Goal: Task Accomplishment & Management: Manage account settings

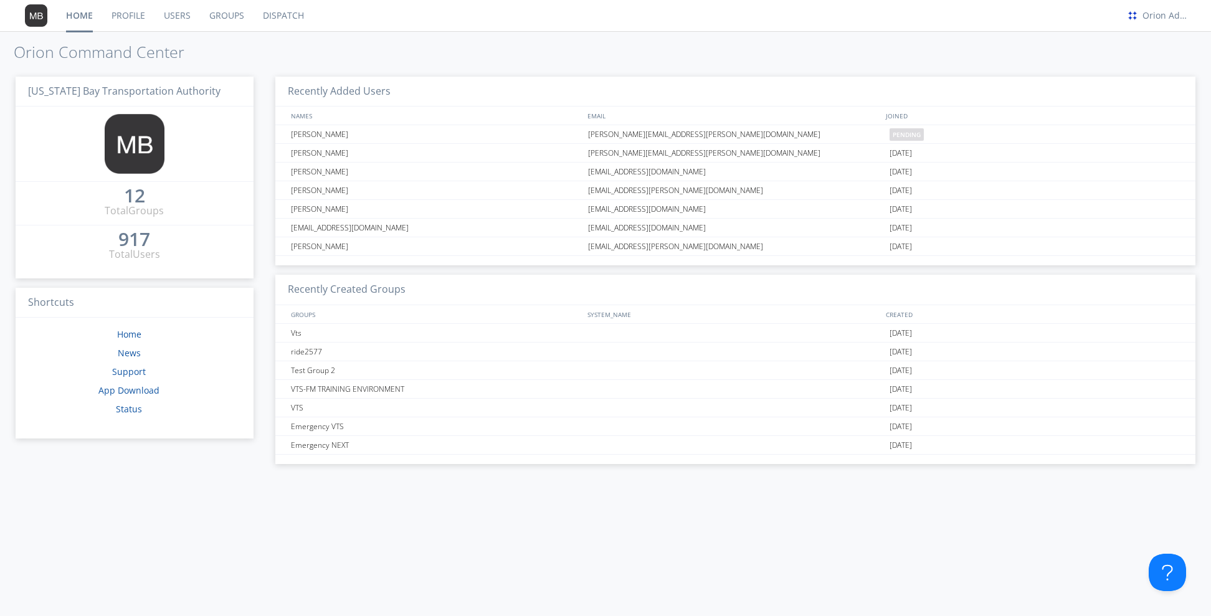
click at [236, 21] on link "Groups" at bounding box center [227, 15] width 54 height 31
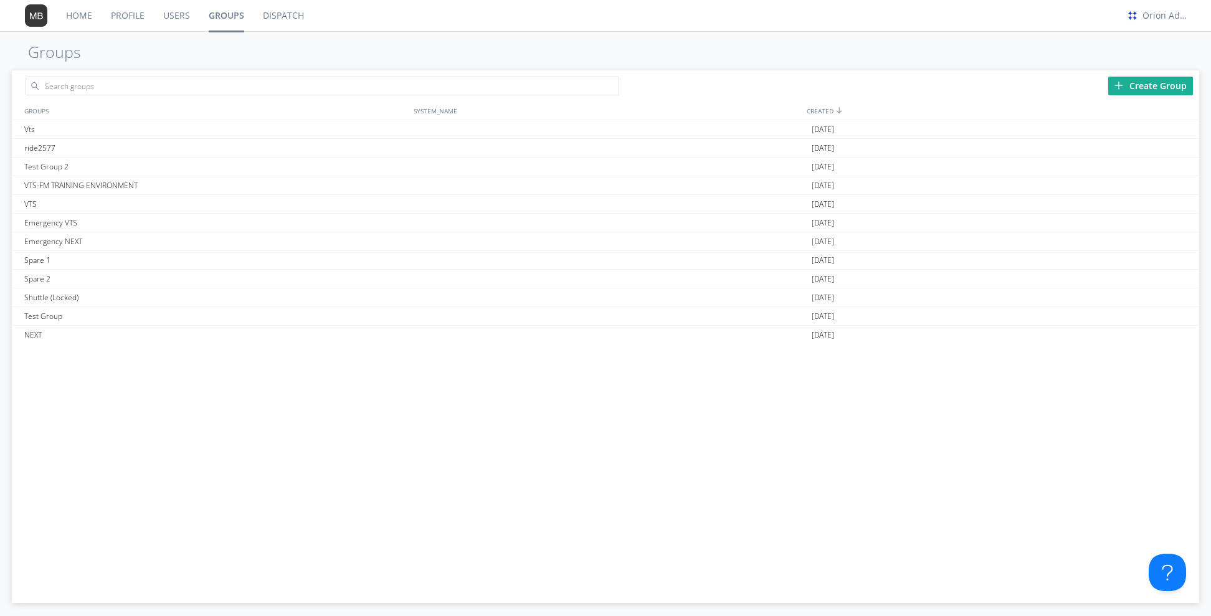
click at [294, 17] on link "Dispatch" at bounding box center [284, 15] width 60 height 31
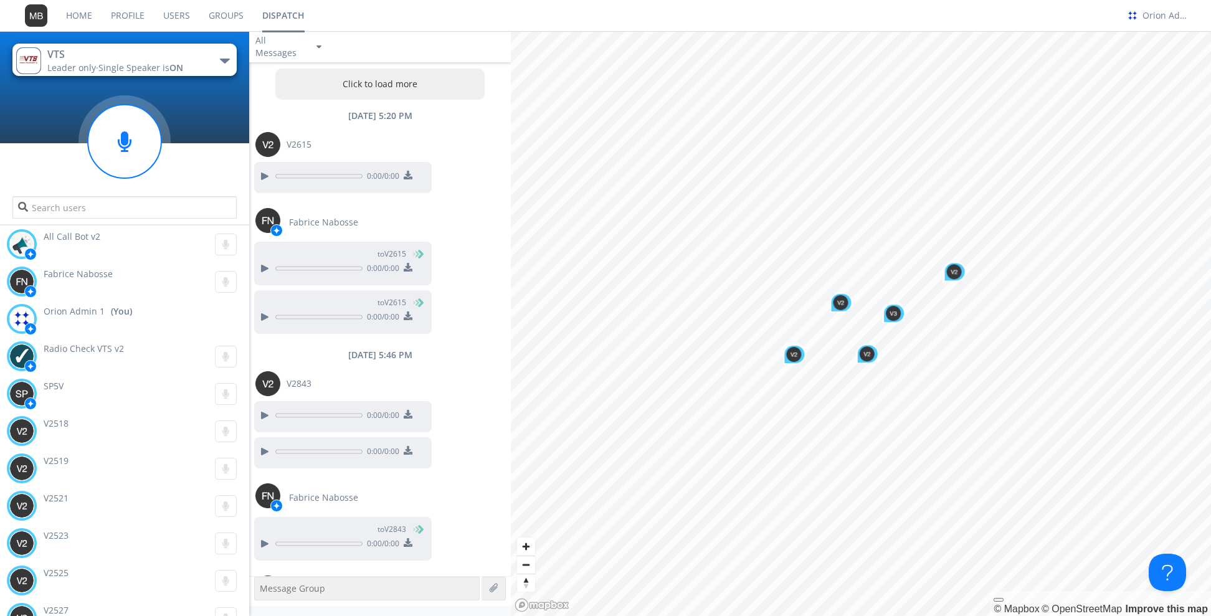
click at [223, 59] on div "button" at bounding box center [225, 61] width 10 height 5
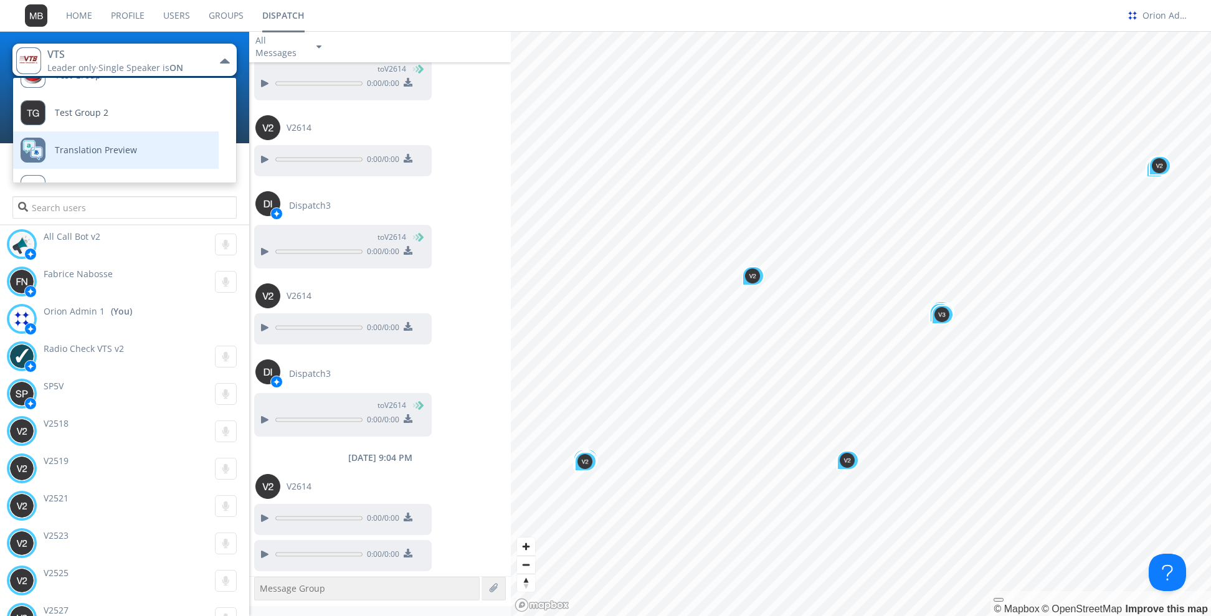
scroll to position [170, 0]
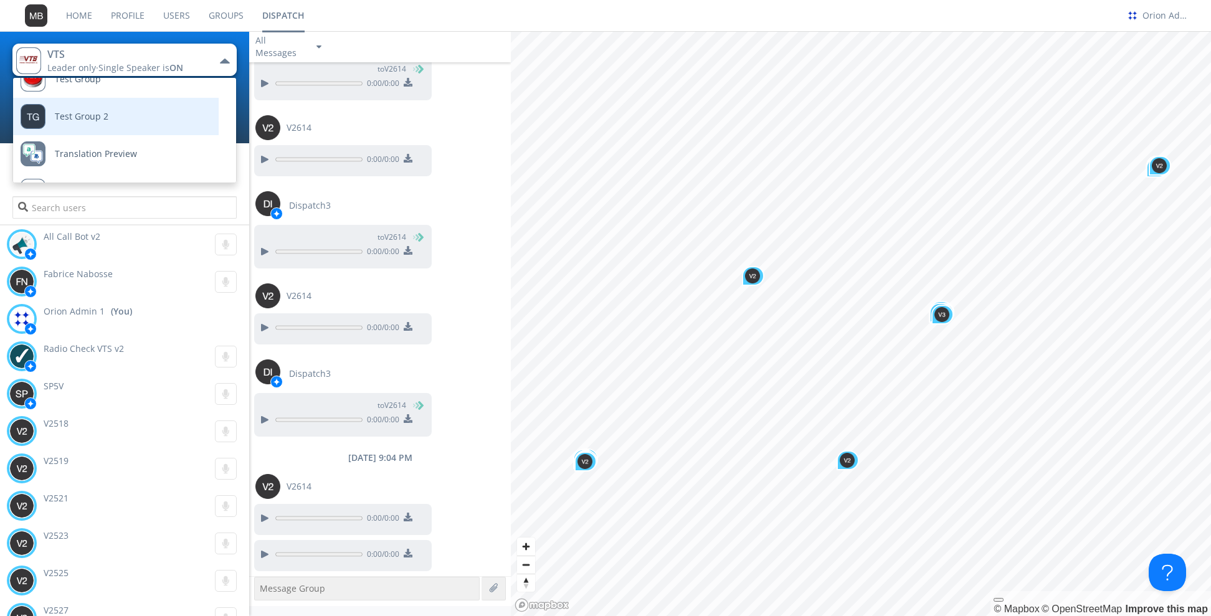
click at [123, 115] on link "Test Group 2" at bounding box center [106, 116] width 187 height 37
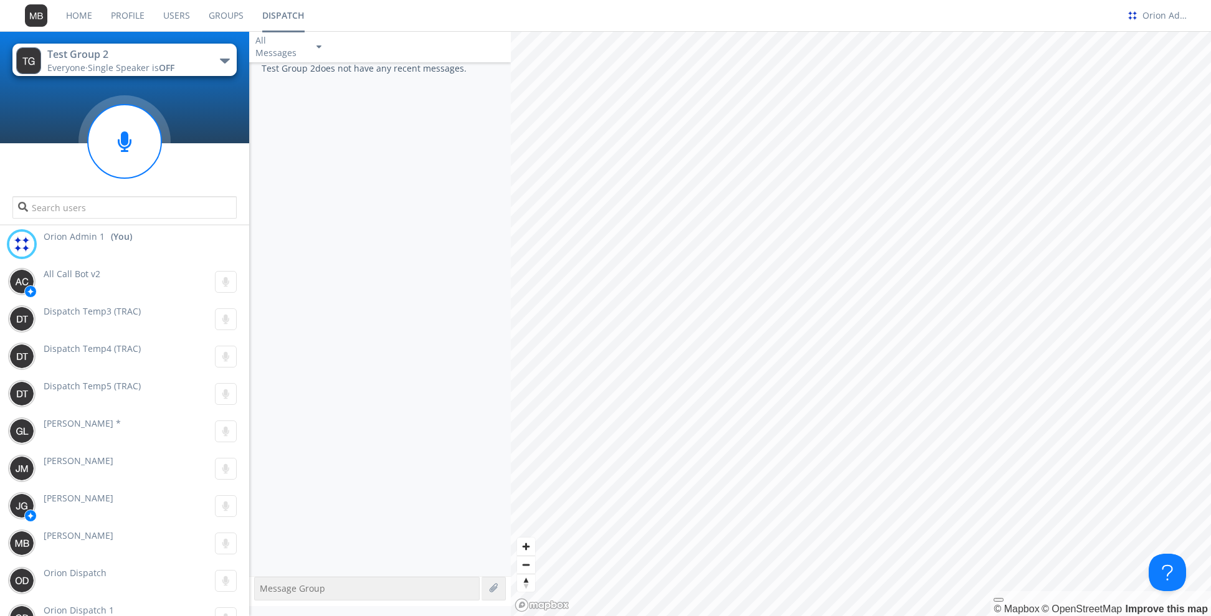
click at [160, 59] on div "Test Group 2" at bounding box center [117, 54] width 140 height 14
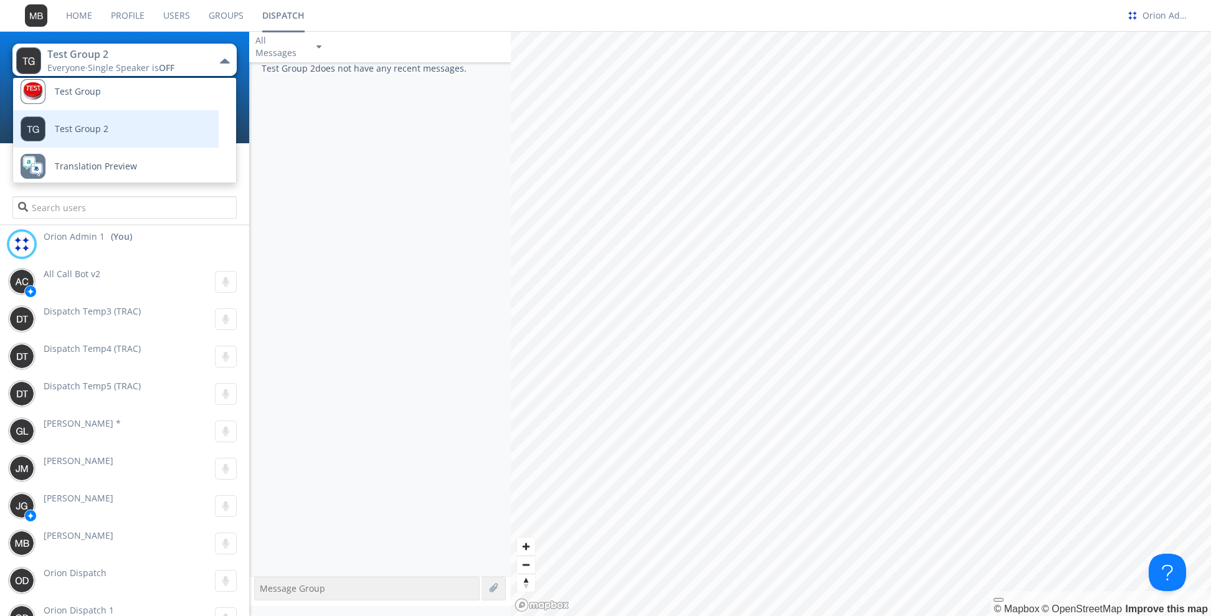
scroll to position [141, 0]
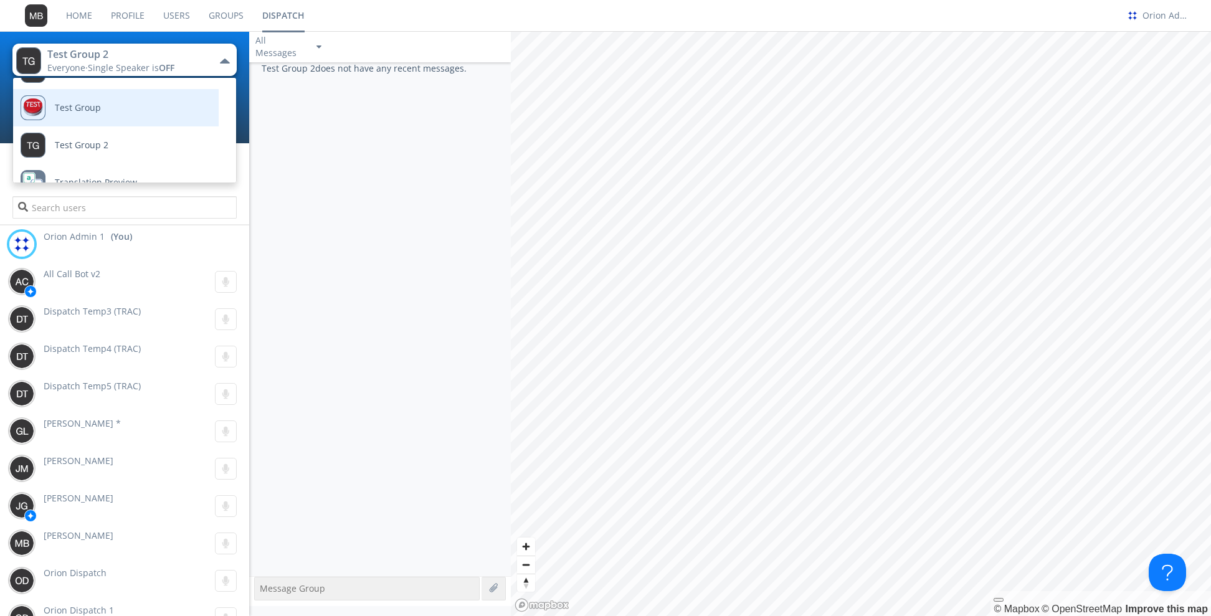
click at [100, 101] on link "Test Group" at bounding box center [106, 107] width 187 height 37
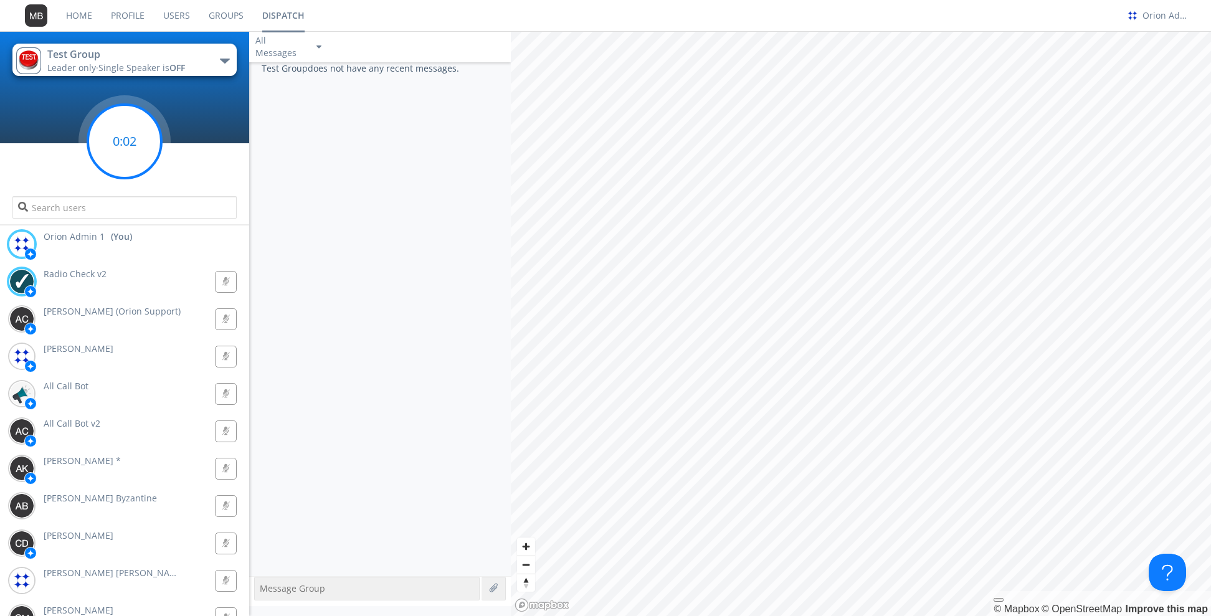
click at [131, 147] on circle at bounding box center [125, 142] width 74 height 74
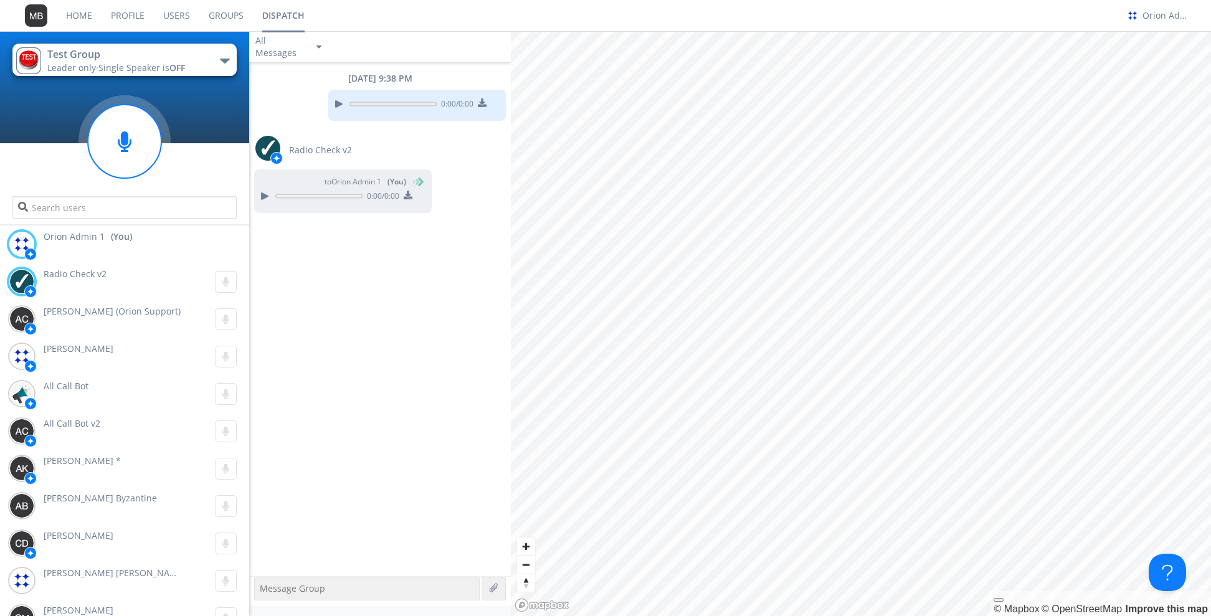
click at [199, 68] on button "Test Group Leader only · Single Speaker is OFF" at bounding box center [124, 60] width 224 height 32
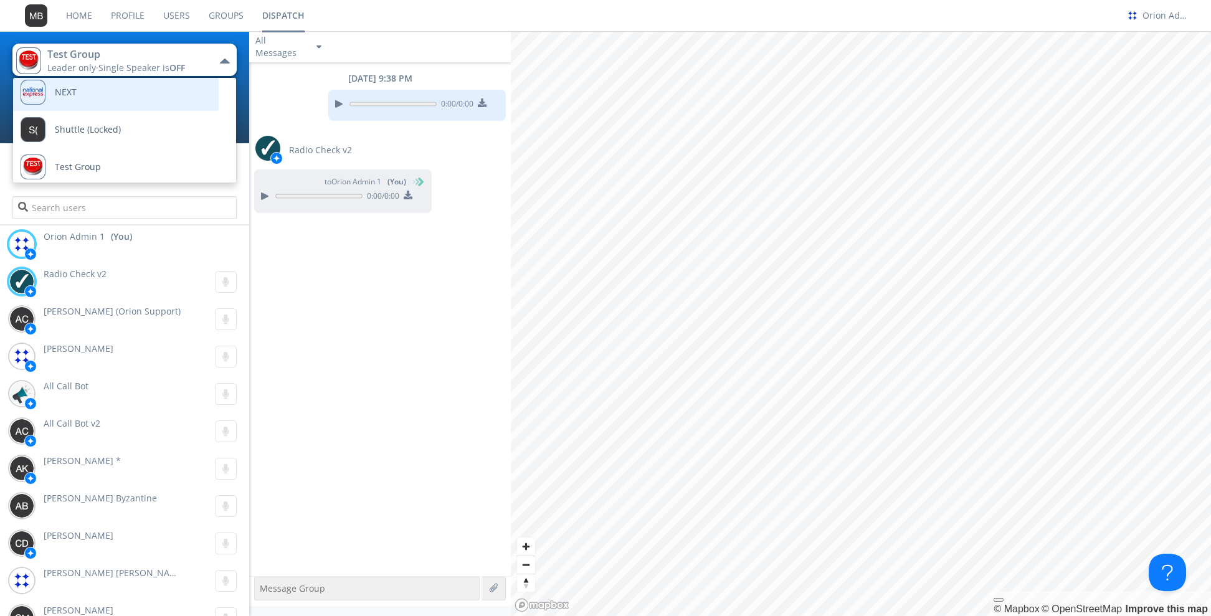
scroll to position [77, 0]
click at [118, 100] on link "NEXT" at bounding box center [106, 97] width 187 height 37
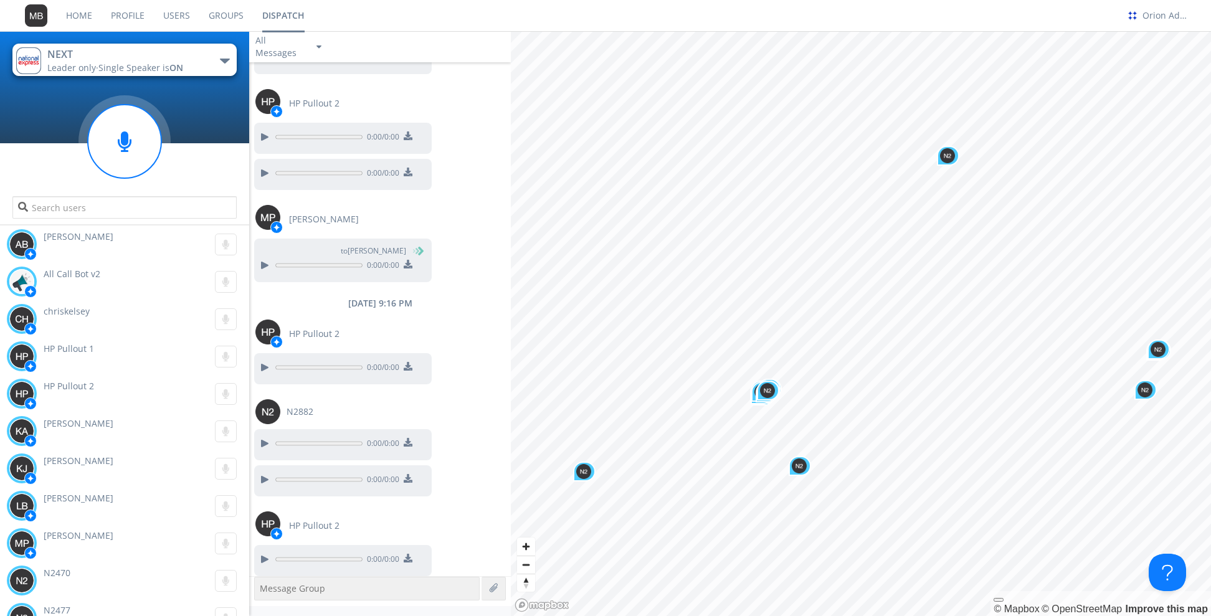
scroll to position [964, 0]
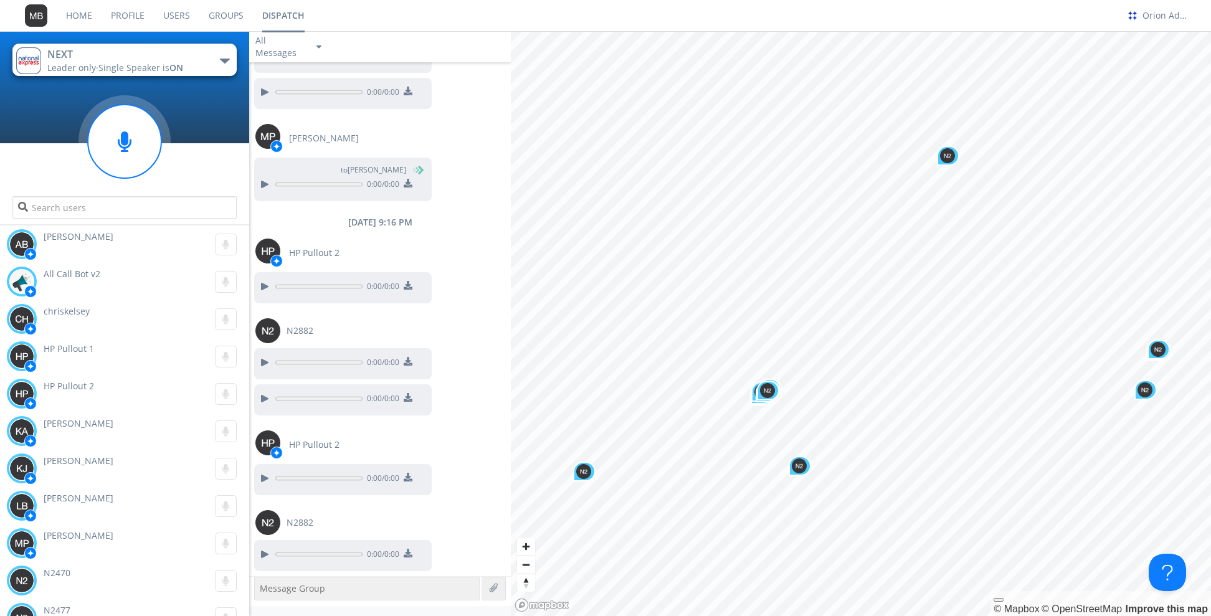
click at [218, 65] on button "NEXT Leader only · Single Speaker is ON" at bounding box center [124, 60] width 224 height 32
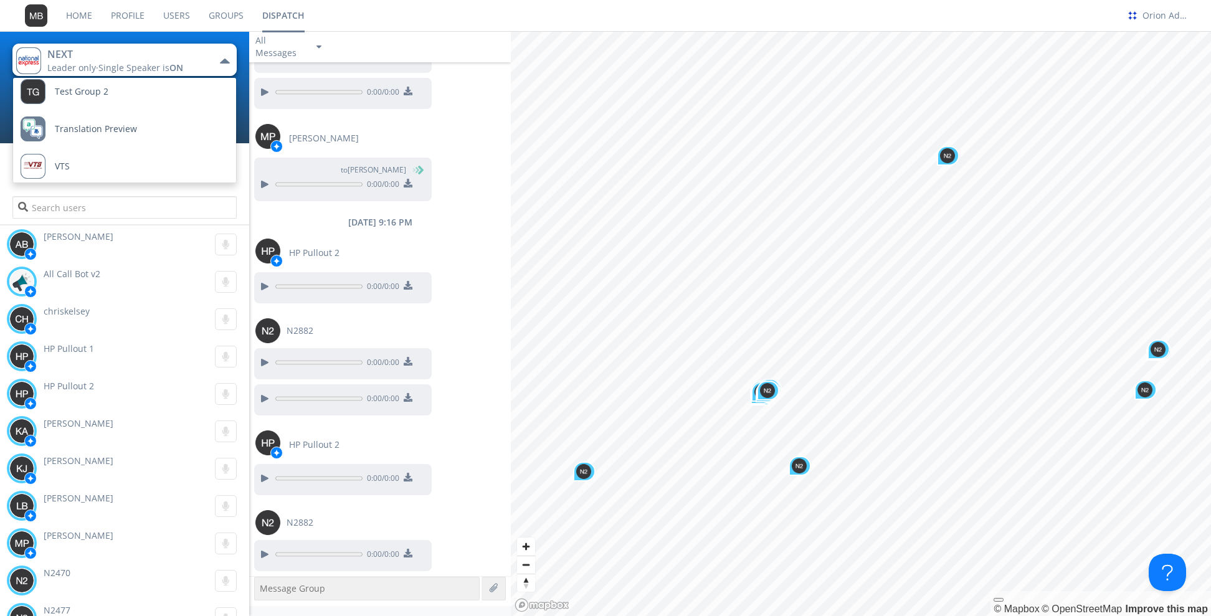
scroll to position [201, 0]
click at [127, 158] on link "VTS" at bounding box center [106, 160] width 187 height 37
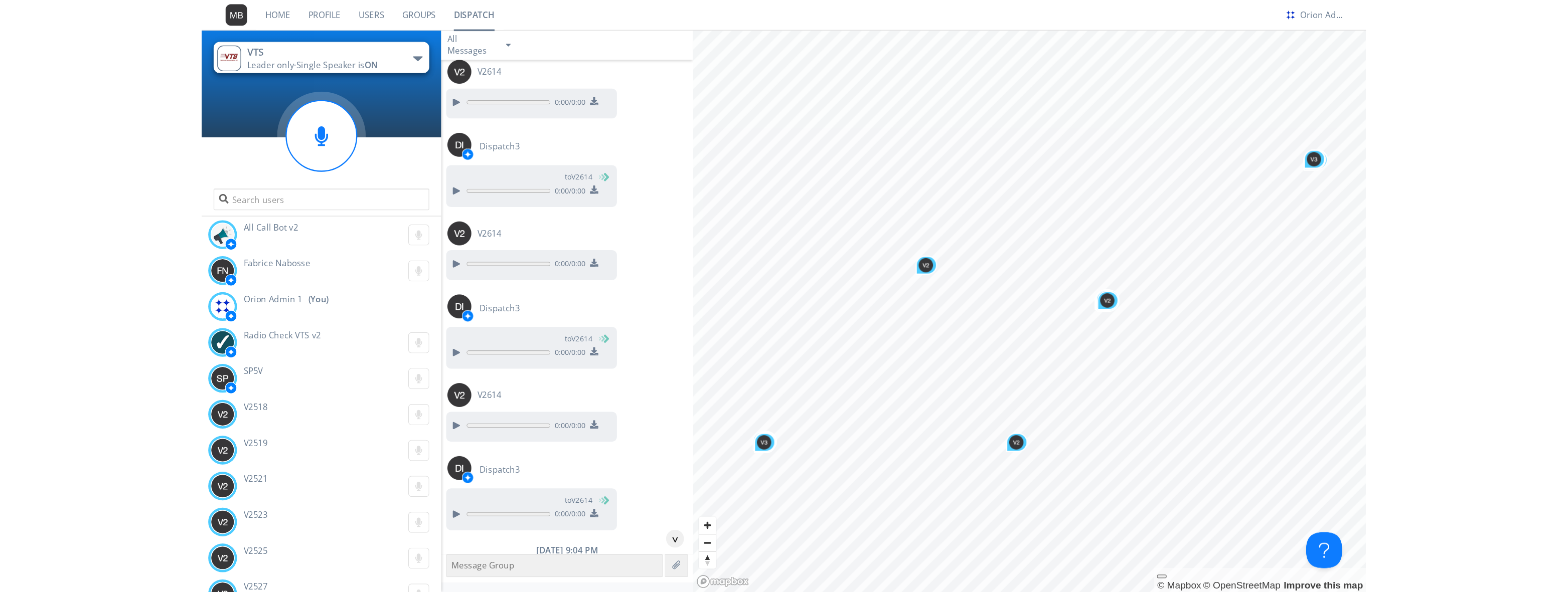
scroll to position [853, 0]
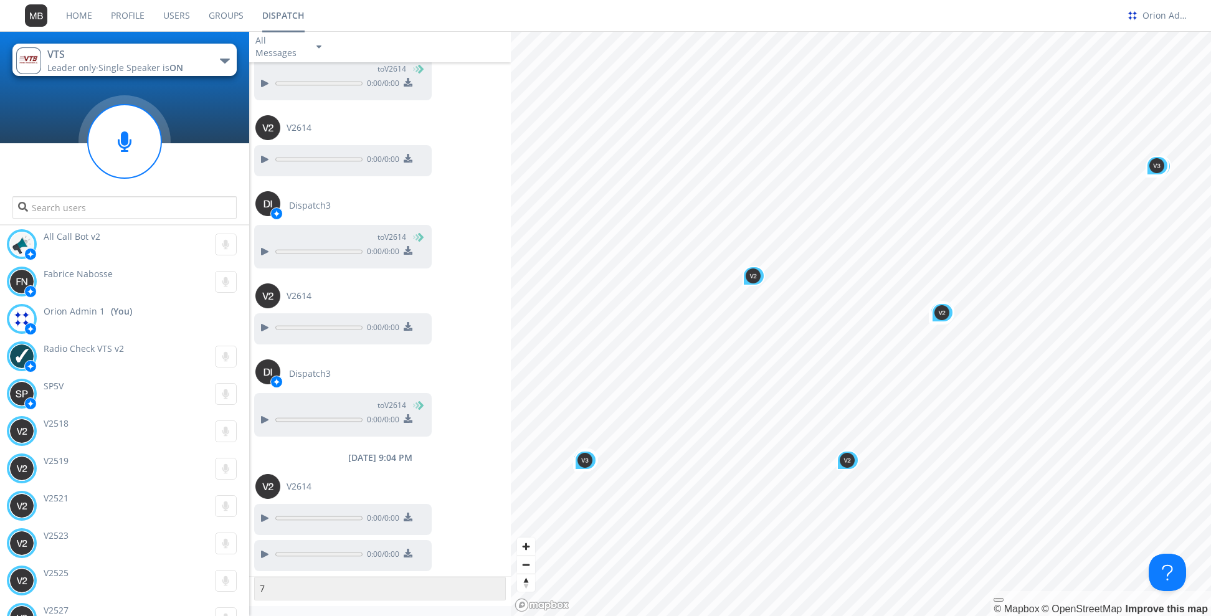
type textarea "7"
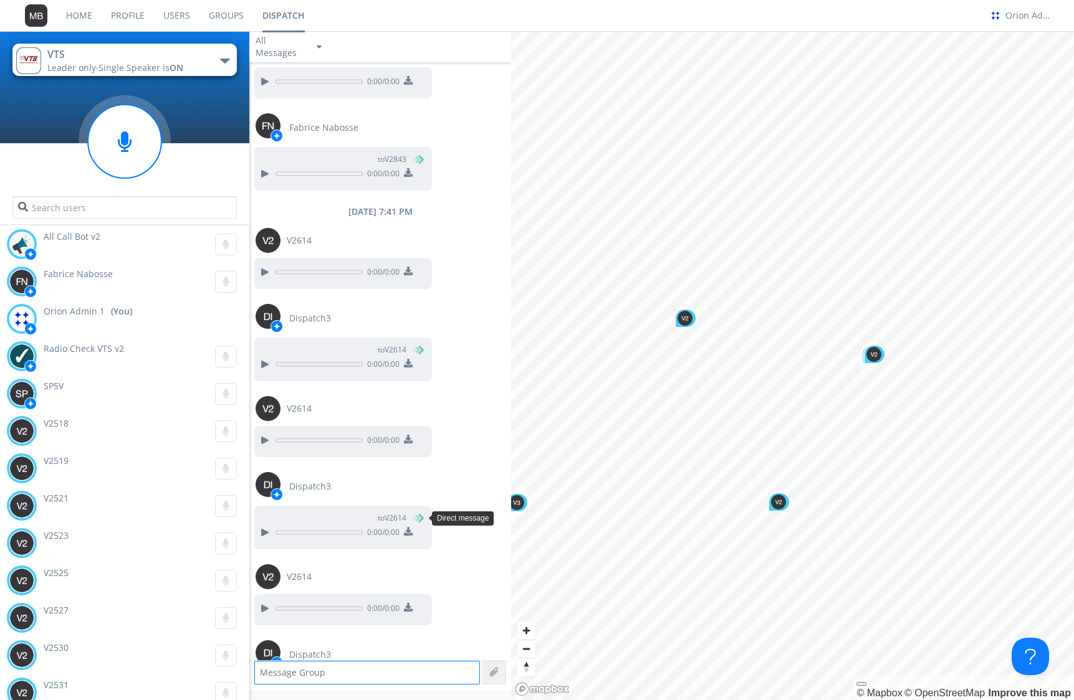
scroll to position [976, 0]
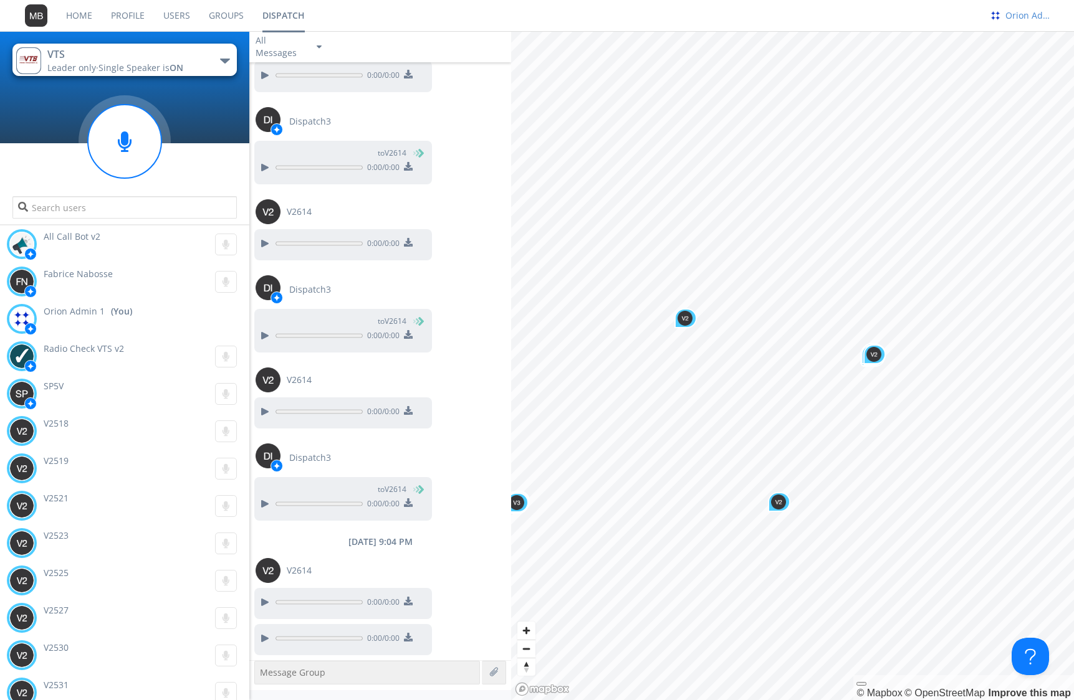
click at [1033, 16] on div "Orion Admin 1" at bounding box center [1028, 15] width 47 height 12
click at [1033, 67] on div "Log Out" at bounding box center [1035, 66] width 64 height 22
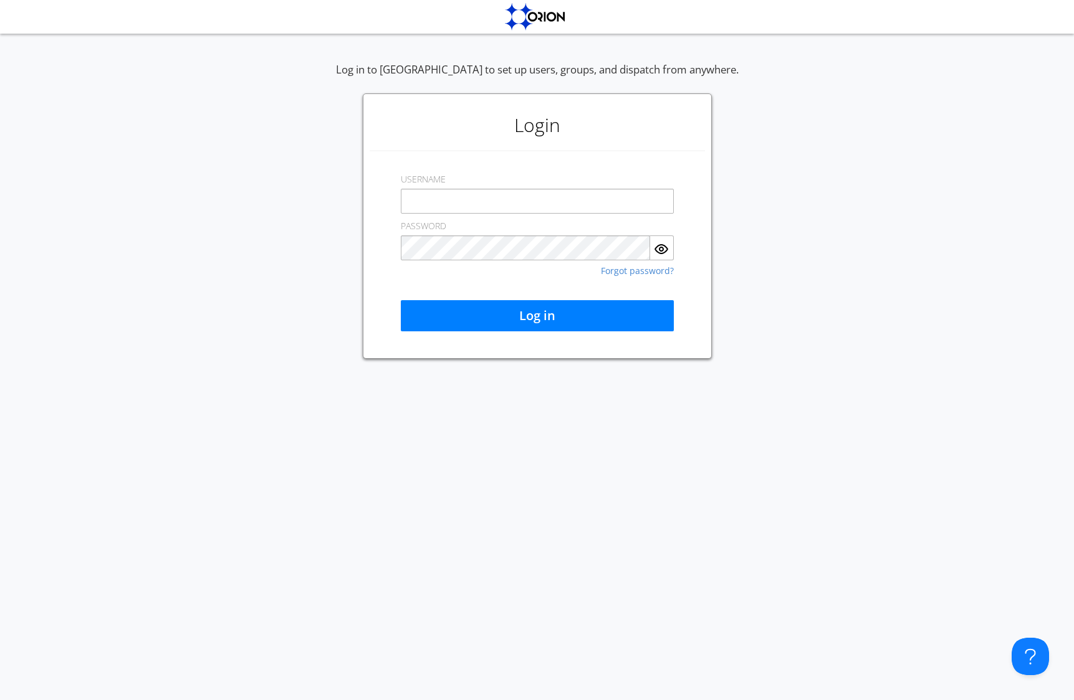
click at [457, 201] on input "text" at bounding box center [537, 201] width 273 height 25
click at [439, 201] on input "[EMAIL_ADDRESS][DOMAIN_NAME]" at bounding box center [537, 201] width 273 height 25
type input "[EMAIL_ADDRESS][DOMAIN_NAME]"
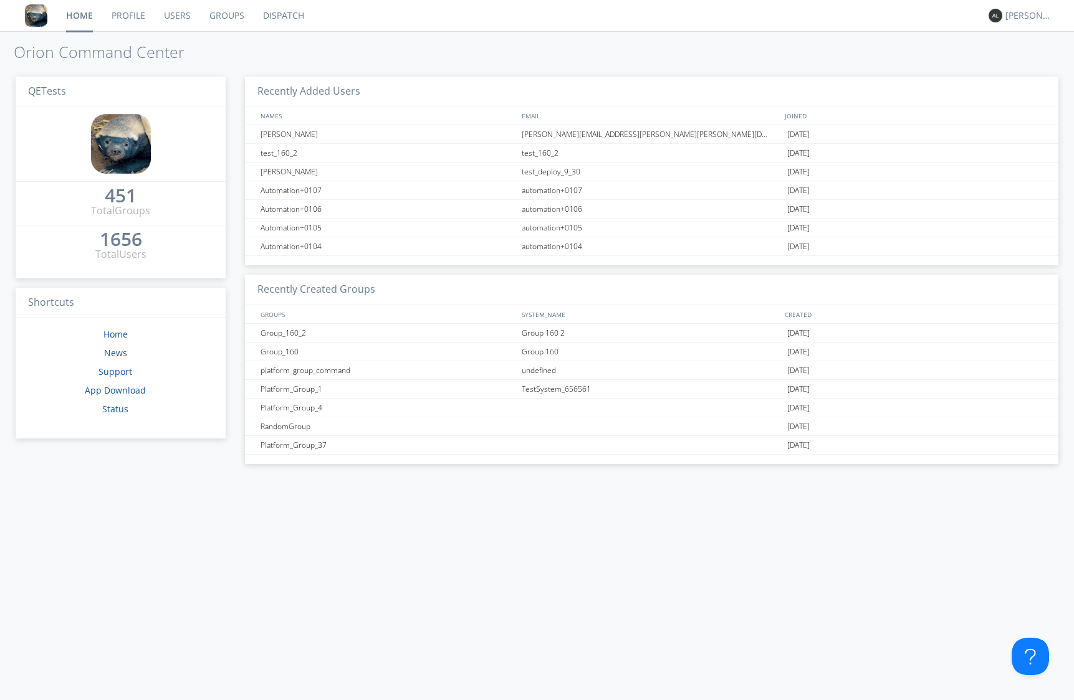
click at [285, 8] on link "Dispatch" at bounding box center [284, 15] width 60 height 31
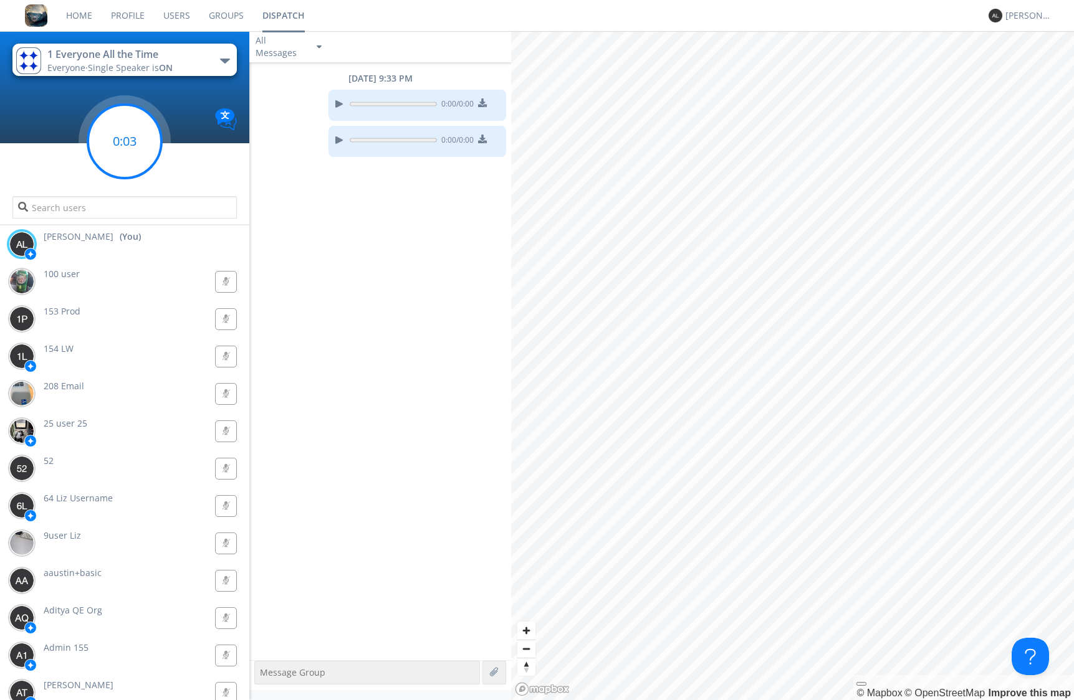
drag, startPoint x: 141, startPoint y: 143, endPoint x: 139, endPoint y: 137, distance: 6.7
click at [138, 142] on circle at bounding box center [125, 142] width 74 height 74
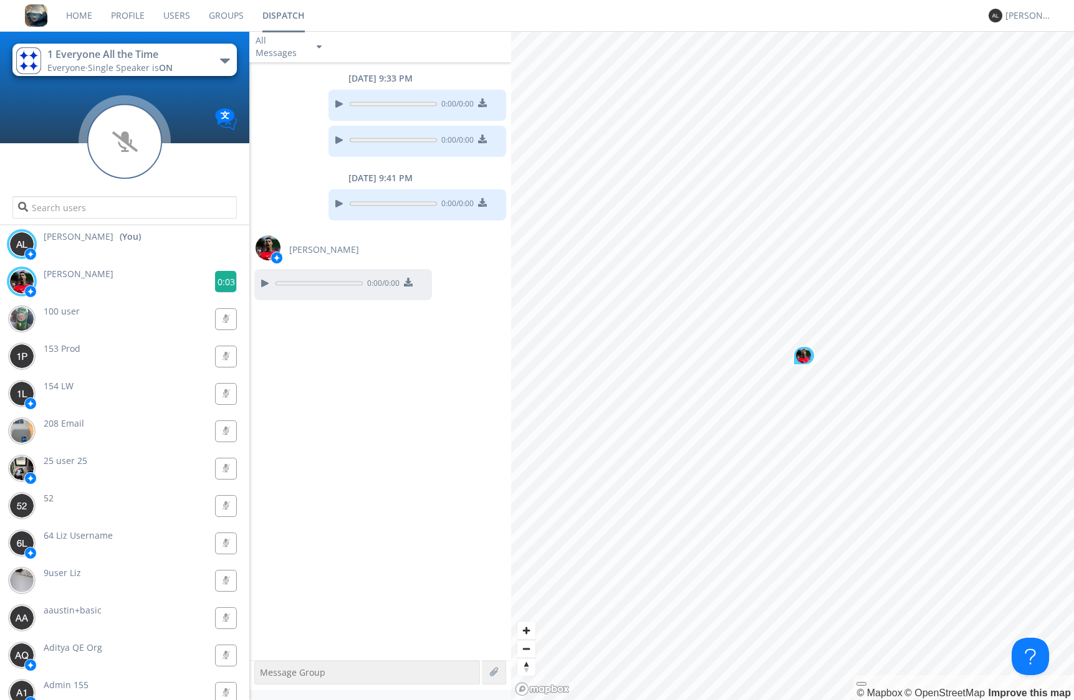
click at [221, 281] on g at bounding box center [226, 282] width 22 height 22
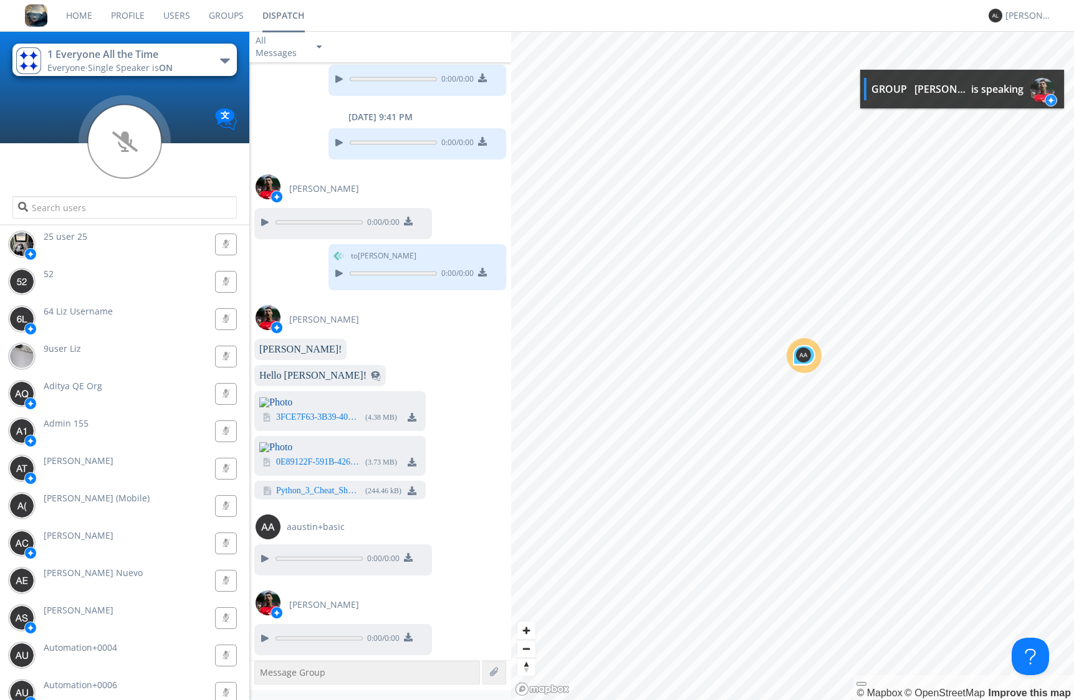
scroll to position [472, 0]
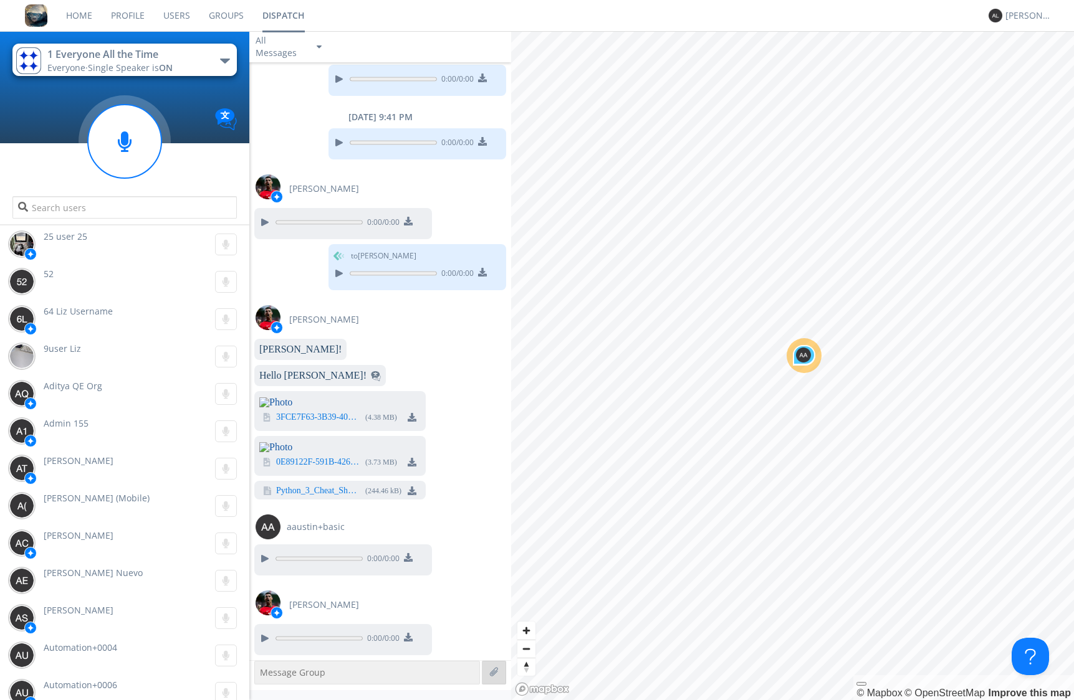
click at [488, 616] on div at bounding box center [494, 673] width 24 height 24
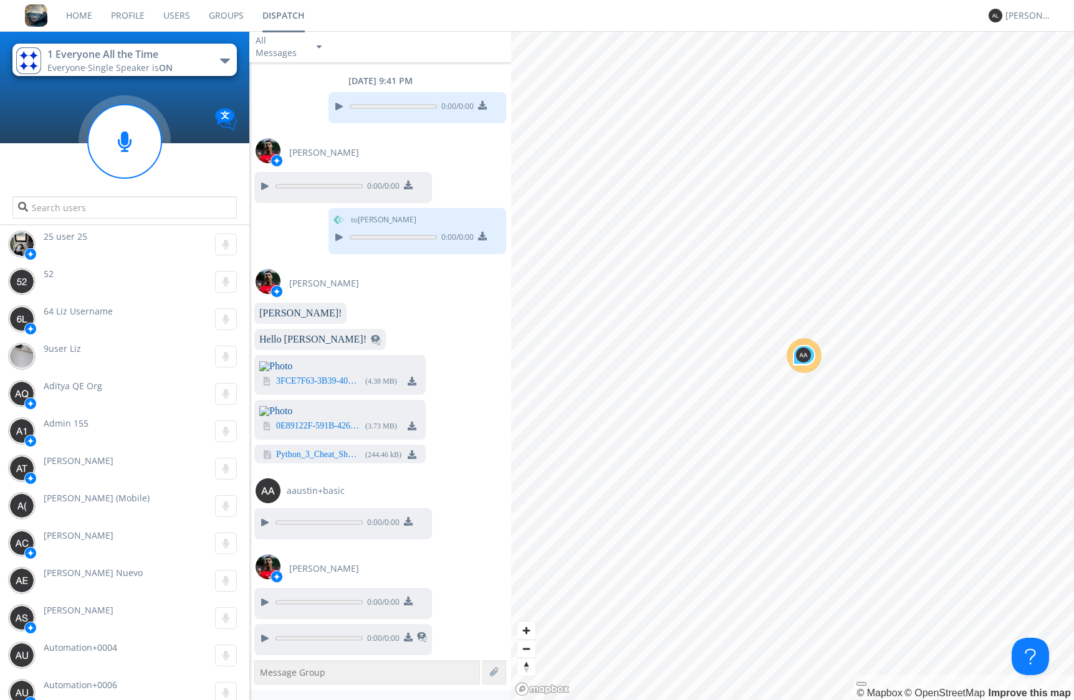
scroll to position [508, 0]
click at [502, 616] on div at bounding box center [494, 673] width 24 height 24
click at [494, 616] on label at bounding box center [494, 672] width 11 height 11
click at [0, 0] on input "file" at bounding box center [0, 0] width 0 height 0
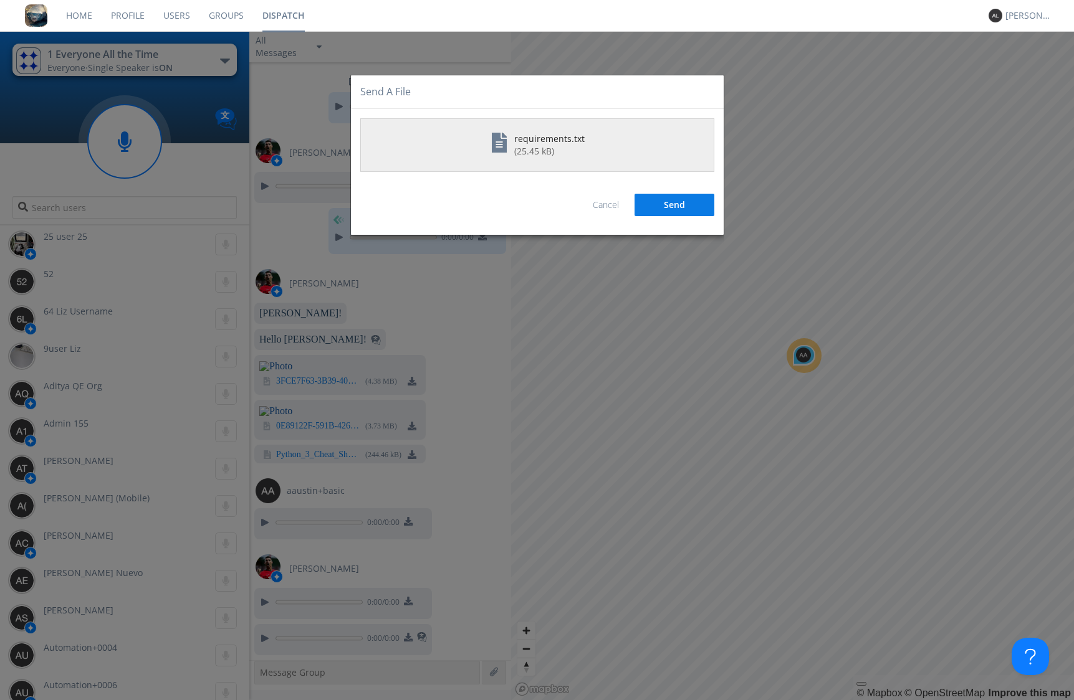
click at [703, 202] on button "Send" at bounding box center [674, 205] width 80 height 22
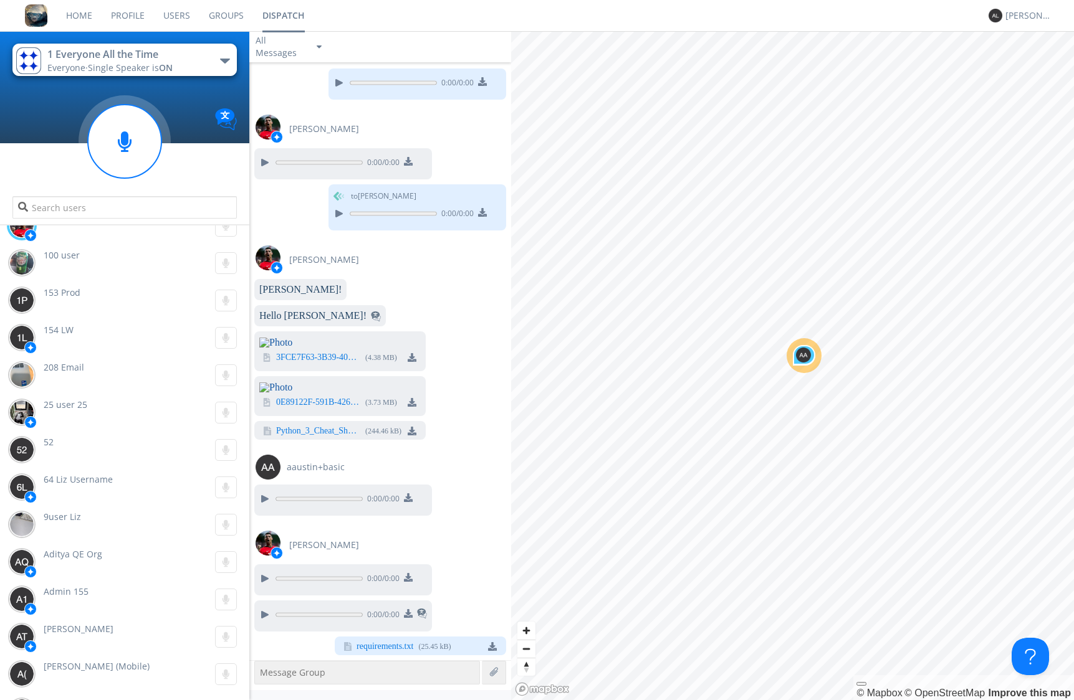
scroll to position [79, 0]
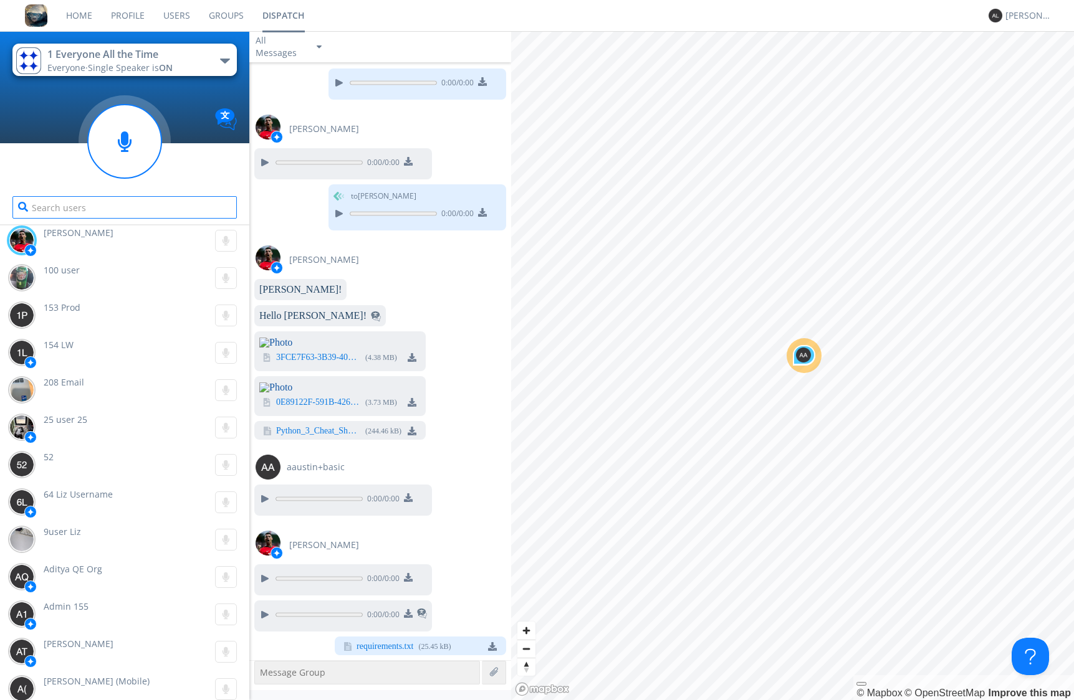
click at [151, 209] on input "text" at bounding box center [124, 207] width 224 height 22
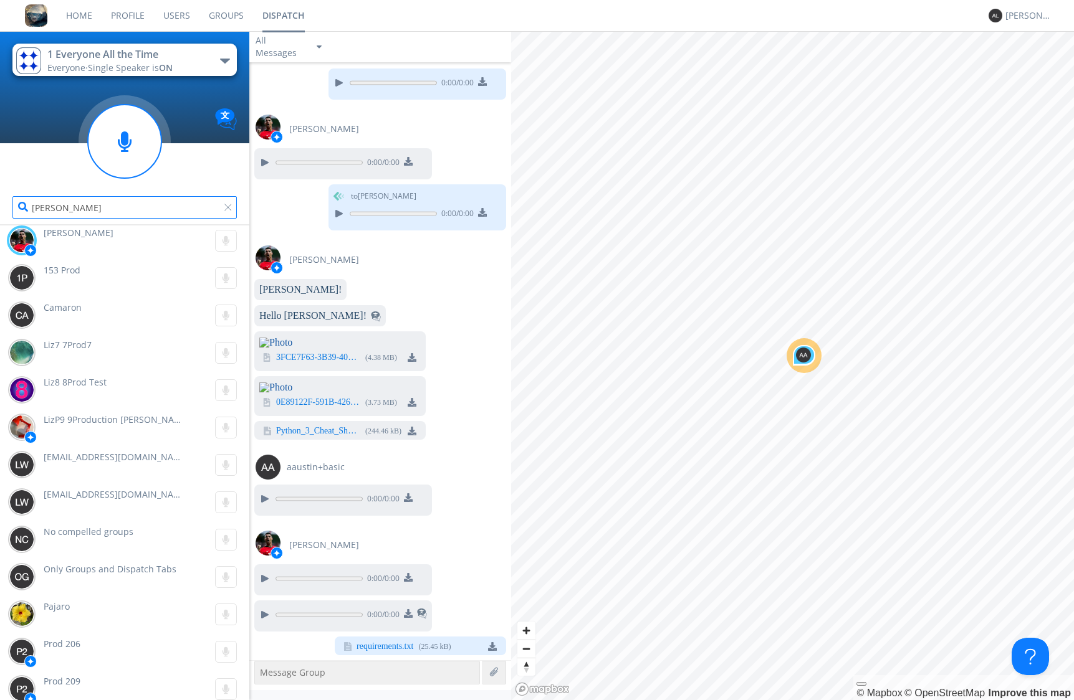
scroll to position [0, 0]
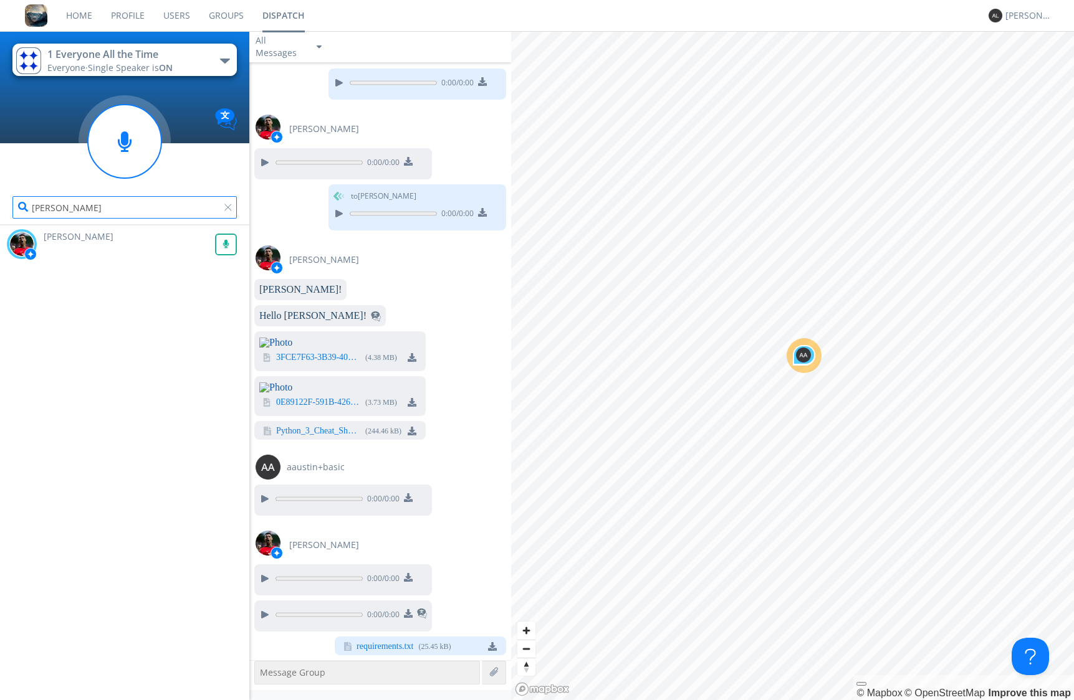
type input "[PERSON_NAME]"
click at [227, 244] on g at bounding box center [226, 245] width 22 height 22
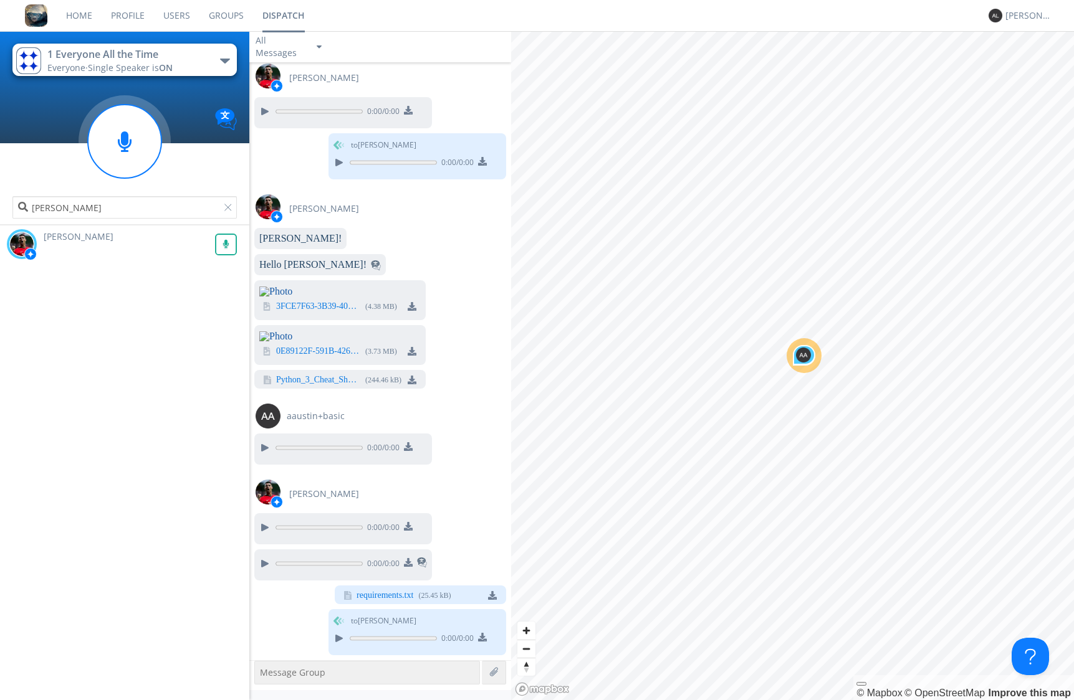
scroll to position [583, 0]
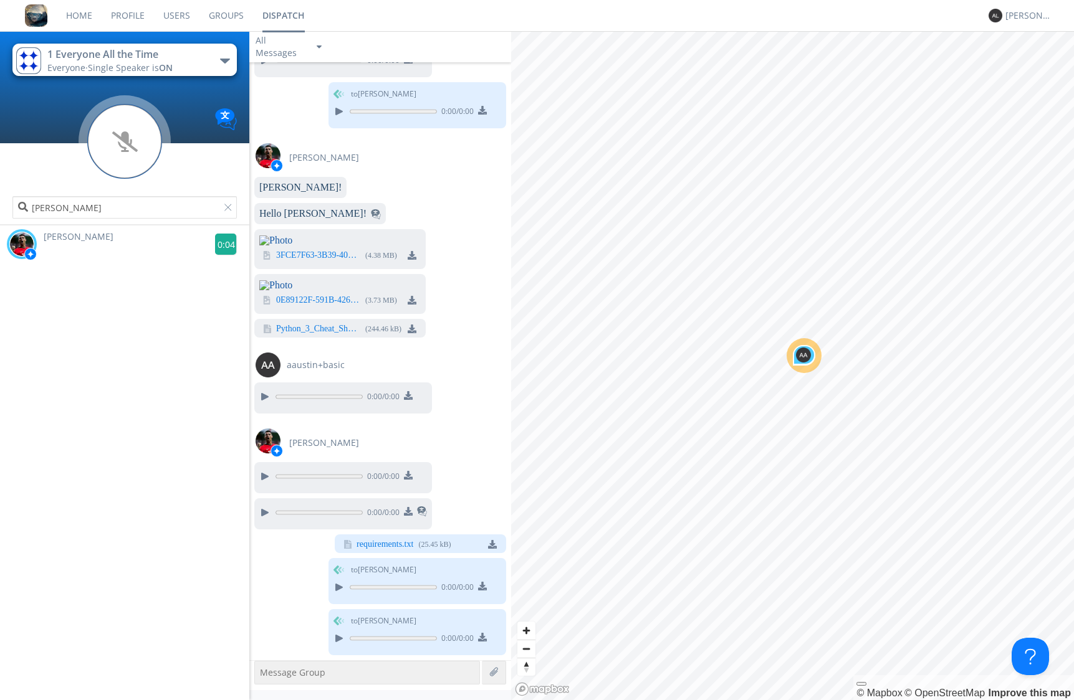
click at [221, 247] on g at bounding box center [226, 245] width 22 height 22
click at [228, 207] on div at bounding box center [230, 210] width 12 height 12
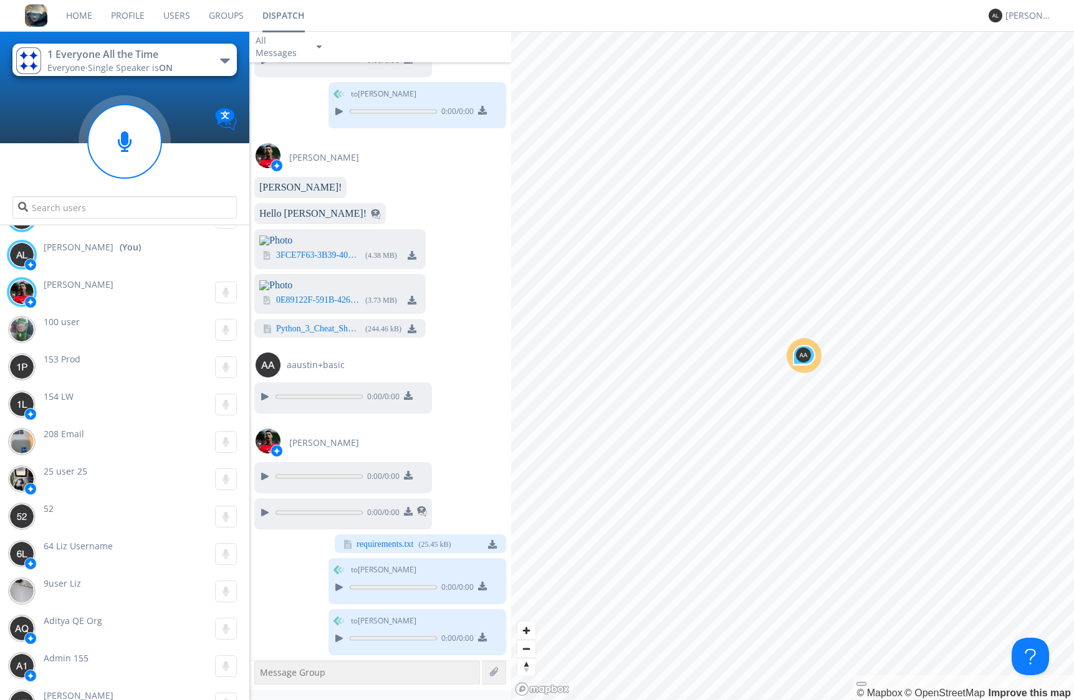
scroll to position [0, 0]
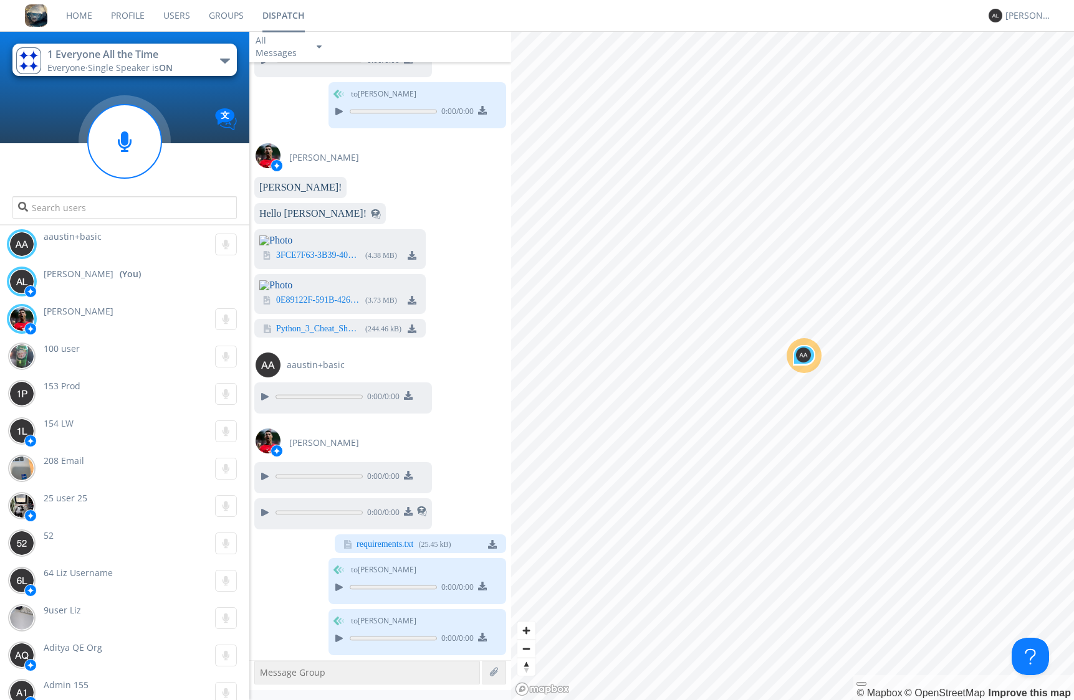
click at [174, 14] on link "Users" at bounding box center [176, 15] width 45 height 31
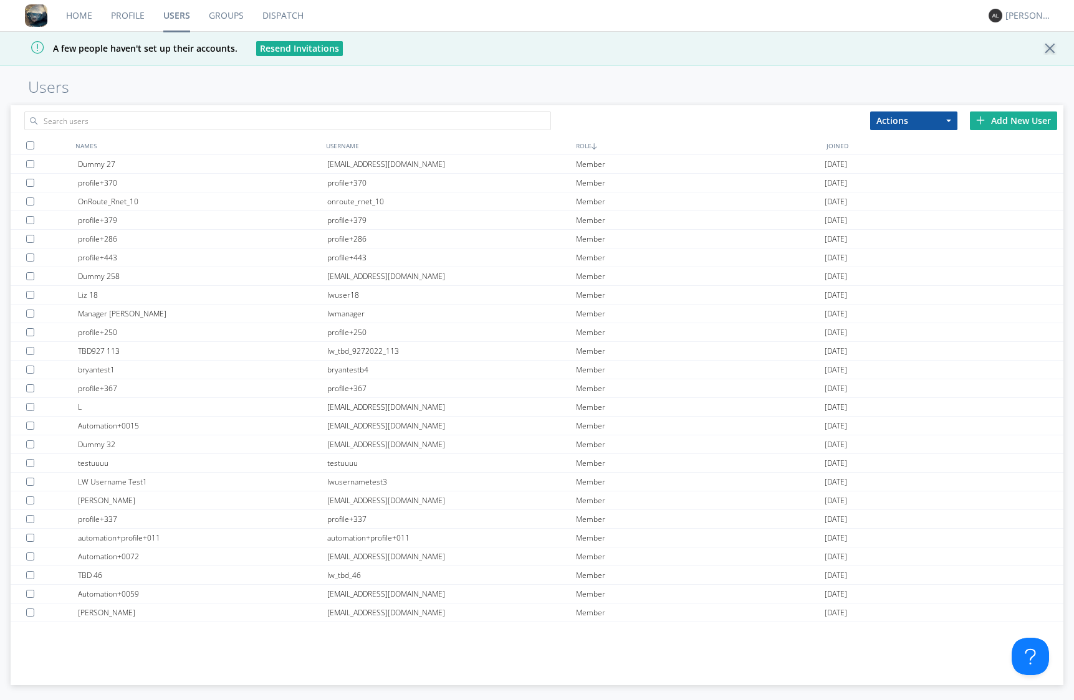
click at [1024, 117] on div "Add New User" at bounding box center [1013, 121] width 87 height 19
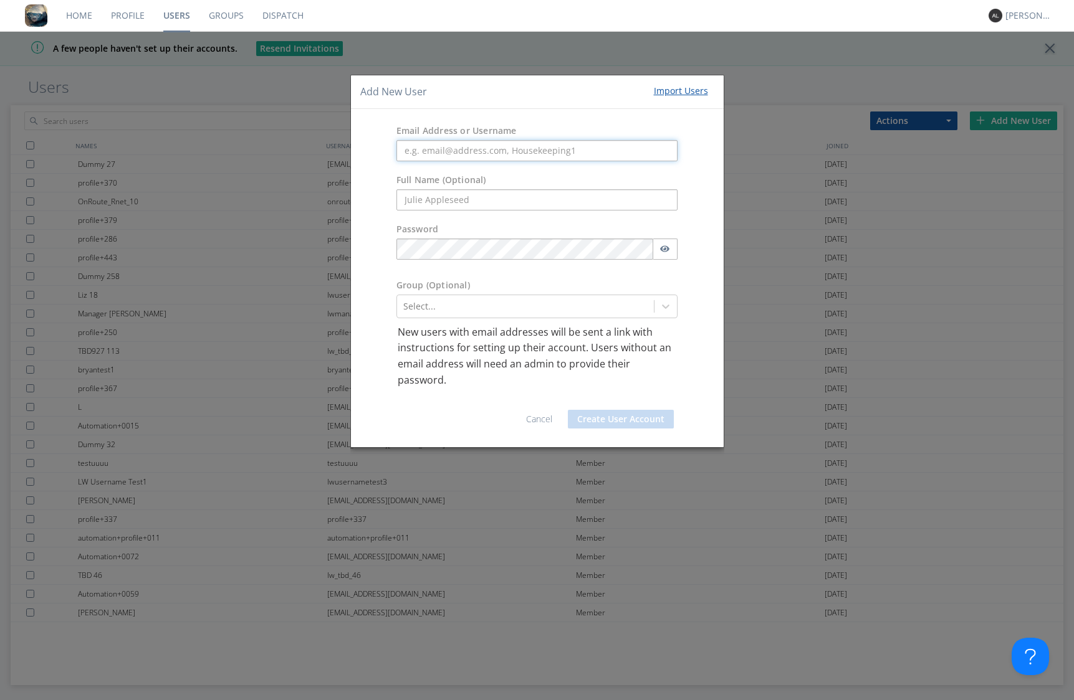
click at [442, 146] on input "text" at bounding box center [537, 150] width 282 height 21
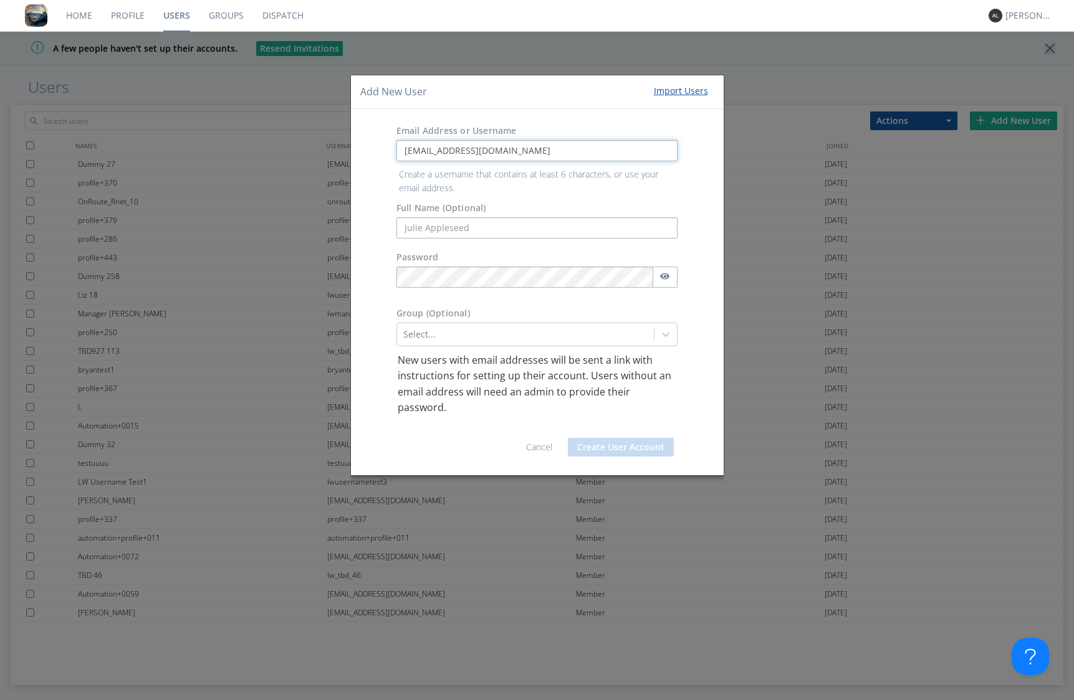
type input "[EMAIL_ADDRESS][DOMAIN_NAME]"
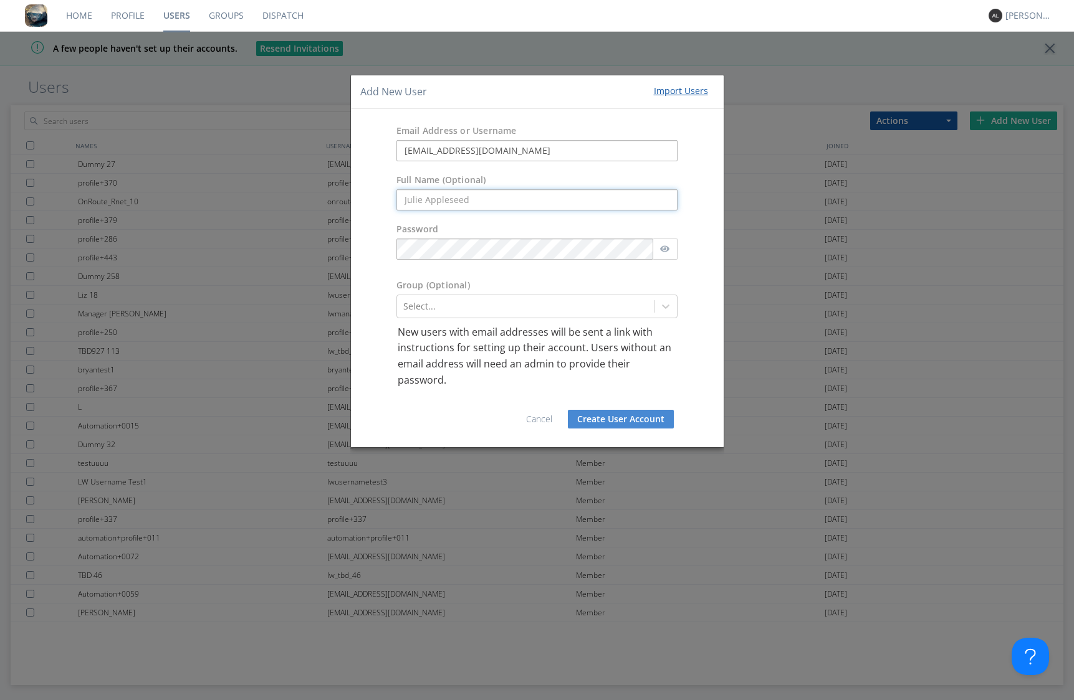
click at [513, 226] on form "Email Address or Username [EMAIL_ADDRESS][PERSON_NAME][DOMAIN_NAME] Full Name (…" at bounding box center [537, 278] width 354 height 320
type input "Alex QEOrg0001"
click at [529, 316] on div "Select..." at bounding box center [525, 307] width 257 height 20
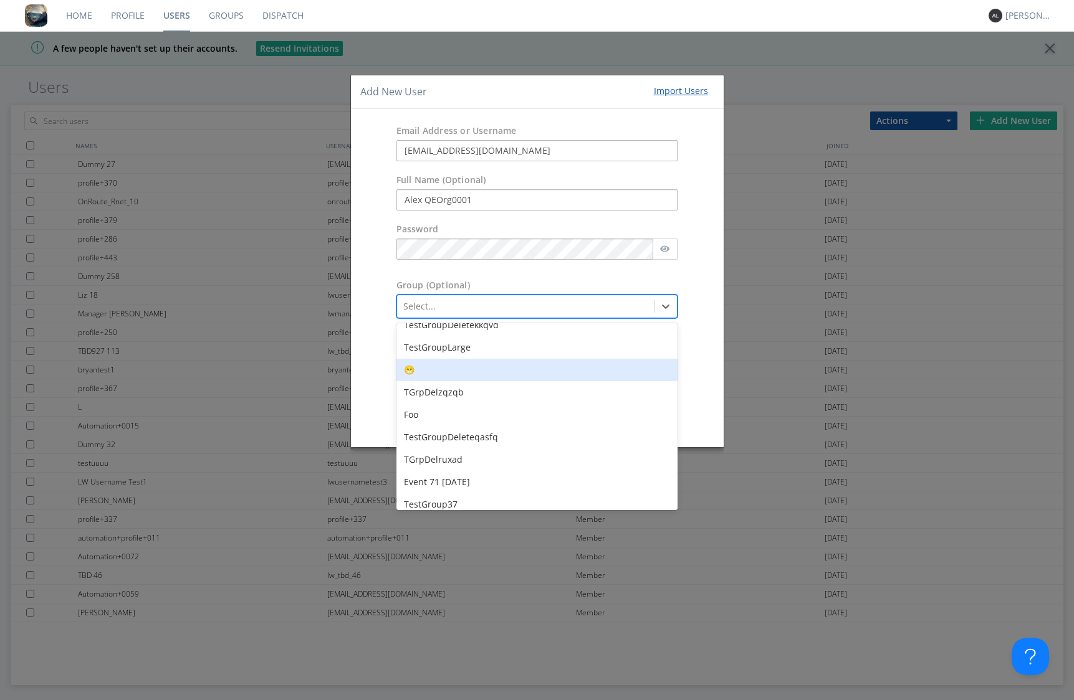
scroll to position [2001, 0]
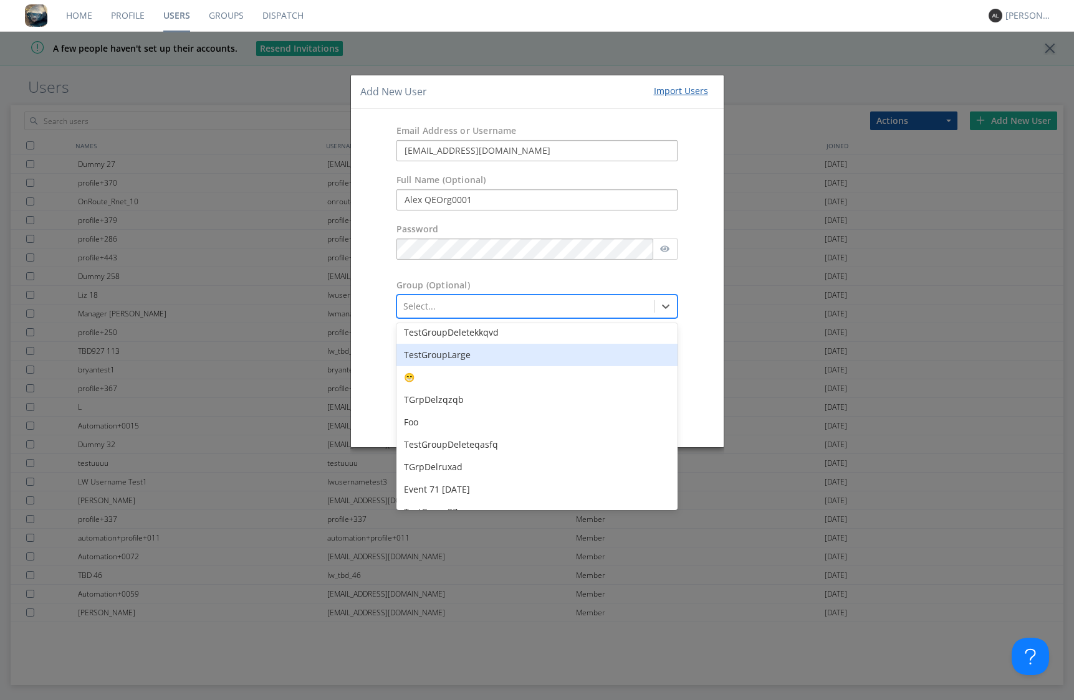
click at [479, 361] on div "TestGroupLarge" at bounding box center [537, 355] width 282 height 22
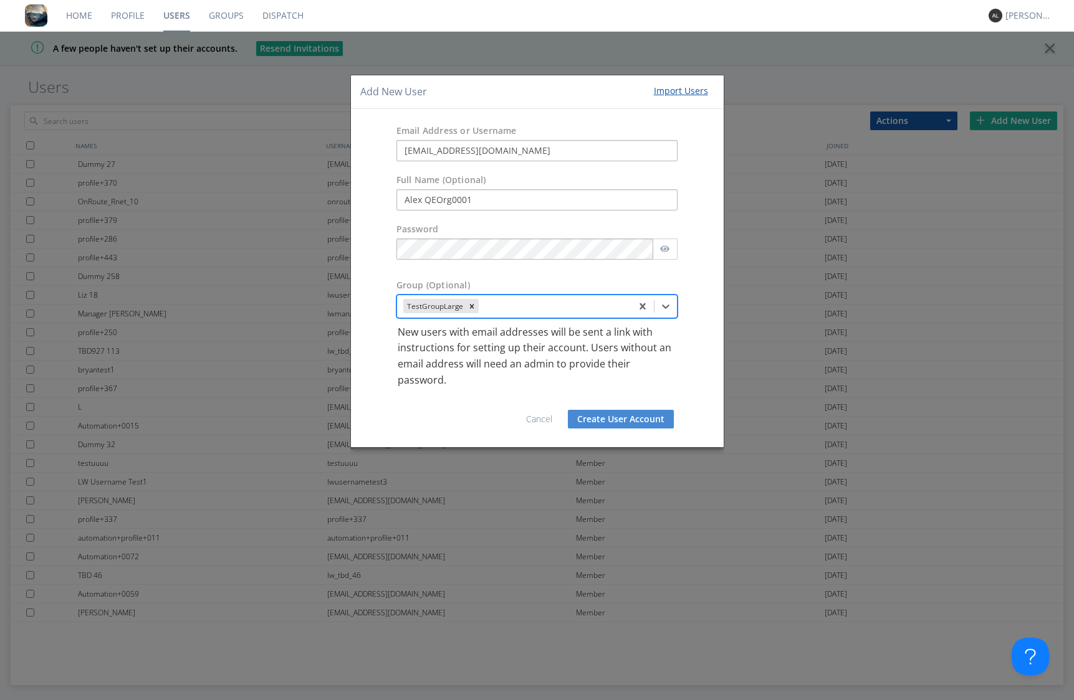
click at [598, 420] on button "Create User Account" at bounding box center [621, 419] width 106 height 19
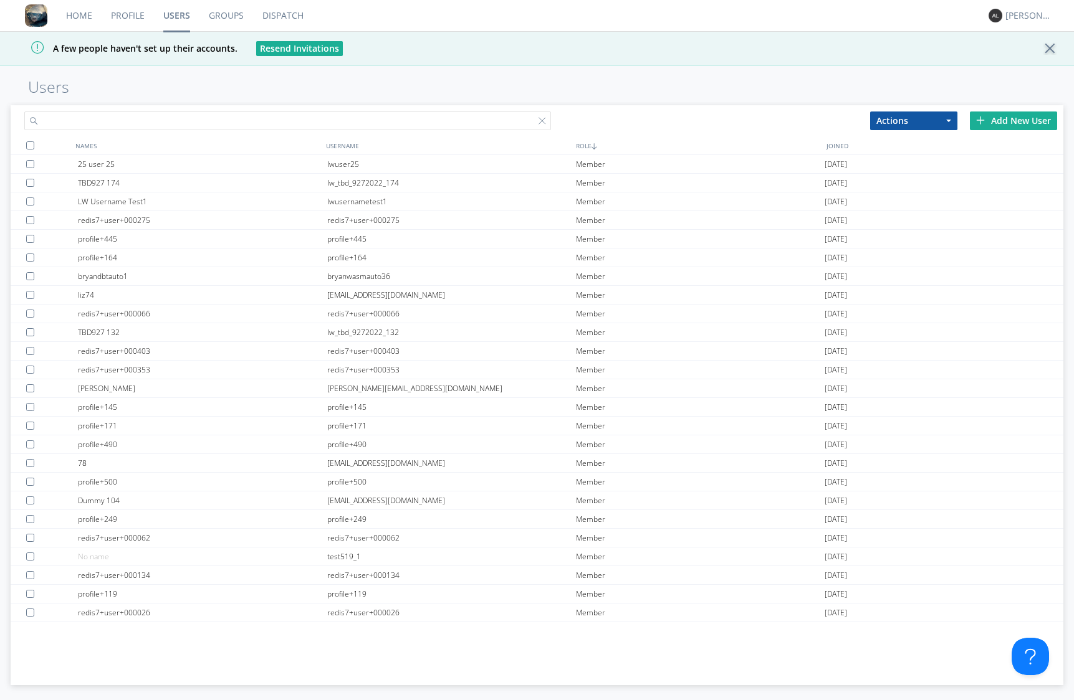
click at [237, 116] on input "text" at bounding box center [287, 121] width 526 height 19
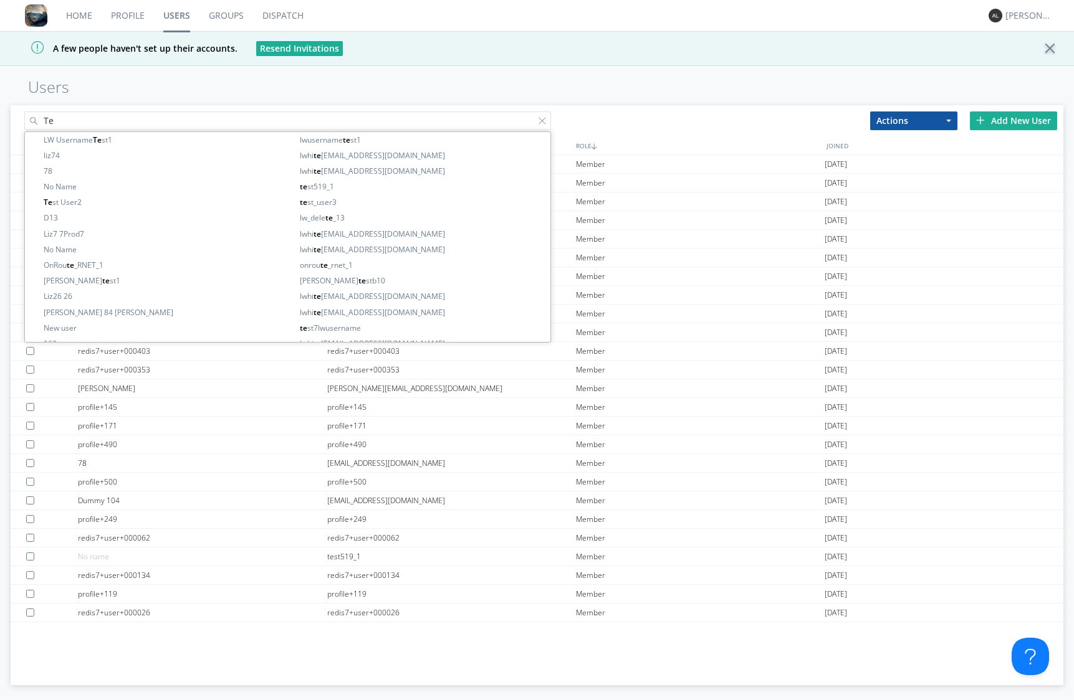
type input "T"
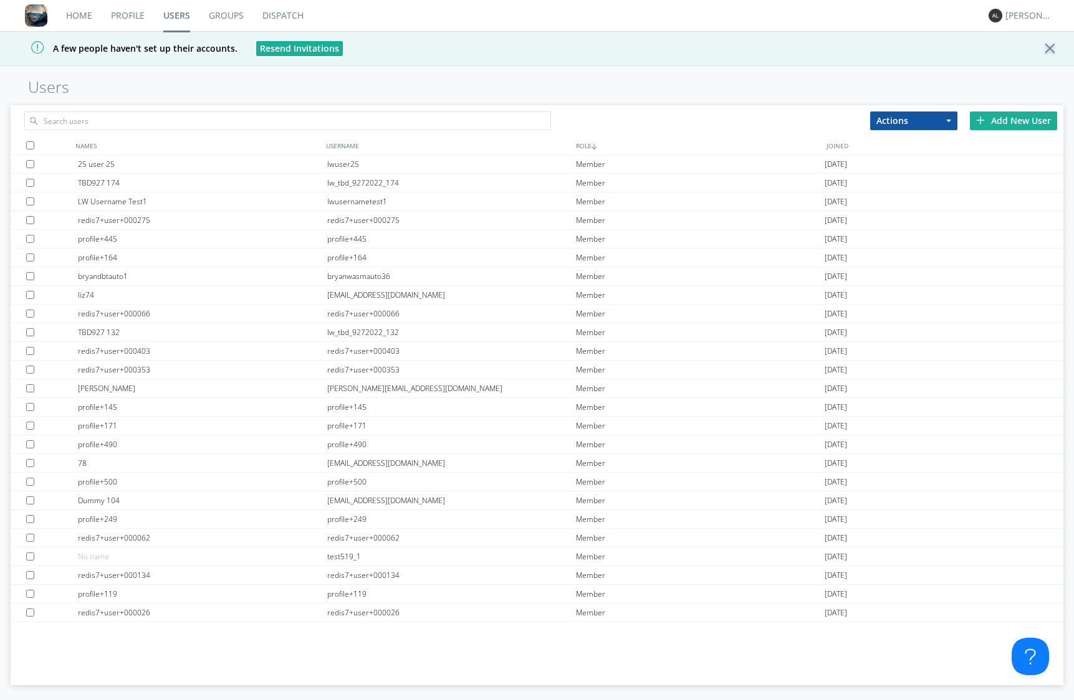
click at [209, 11] on link "Groups" at bounding box center [226, 15] width 54 height 31
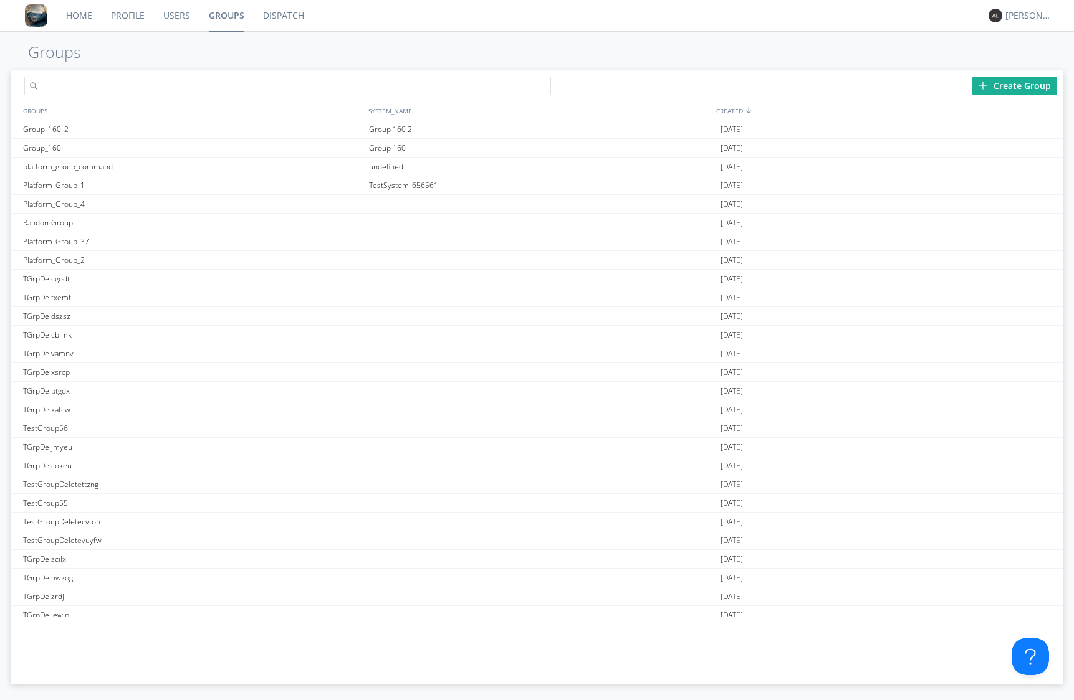
click at [201, 83] on input "text" at bounding box center [287, 86] width 526 height 19
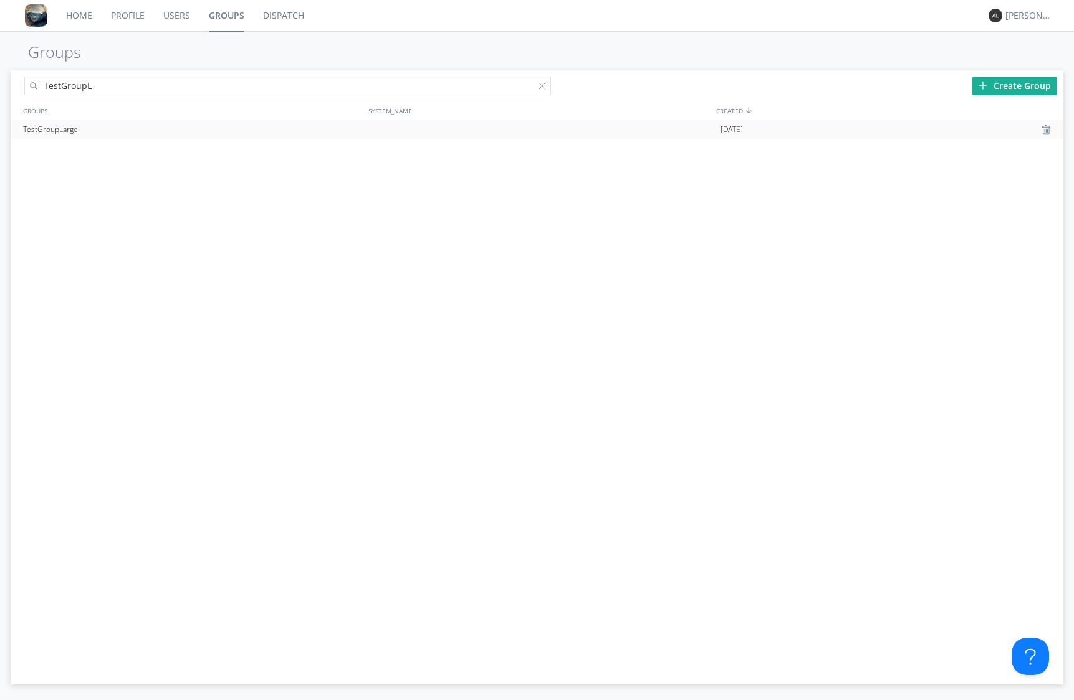
type input "TestGroupL"
click at [111, 137] on div "TestGroupLarge" at bounding box center [193, 129] width 346 height 19
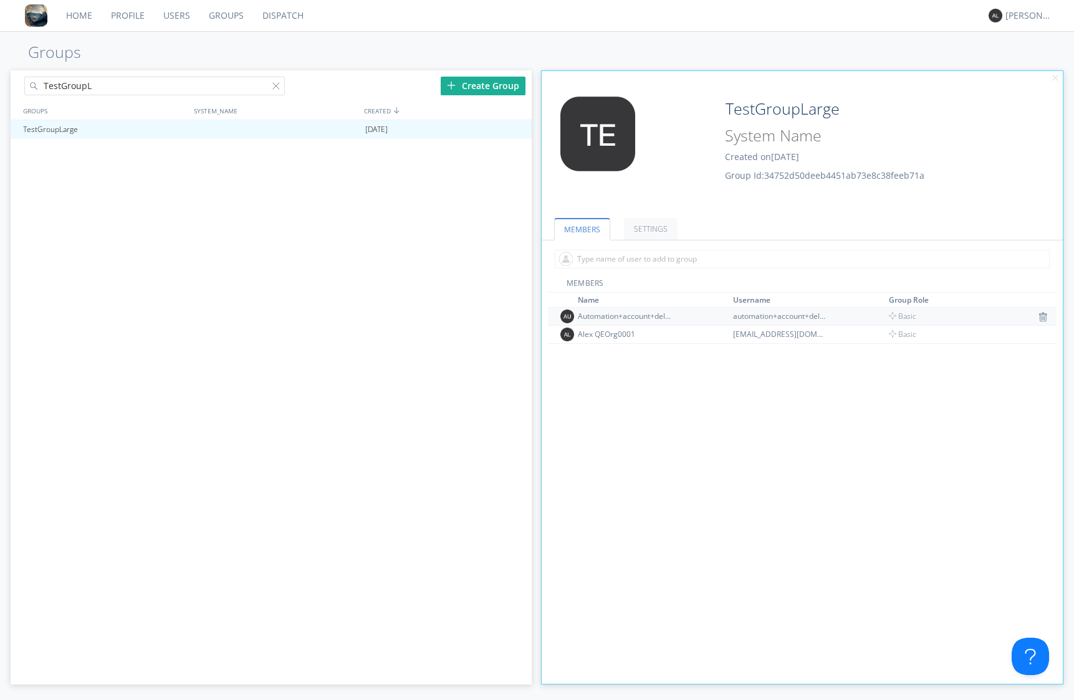
click at [795, 315] on div "automation+account+deletion" at bounding box center [779, 316] width 93 height 11
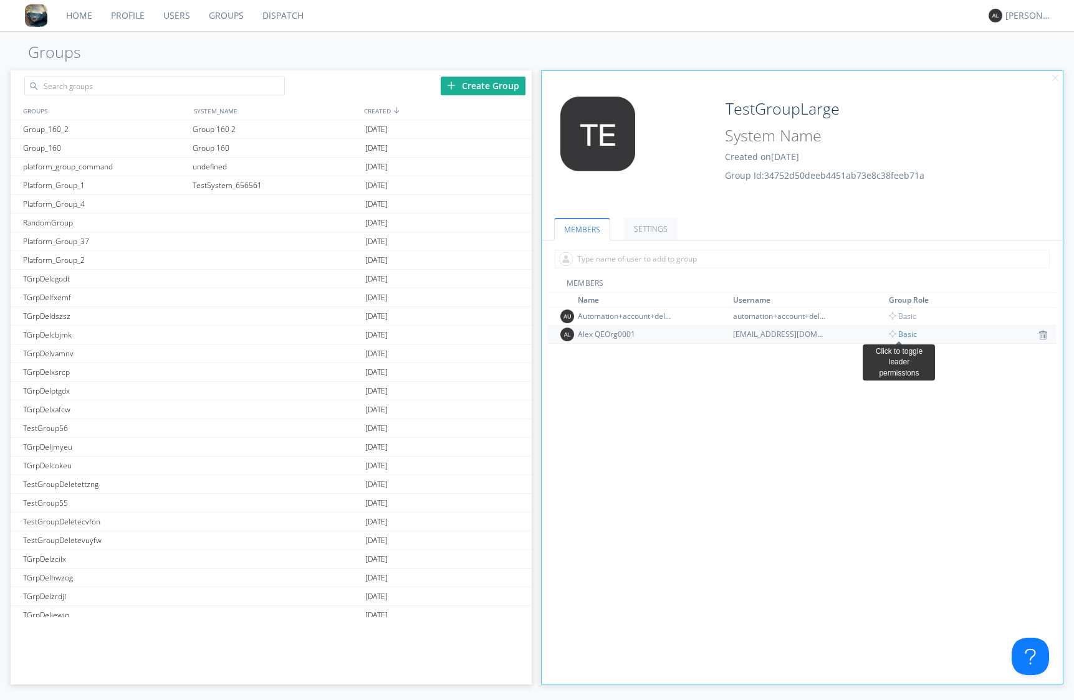
click at [907, 331] on span "Basic" at bounding box center [903, 334] width 28 height 11
click at [160, 161] on div "platform_group_command" at bounding box center [104, 167] width 169 height 18
type input "platform_group_command"
type input "undefined"
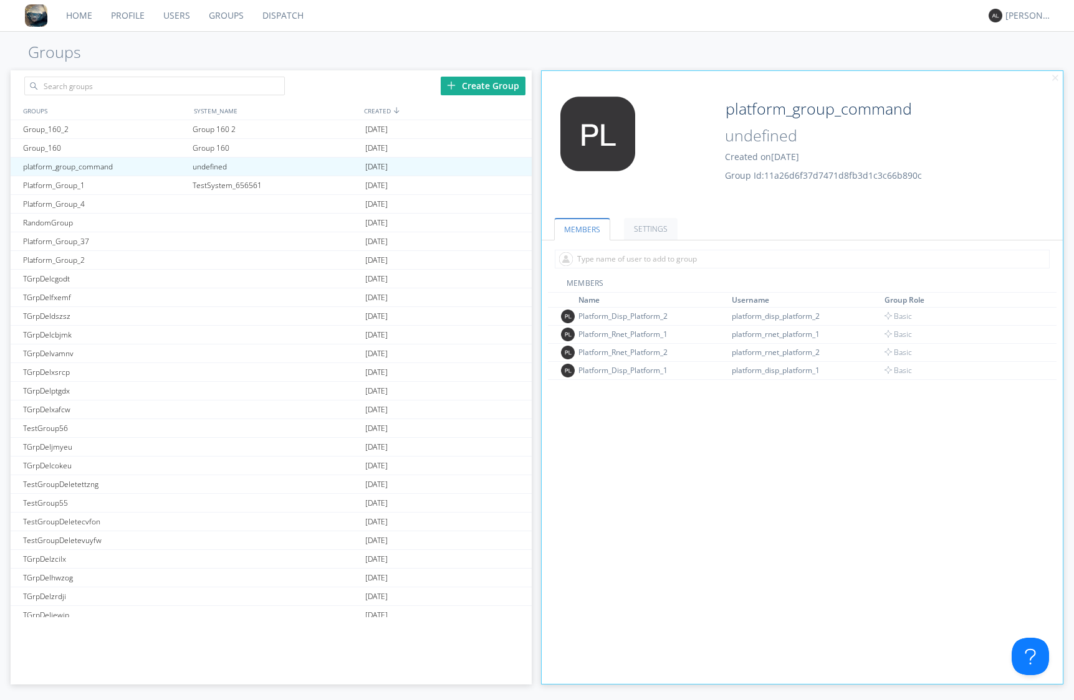
click at [228, 15] on link "Groups" at bounding box center [226, 15] width 54 height 31
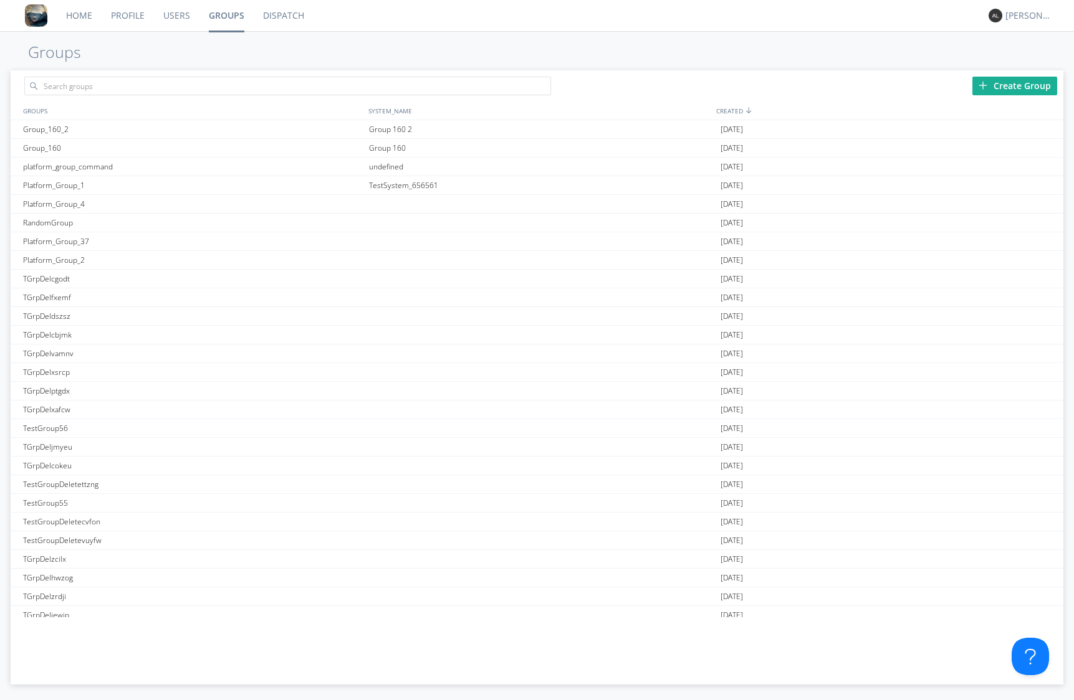
click at [290, 21] on link "Dispatch" at bounding box center [284, 15] width 60 height 31
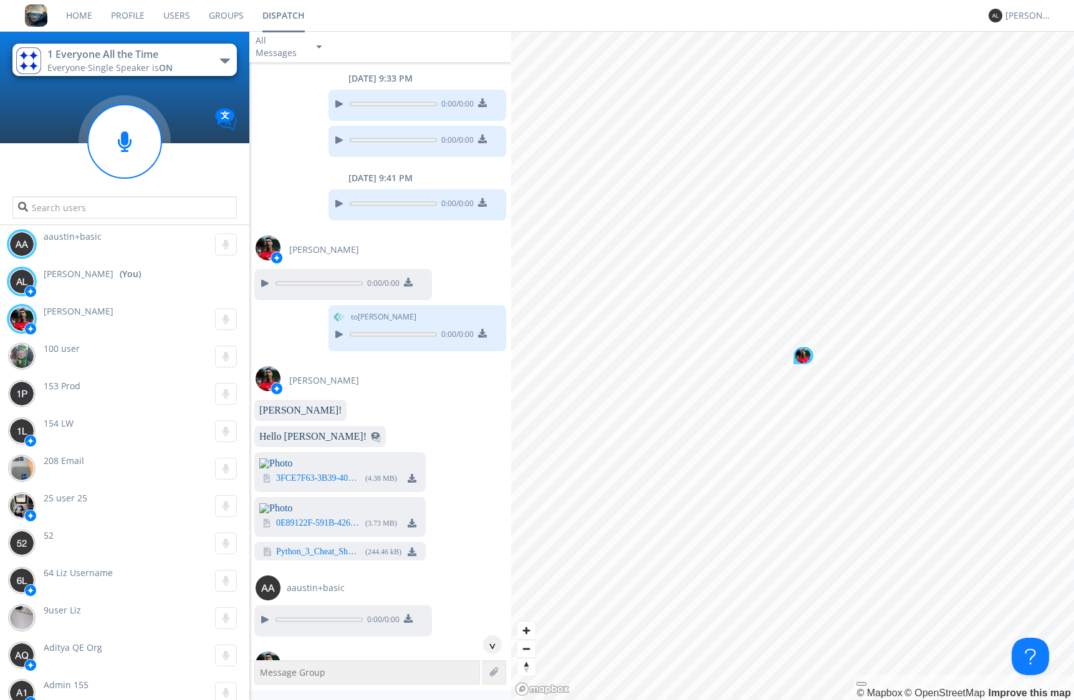
click at [174, 17] on link "Users" at bounding box center [176, 15] width 45 height 31
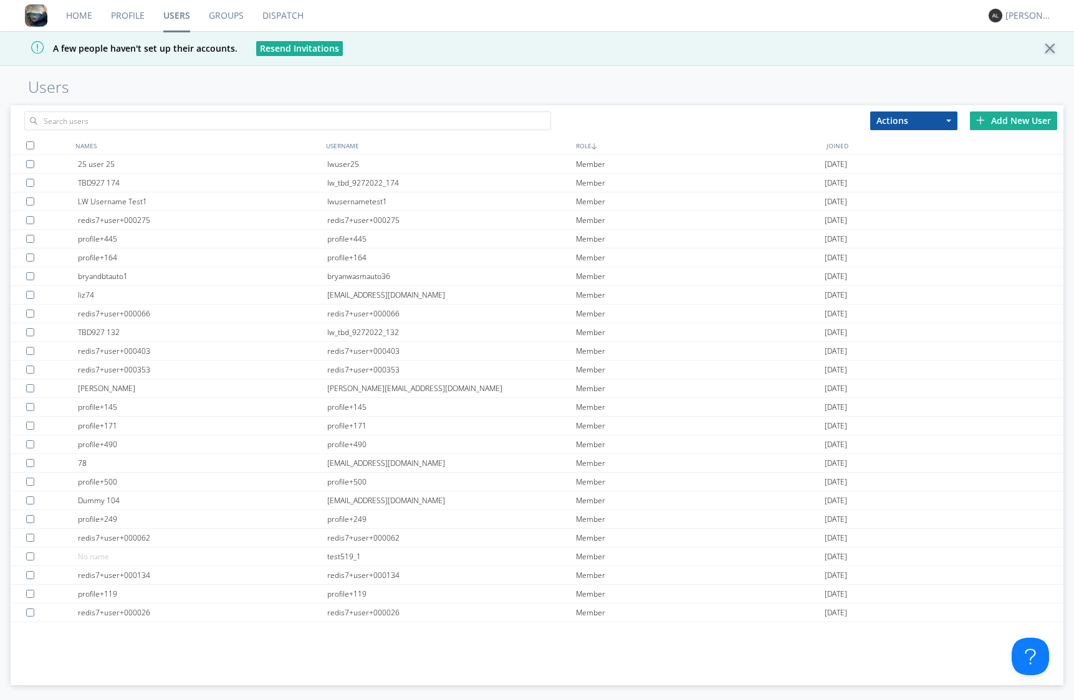
click at [125, 16] on link "Profile" at bounding box center [128, 15] width 52 height 31
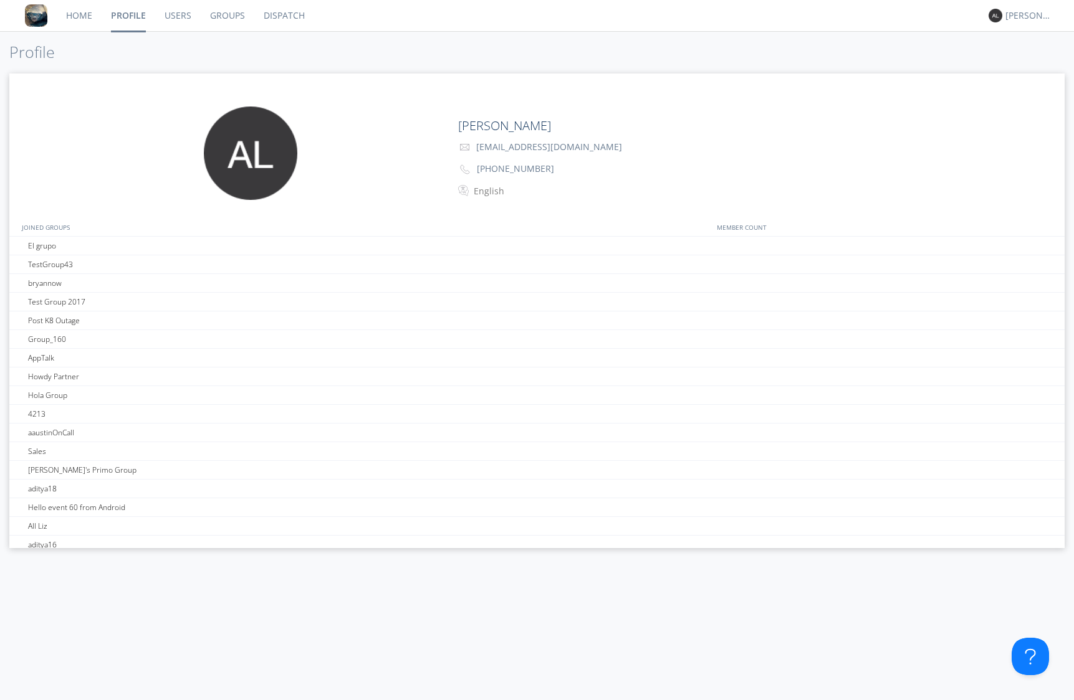
click at [75, 21] on link "Home" at bounding box center [79, 15] width 45 height 31
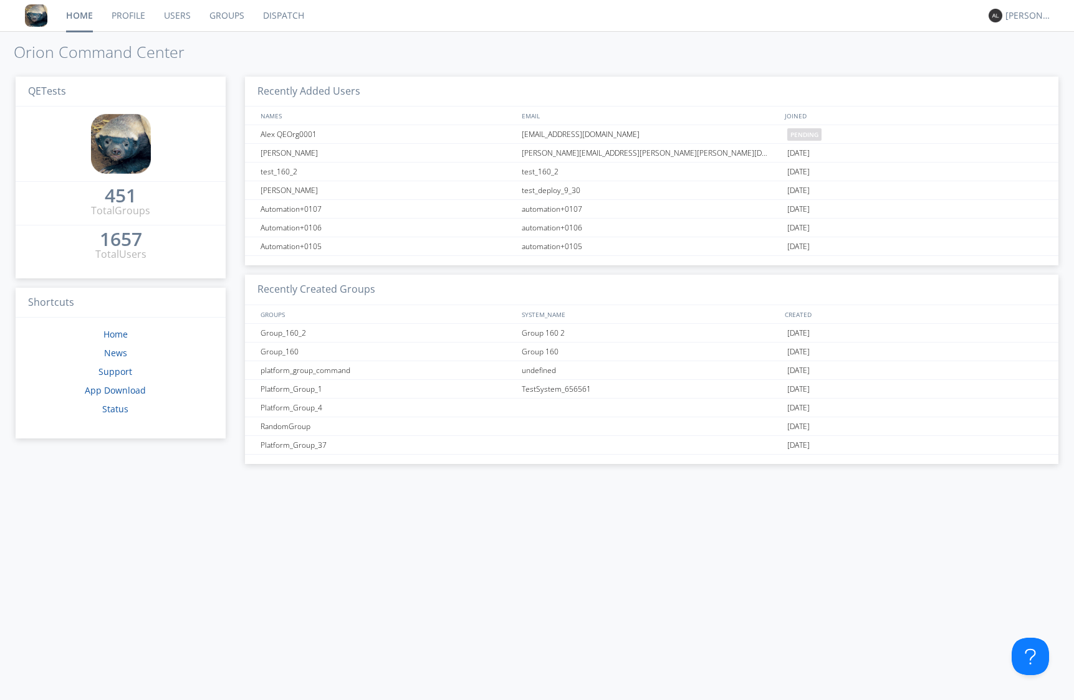
click at [289, 14] on link "Dispatch" at bounding box center [284, 15] width 60 height 31
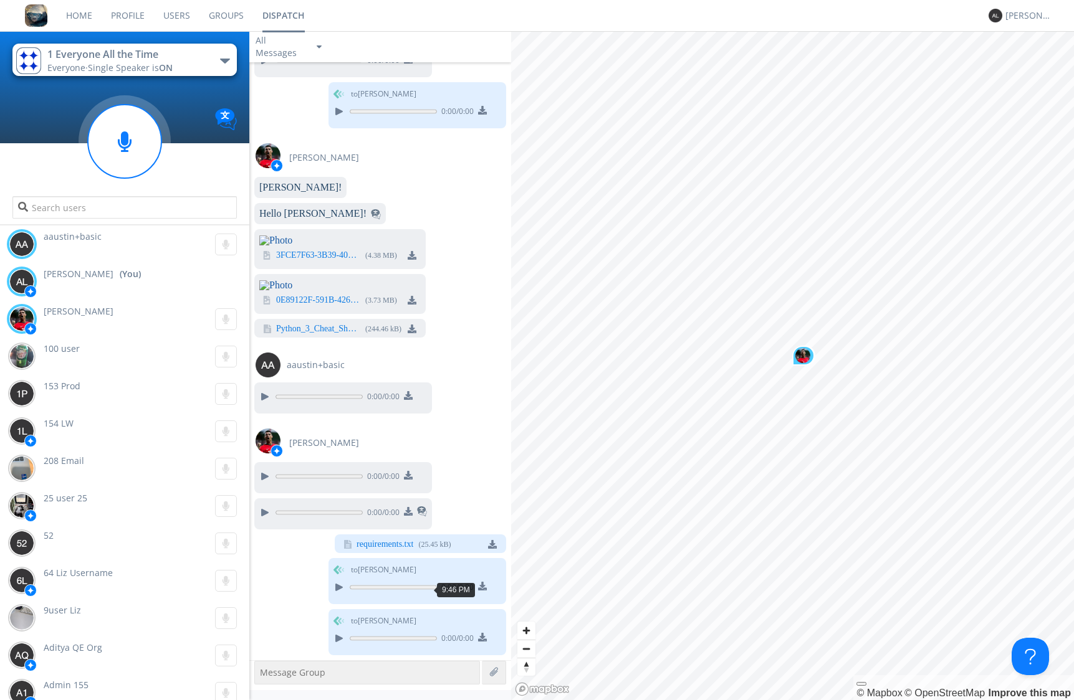
scroll to position [634, 0]
click at [1018, 21] on div "[PERSON_NAME]" at bounding box center [1028, 15] width 47 height 12
click at [1020, 45] on div "Settings" at bounding box center [1035, 43] width 64 height 22
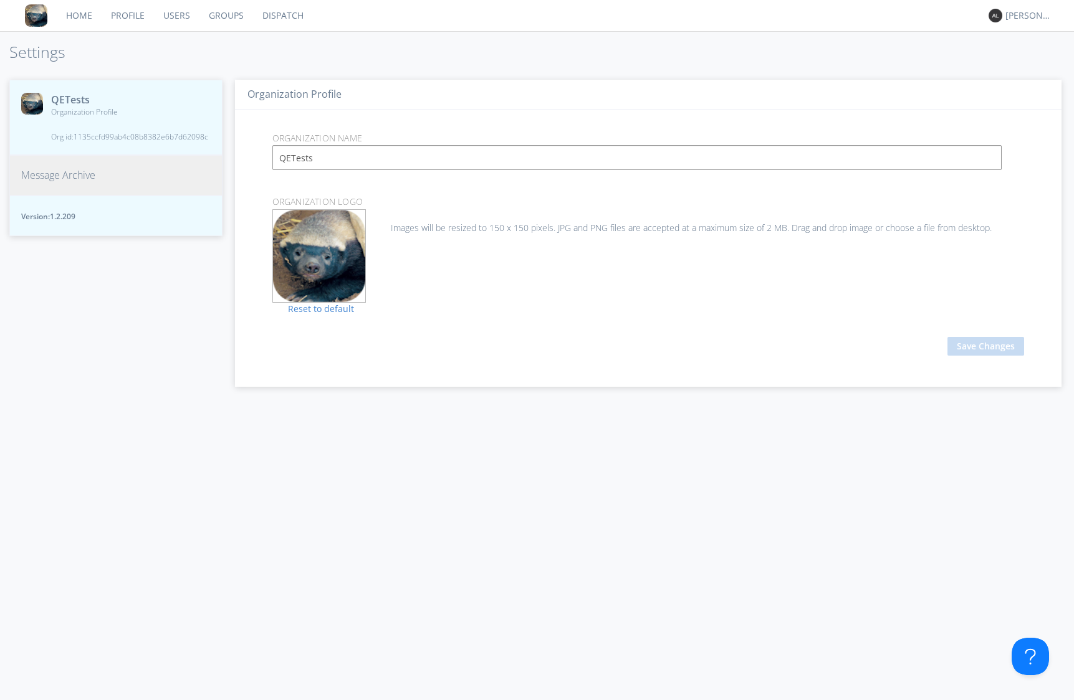
click at [72, 178] on span "Message Archive" at bounding box center [58, 175] width 74 height 14
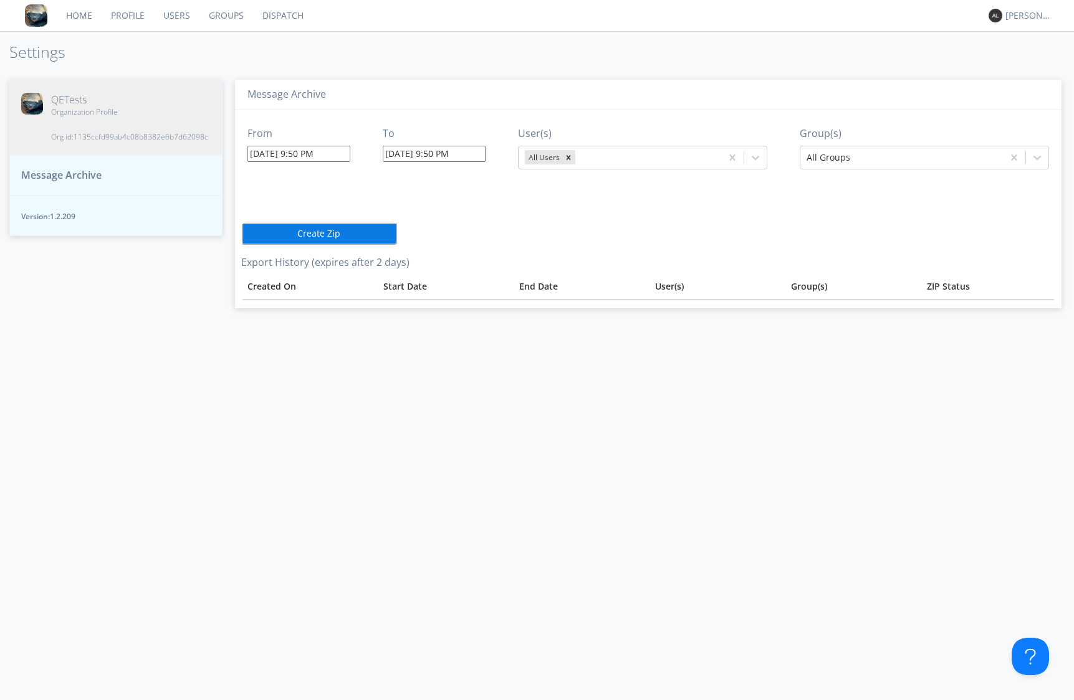
click at [314, 156] on input "[DATE] 9:50 PM" at bounding box center [298, 154] width 103 height 16
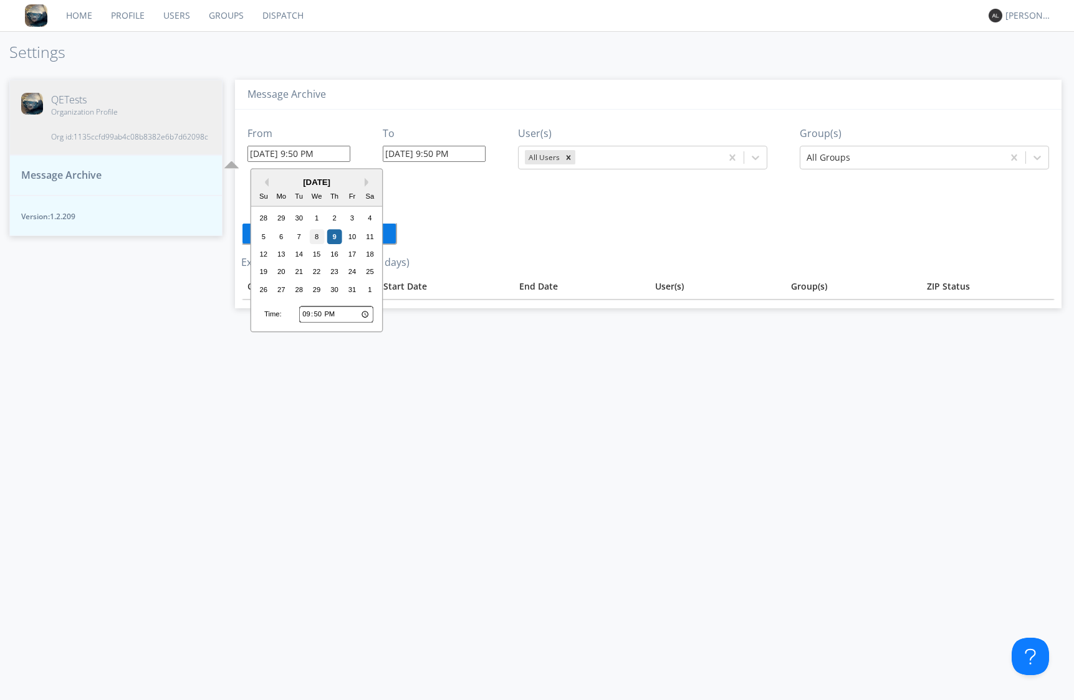
click at [316, 239] on div "8" at bounding box center [316, 236] width 15 height 15
type input "[DATE] 9:50 PM"
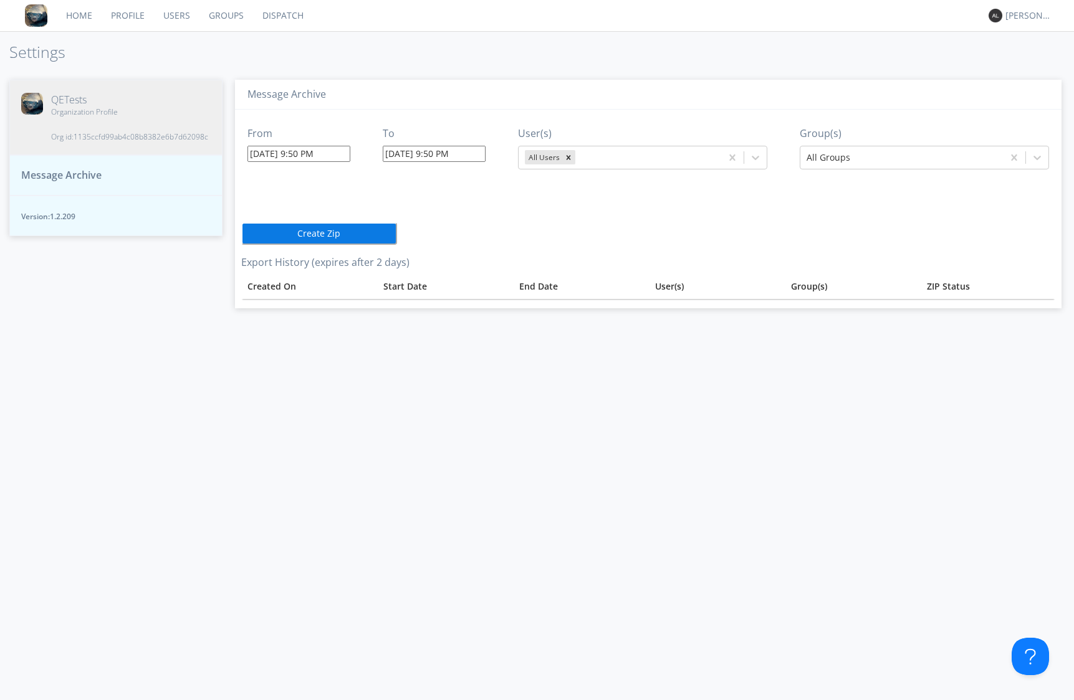
click at [365, 233] on button "Create Zip" at bounding box center [319, 233] width 156 height 22
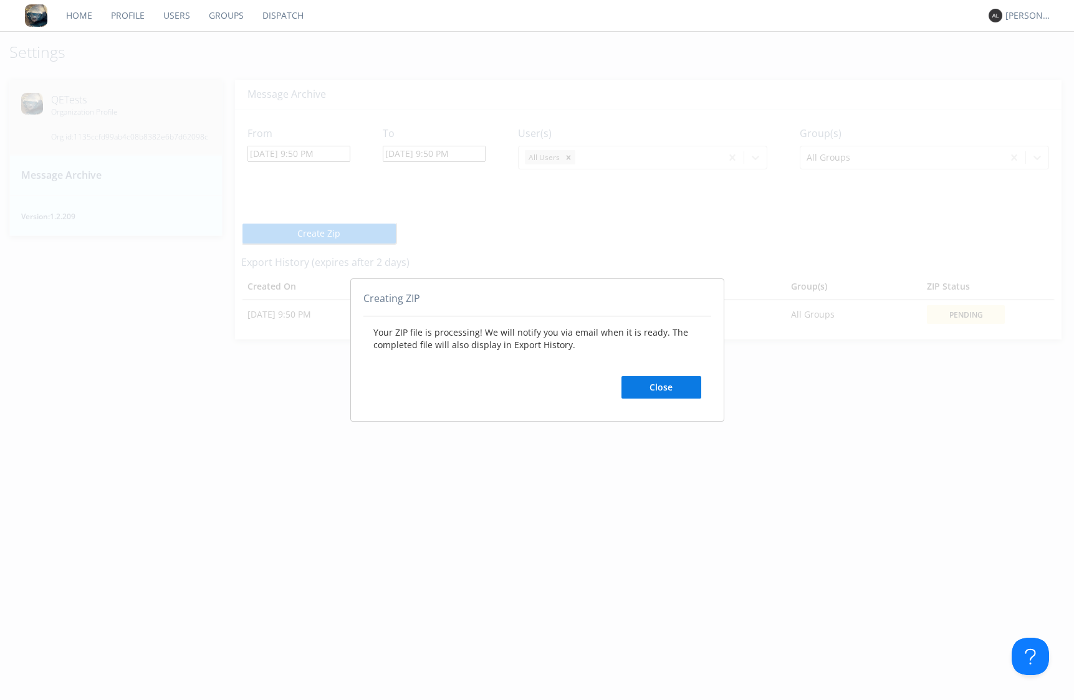
click at [675, 387] on button "Close" at bounding box center [661, 387] width 80 height 22
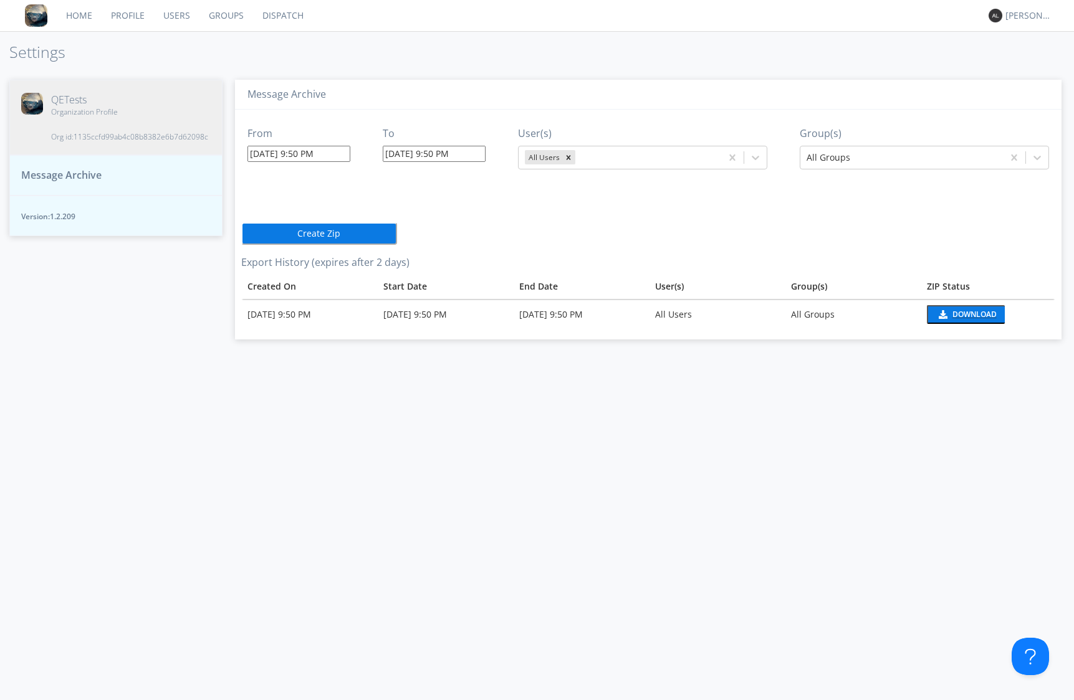
click at [966, 317] on div "Download" at bounding box center [974, 314] width 44 height 7
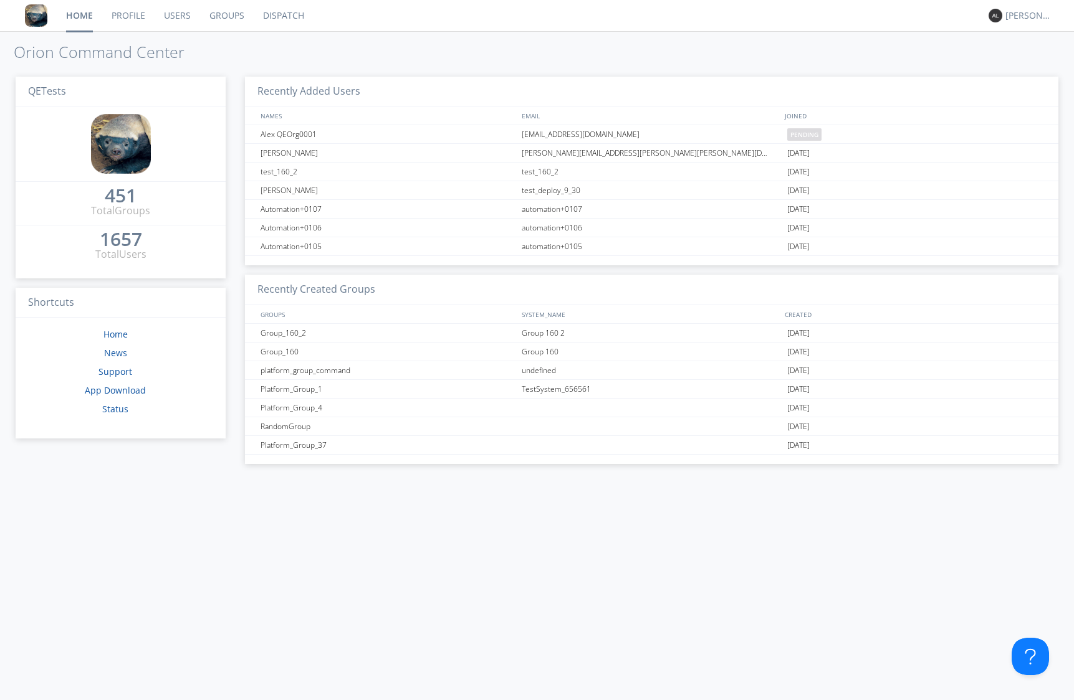
click at [214, 19] on link "Groups" at bounding box center [227, 15] width 54 height 31
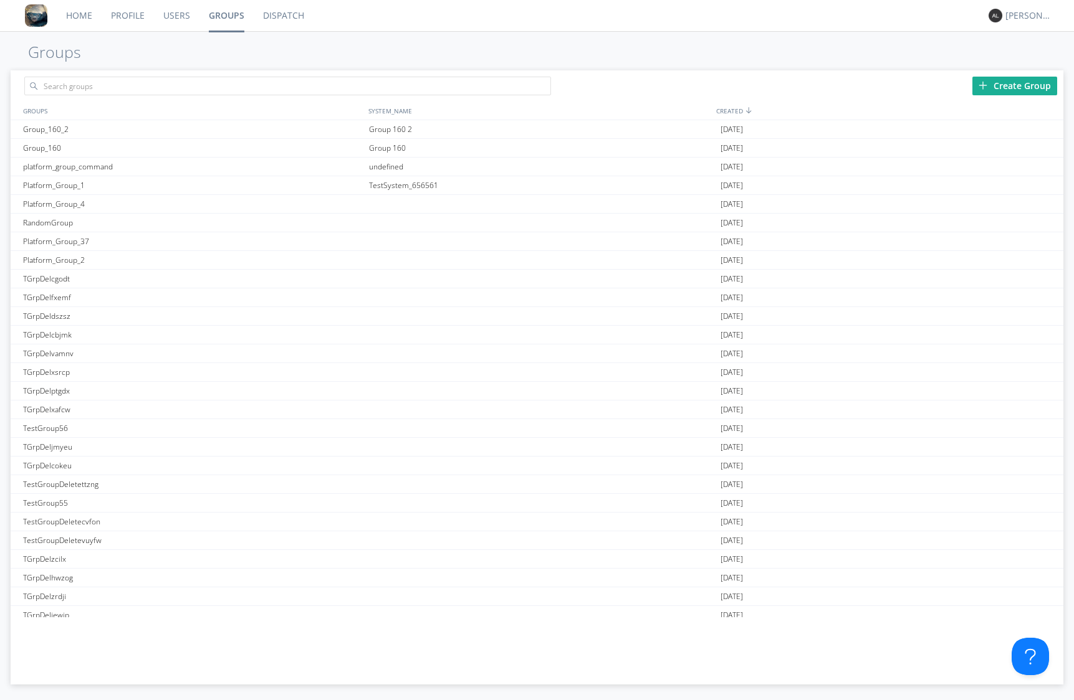
click at [1024, 89] on div "Create Group" at bounding box center [1014, 86] width 85 height 19
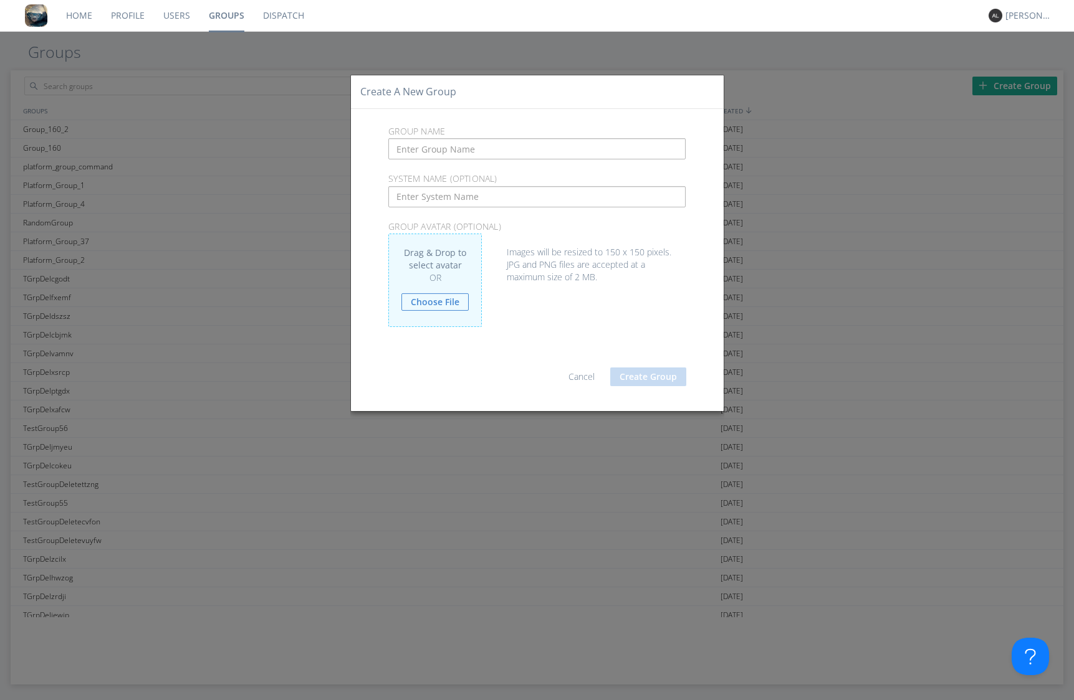
click at [535, 146] on input "text" at bounding box center [536, 148] width 297 height 21
type input "P"
type input "OCC Release 1.4.1"
click at [669, 378] on button "Create Group" at bounding box center [648, 377] width 76 height 19
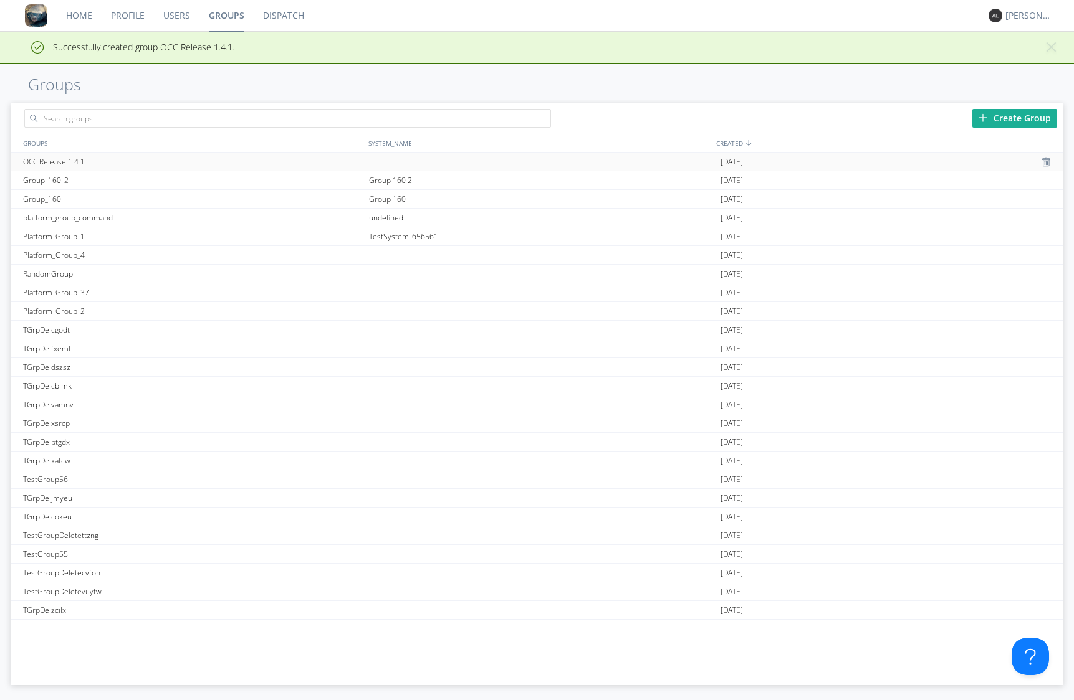
click at [95, 160] on div "OCC Release 1.4.1" at bounding box center [193, 162] width 346 height 18
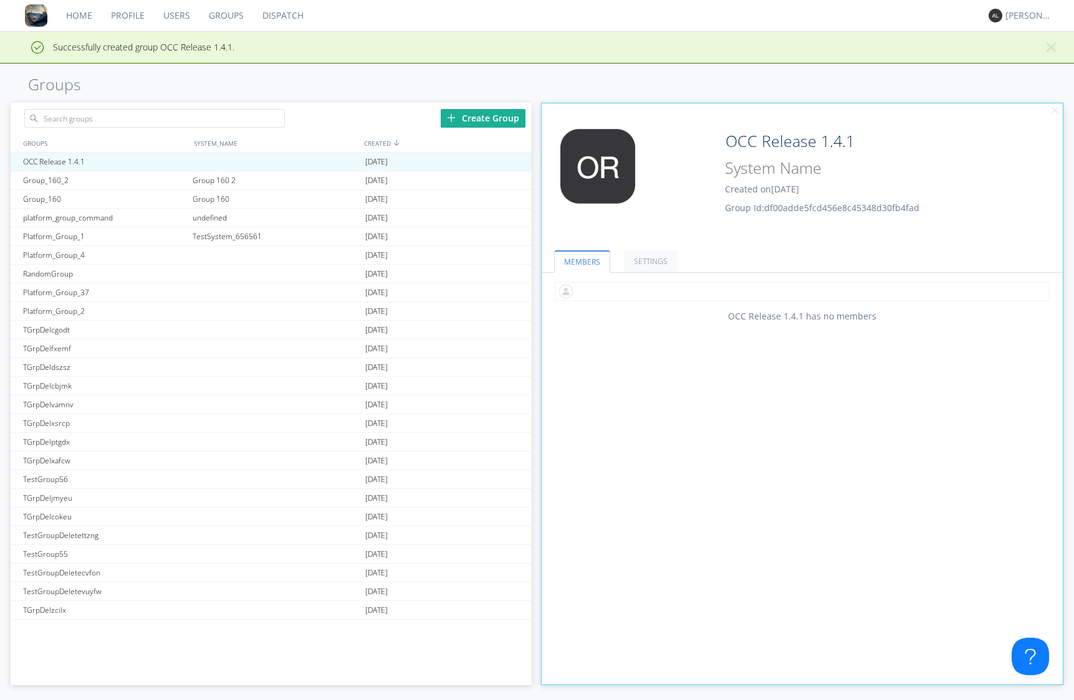
click at [624, 284] on input "text" at bounding box center [802, 291] width 495 height 19
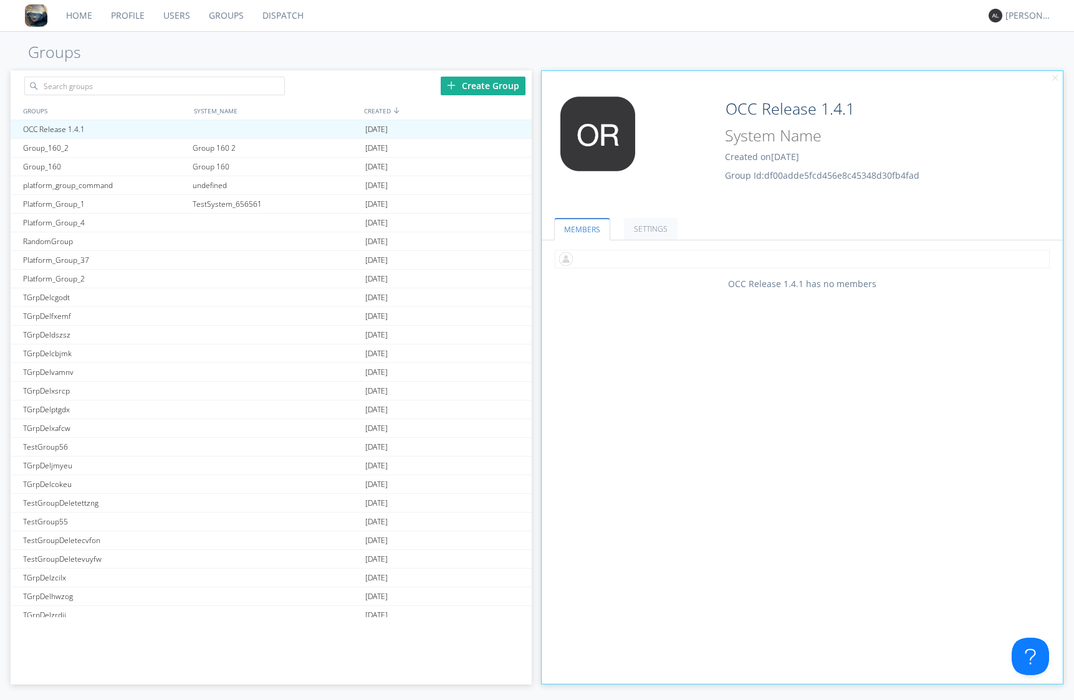
click at [647, 256] on input "text" at bounding box center [802, 259] width 495 height 19
type input "aau"
type input "aaustin+bas"
click at [179, 16] on link "Users" at bounding box center [176, 15] width 45 height 31
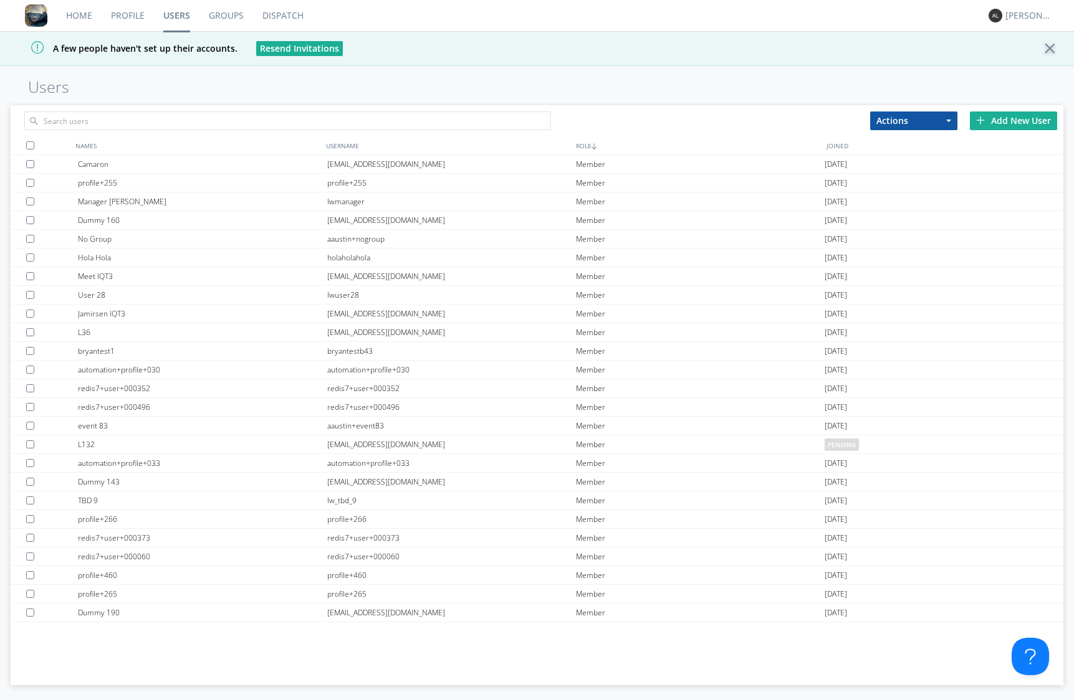
click at [84, 17] on link "Home" at bounding box center [79, 15] width 45 height 31
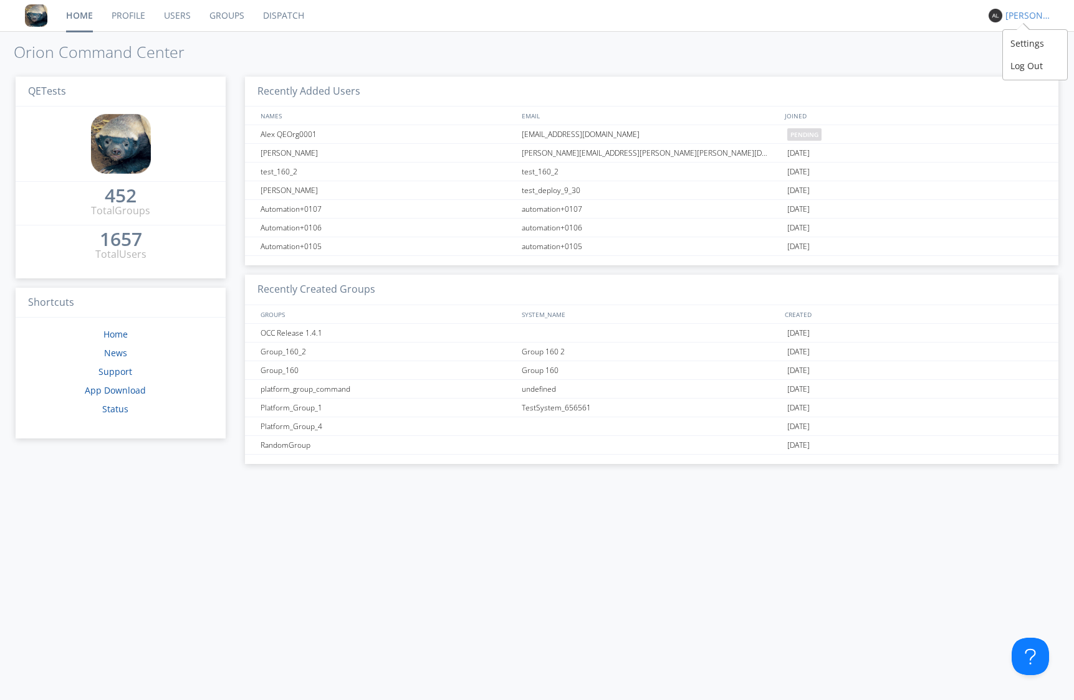
click at [1030, 10] on div "[PERSON_NAME]" at bounding box center [1028, 15] width 47 height 12
click at [1027, 62] on div "Log Out" at bounding box center [1035, 66] width 64 height 22
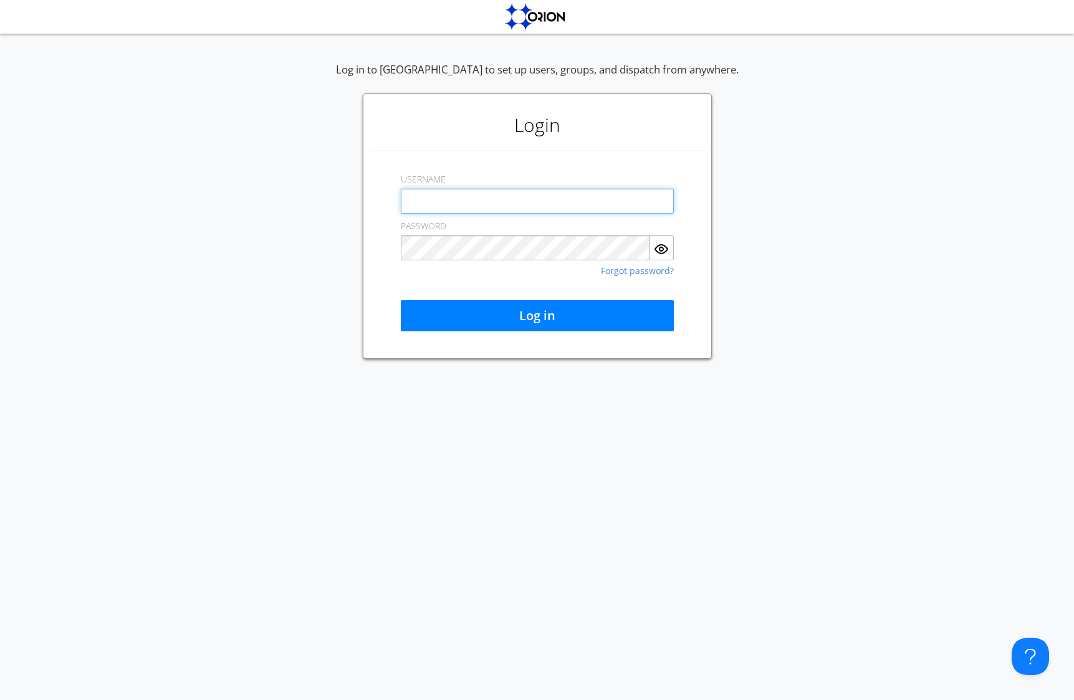
click at [484, 203] on input "text" at bounding box center [537, 201] width 273 height 25
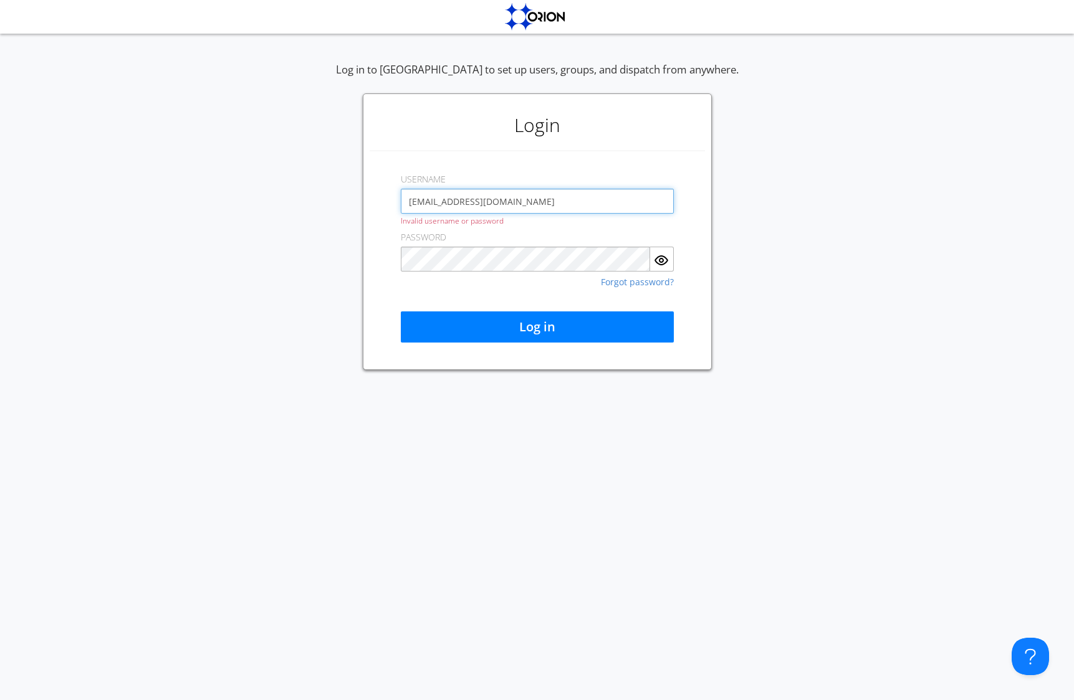
drag, startPoint x: 505, startPoint y: 199, endPoint x: 445, endPoint y: 196, distance: 59.9
click at [445, 196] on input "aaustin+basicadminpro@orionlabs.io" at bounding box center [537, 201] width 273 height 25
click at [462, 204] on input "aaustin+basicadminpro@orionlabs.io" at bounding box center [537, 201] width 273 height 25
click at [522, 203] on input "aaustin+basicprodadminpro@orionlabs.io" at bounding box center [537, 201] width 273 height 25
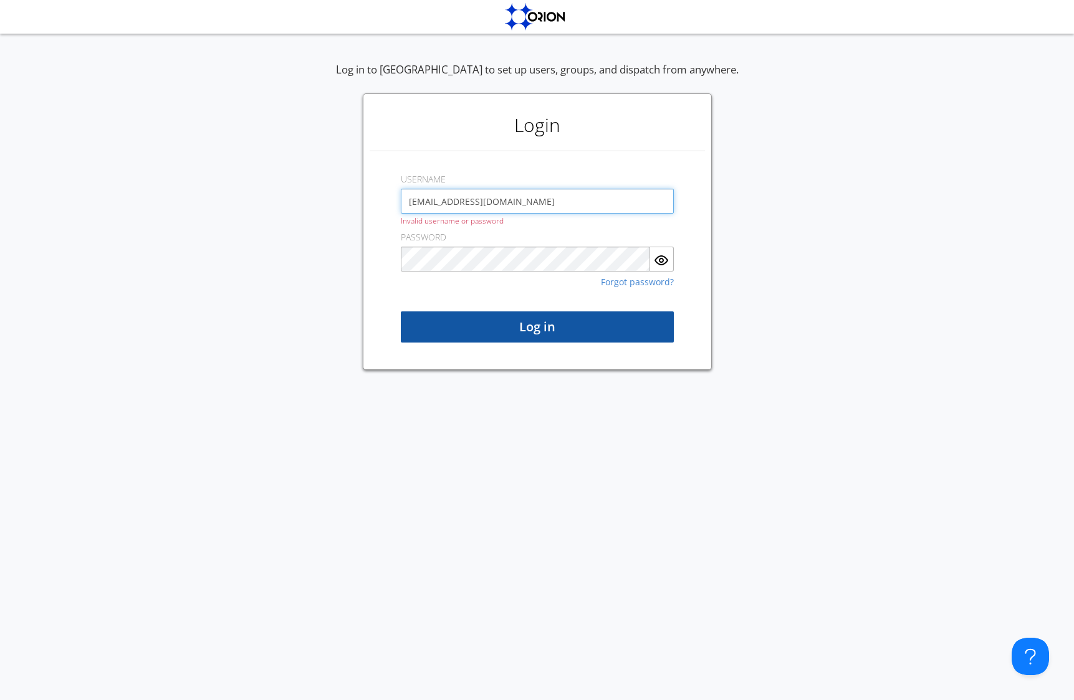
type input "aaustin+basicprodadmin@orionlabs.io"
click at [500, 332] on button "Log in" at bounding box center [537, 327] width 273 height 31
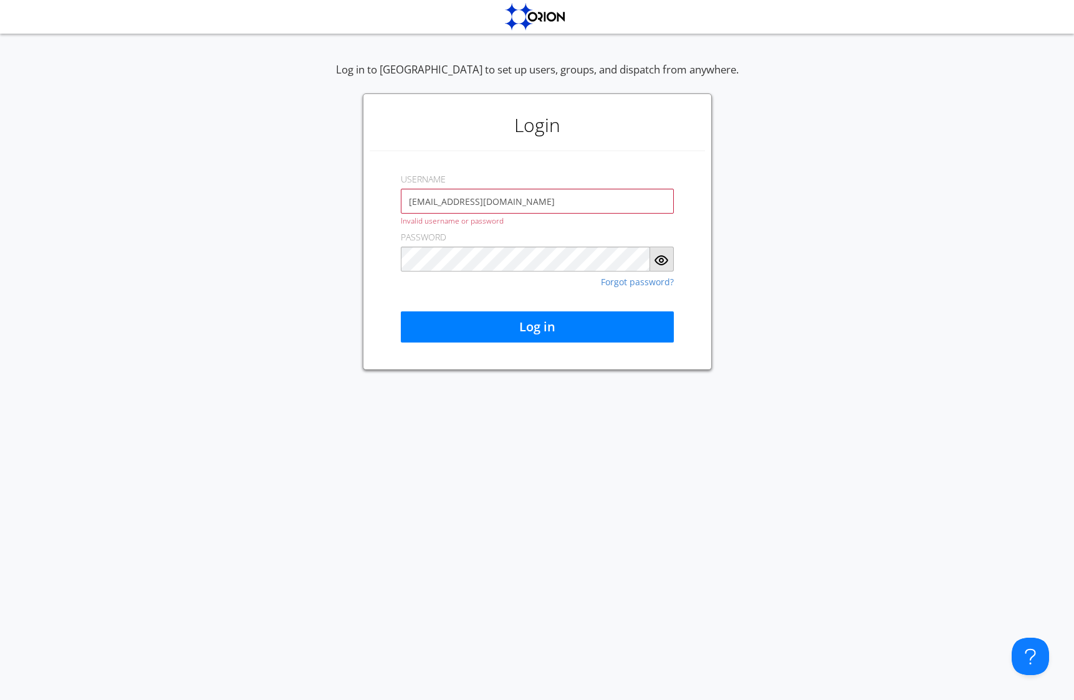
click at [664, 261] on img "button" at bounding box center [661, 260] width 15 height 15
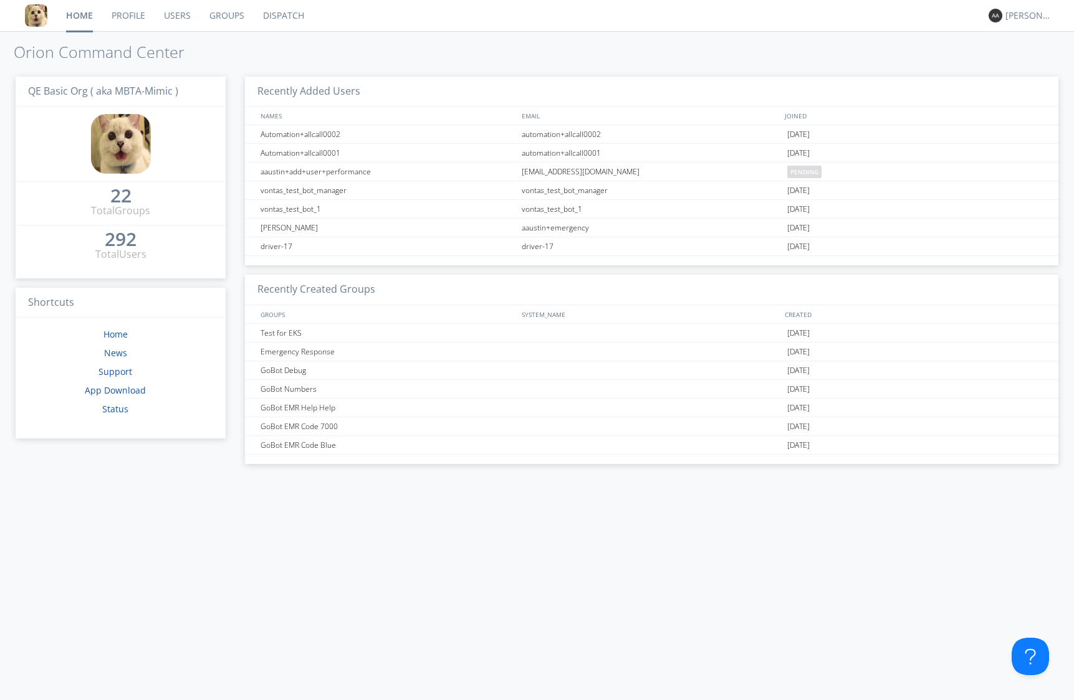
click at [277, 17] on link "Dispatch" at bounding box center [284, 15] width 60 height 31
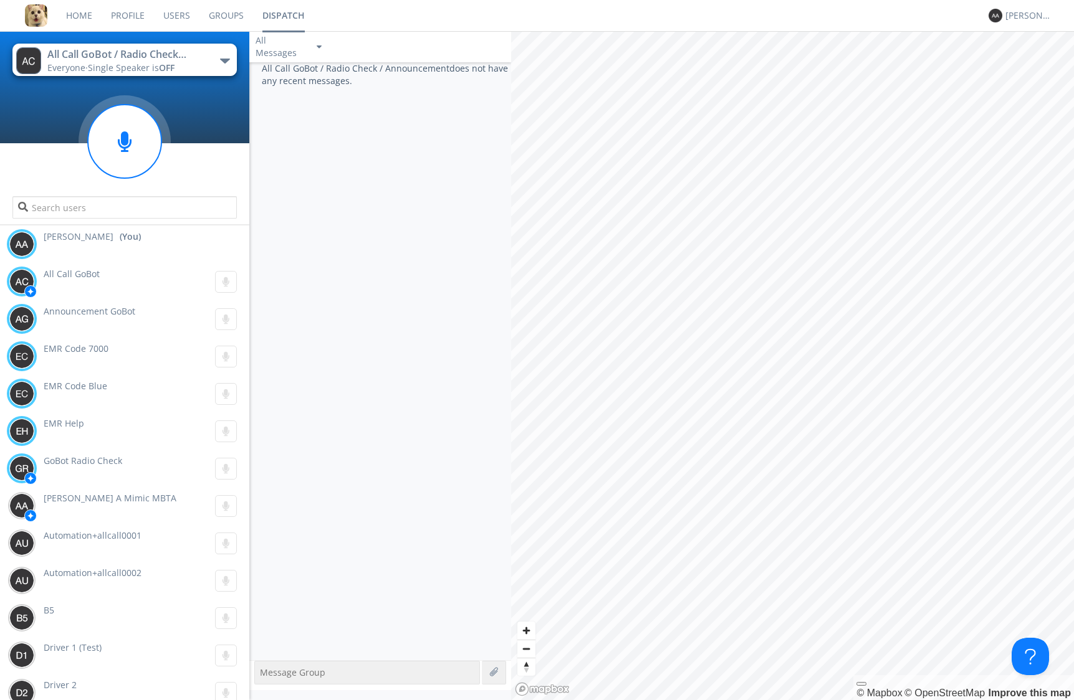
click at [170, 65] on span "OFF" at bounding box center [167, 68] width 16 height 12
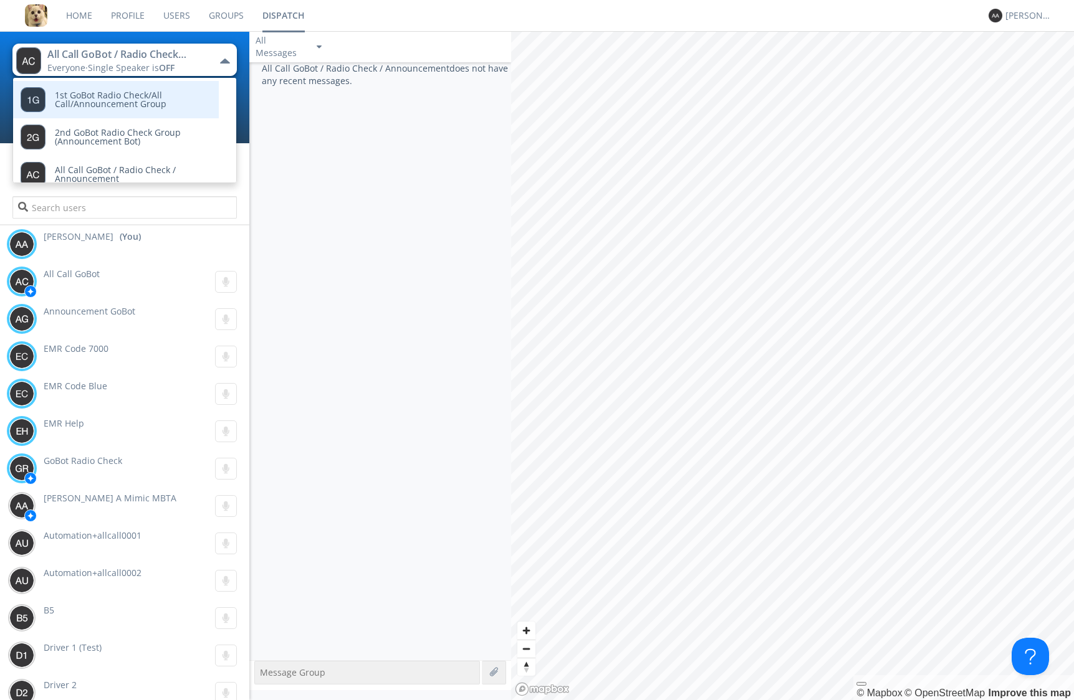
click at [133, 99] on span "1st GoBot Radio Check/All Call/Announcement Group" at bounding box center [127, 99] width 145 height 9
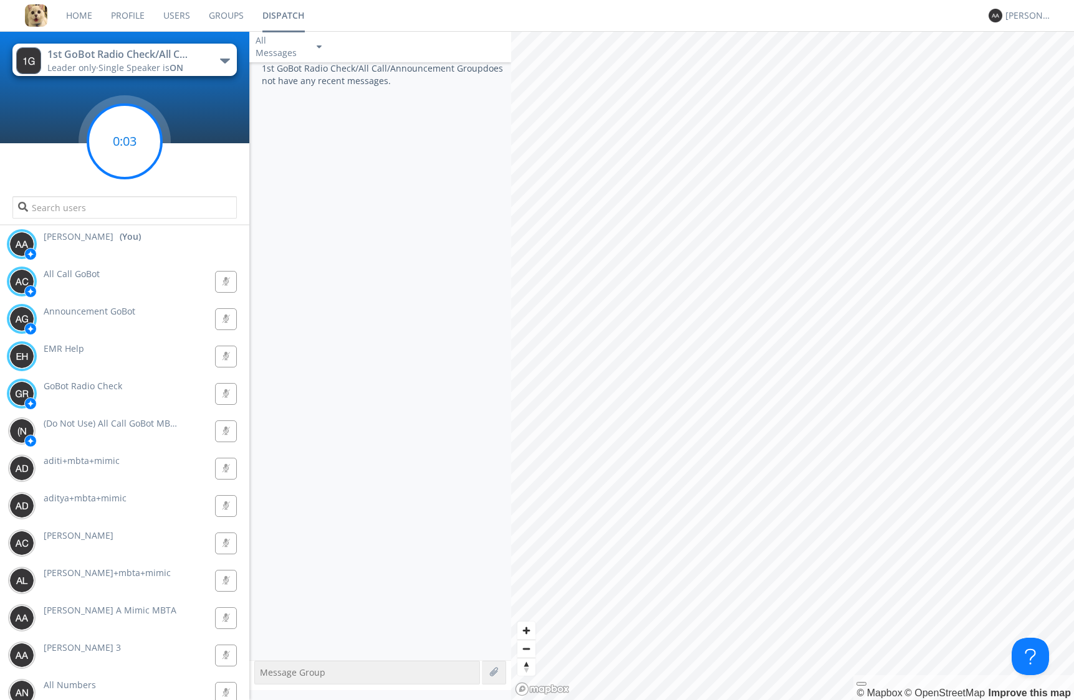
click at [136, 144] on circle at bounding box center [125, 142] width 74 height 74
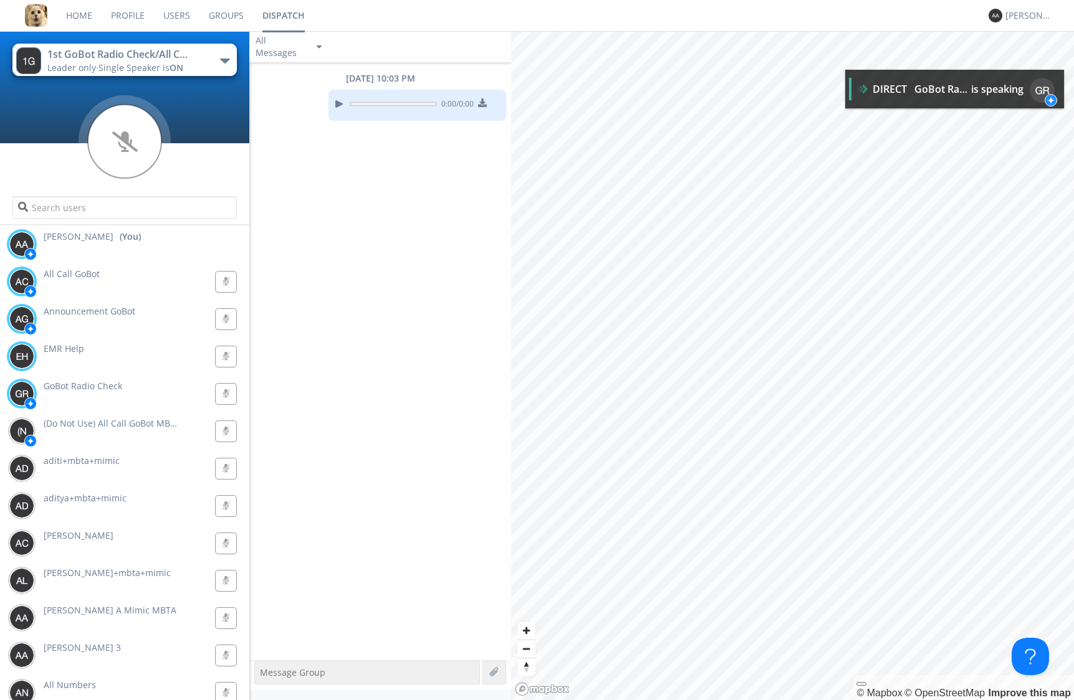
click at [226, 65] on button "1st GoBot Radio Check/All Call/Announcement Group Leader only · Single Speaker …" at bounding box center [124, 60] width 224 height 32
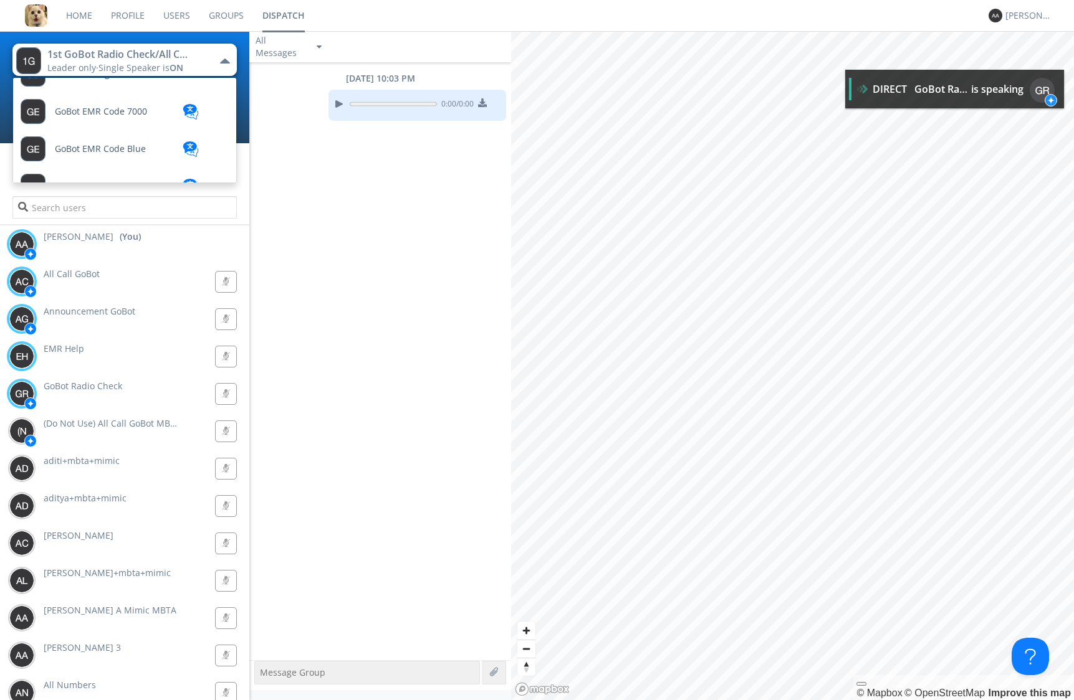
scroll to position [279, 0]
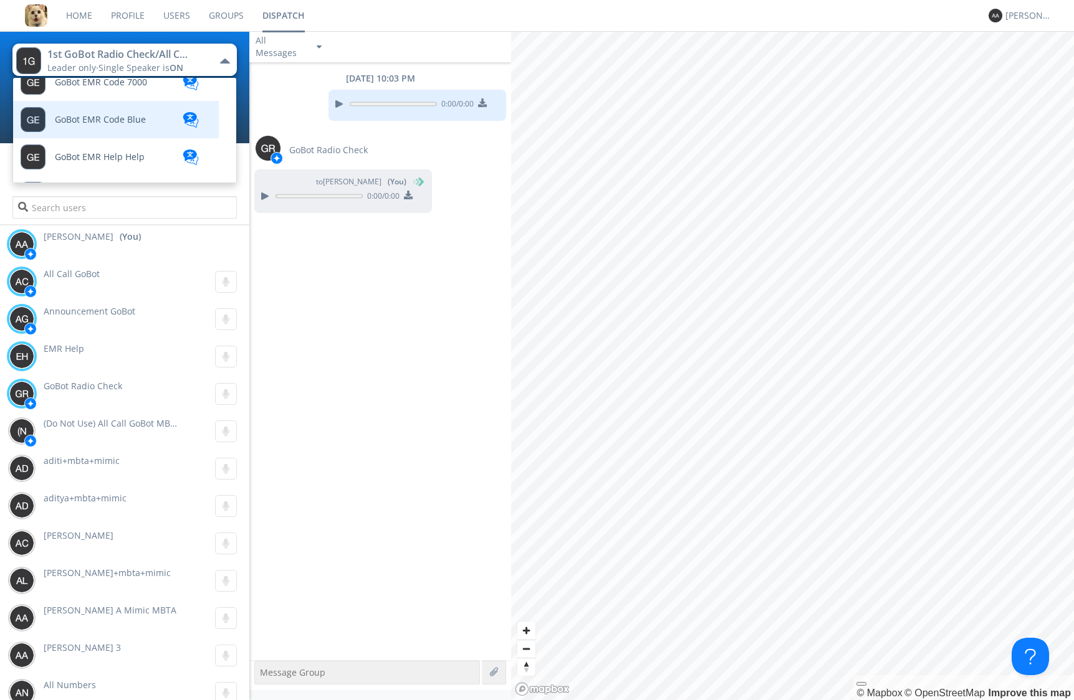
click at [166, 119] on link "GoBot EMR Code Blue" at bounding box center [106, 119] width 187 height 37
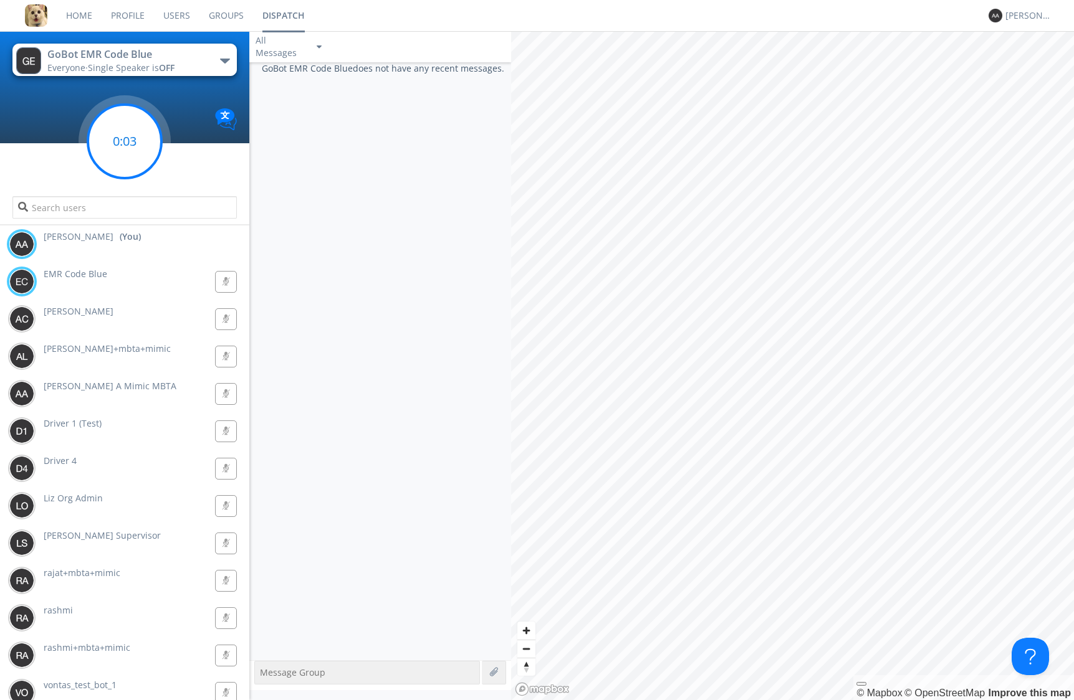
click at [135, 157] on circle at bounding box center [125, 142] width 74 height 74
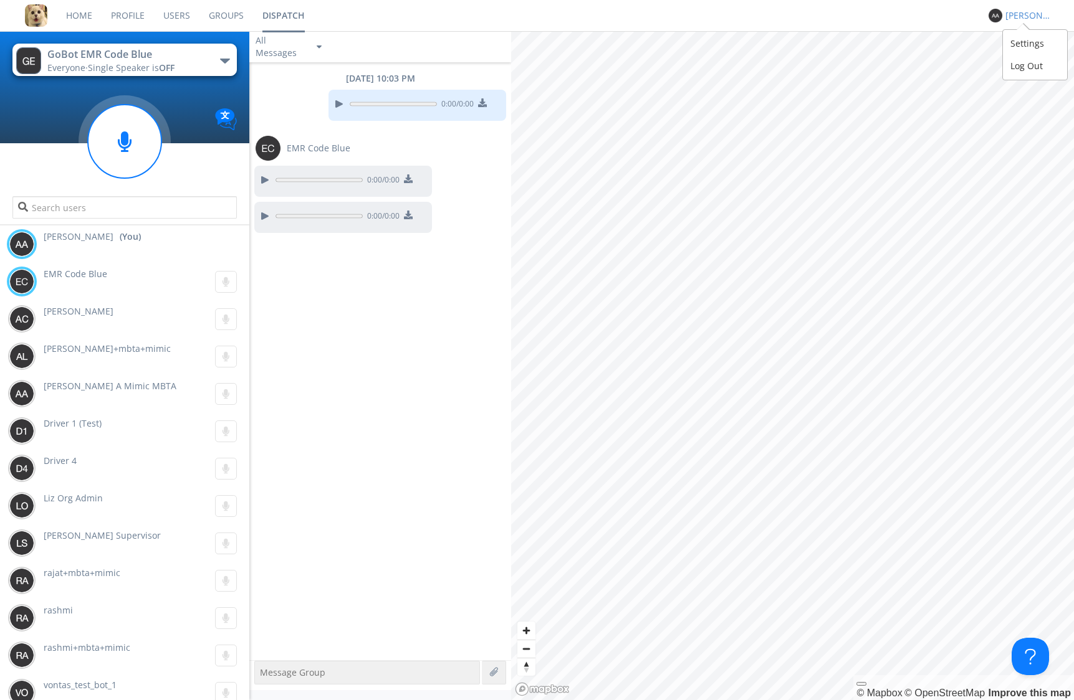
click at [1037, 22] on div "alex austin" at bounding box center [1025, 15] width 47 height 17
click at [1029, 71] on div "Log Out" at bounding box center [1035, 66] width 64 height 22
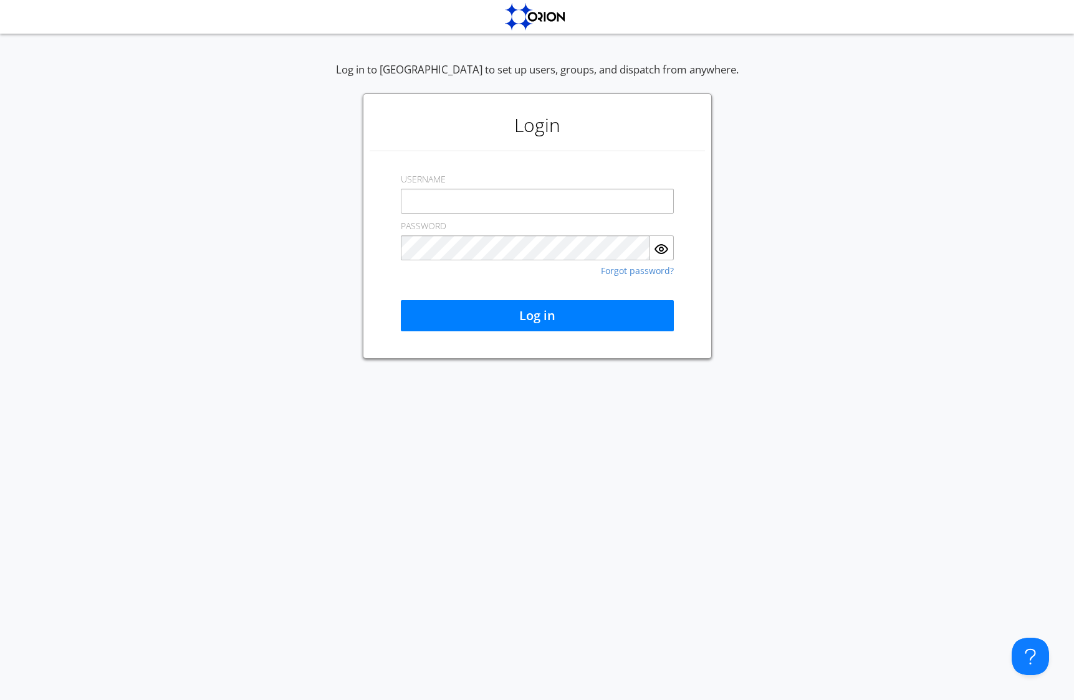
click at [844, 159] on div "Log in to Orion to set up users, groups, and dispatch from anywhere. Login USER…" at bounding box center [537, 210] width 1074 height 297
click at [520, 209] on input "text" at bounding box center [537, 201] width 273 height 25
type input "[EMAIL_ADDRESS][DOMAIN_NAME]"
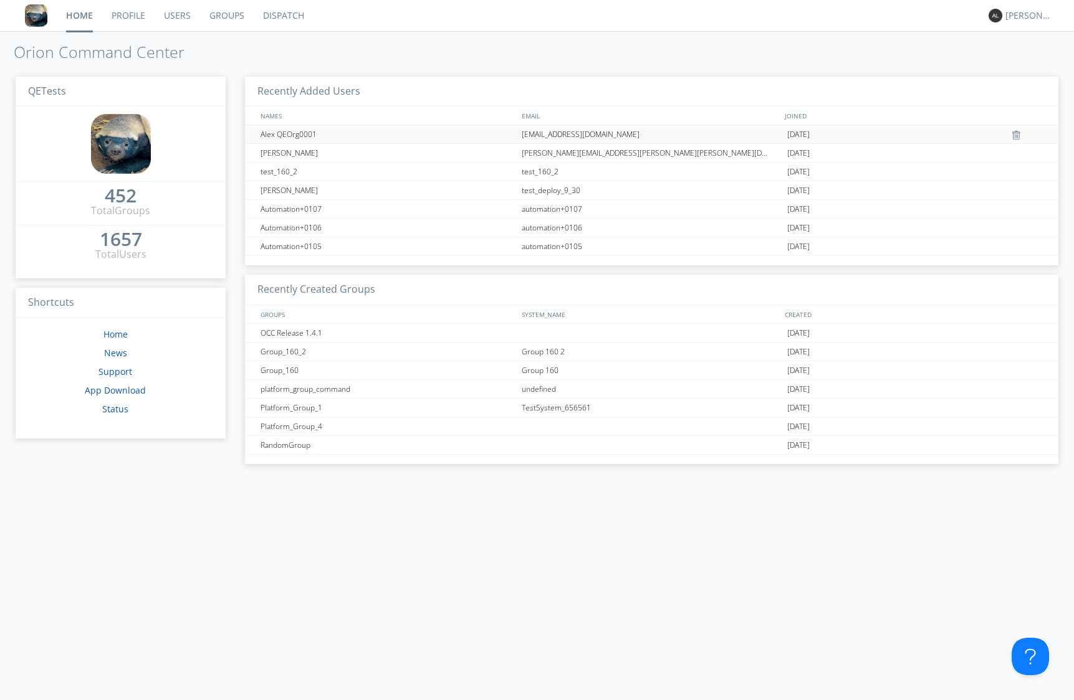
click at [287, 126] on div "Alex QEOrg0001" at bounding box center [388, 134] width 262 height 18
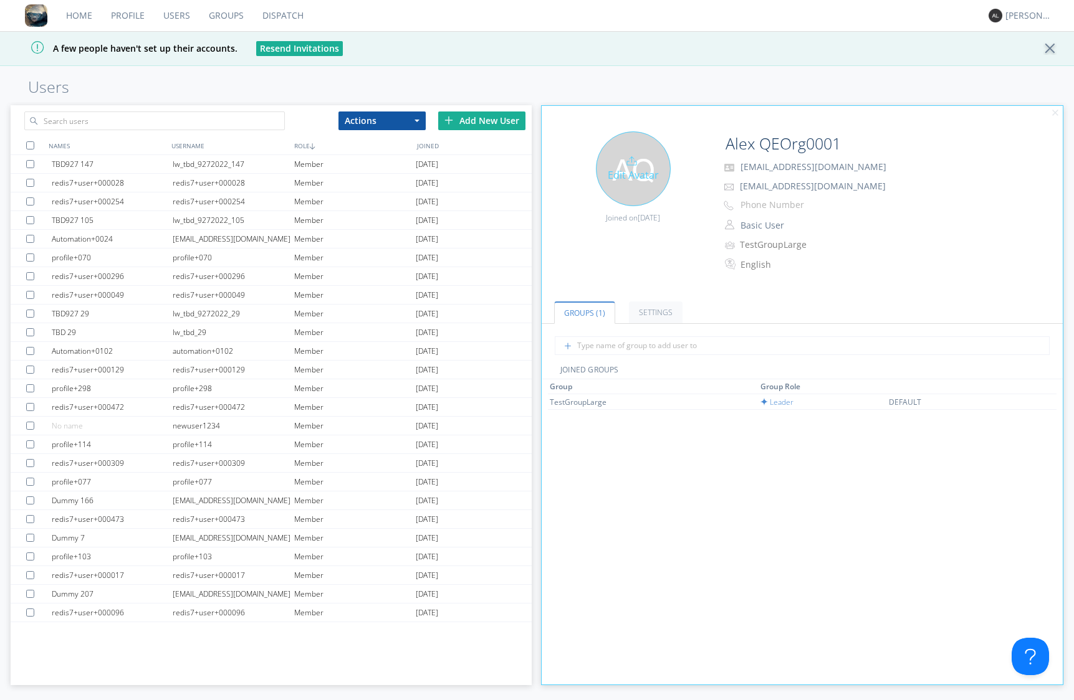
click at [648, 175] on div "Edit Avatar" at bounding box center [633, 168] width 75 height 75
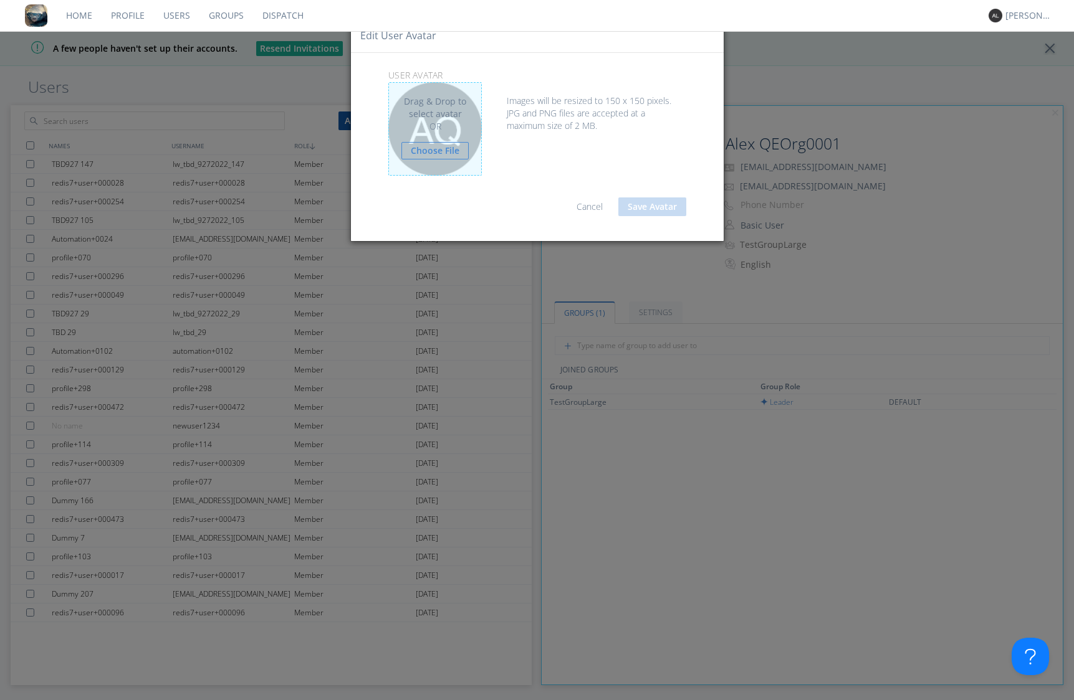
click at [449, 135] on div "Drag & Drop to select avatar OR Choose File" at bounding box center [434, 128] width 93 height 93
click at [442, 145] on link "Choose File" at bounding box center [434, 150] width 67 height 17
type input "C:\fakepath\1760071481400_2025-10-09T21-44-41-UTC-7_Ronaldo _UnknownGroup_Group…"
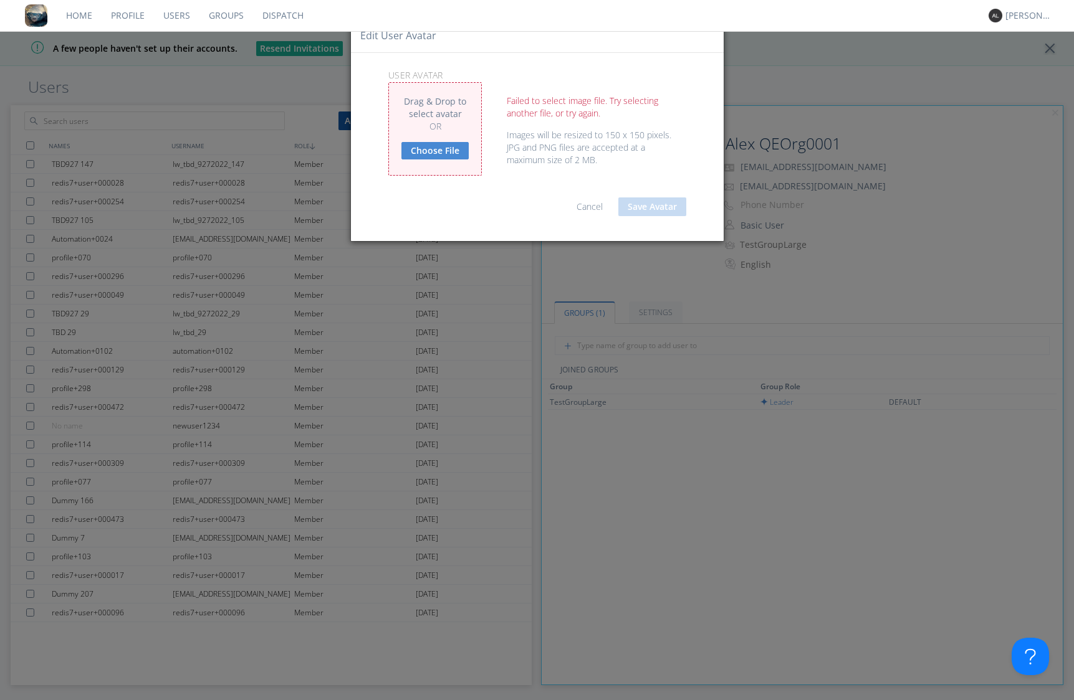
click at [434, 150] on link "Choose File" at bounding box center [434, 150] width 67 height 17
type input "C:\fakepath\upload_png.png"
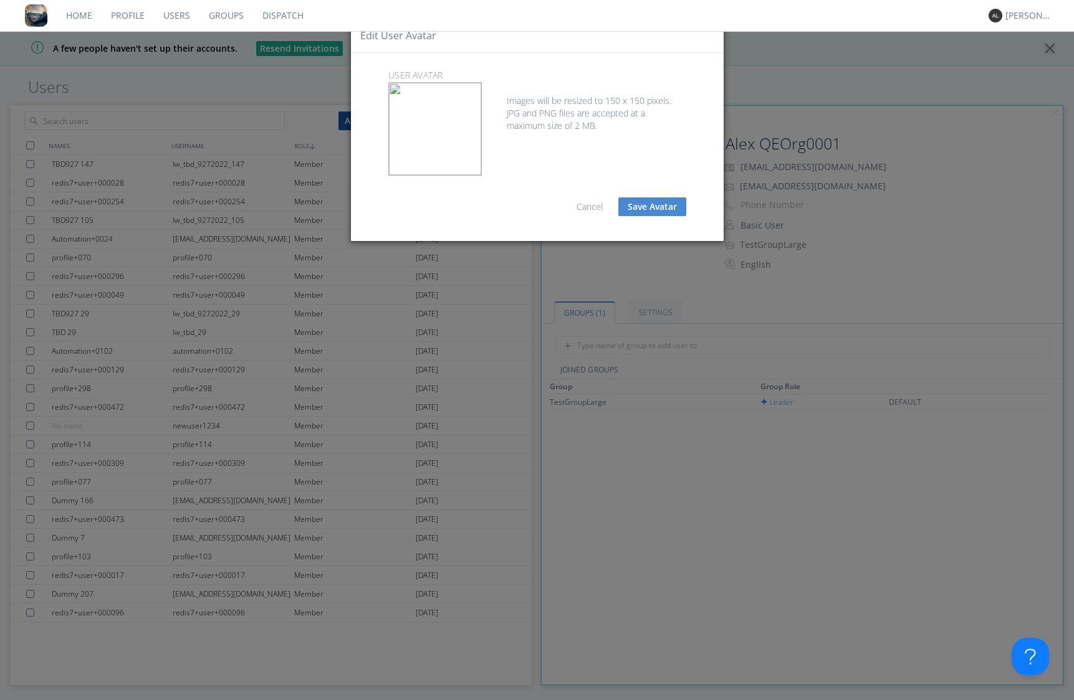
click at [654, 204] on button "Save Avatar" at bounding box center [652, 207] width 68 height 19
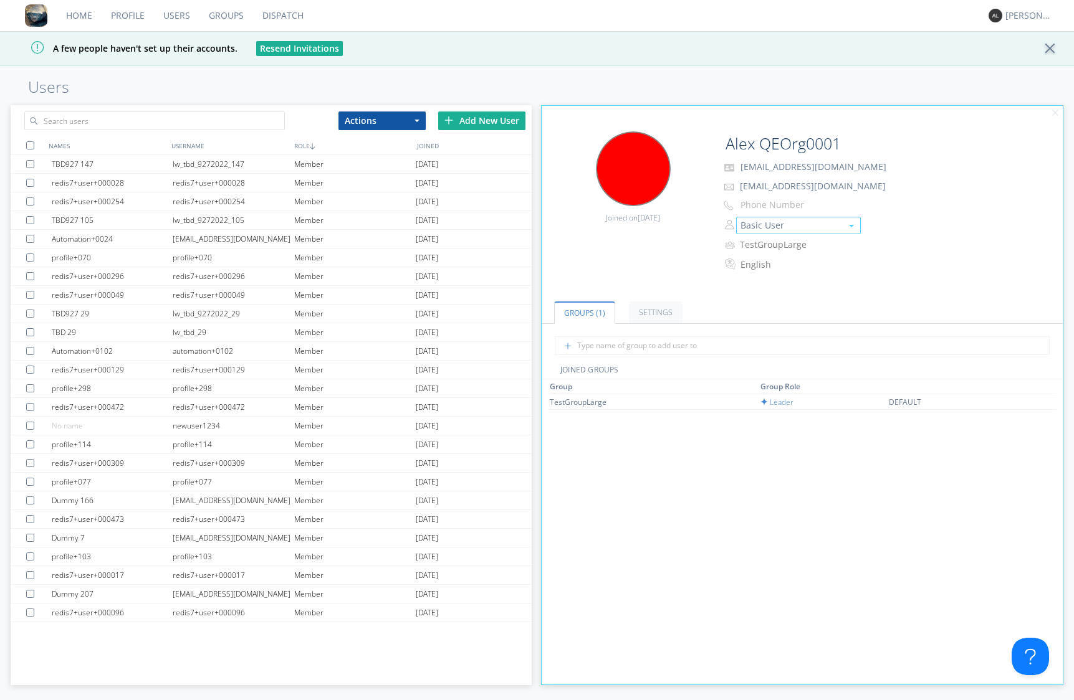
click at [777, 222] on button "Basic User" at bounding box center [798, 225] width 125 height 17
click at [767, 259] on link "Manager" at bounding box center [798, 263] width 123 height 19
click at [277, 13] on link "Dispatch" at bounding box center [283, 15] width 60 height 31
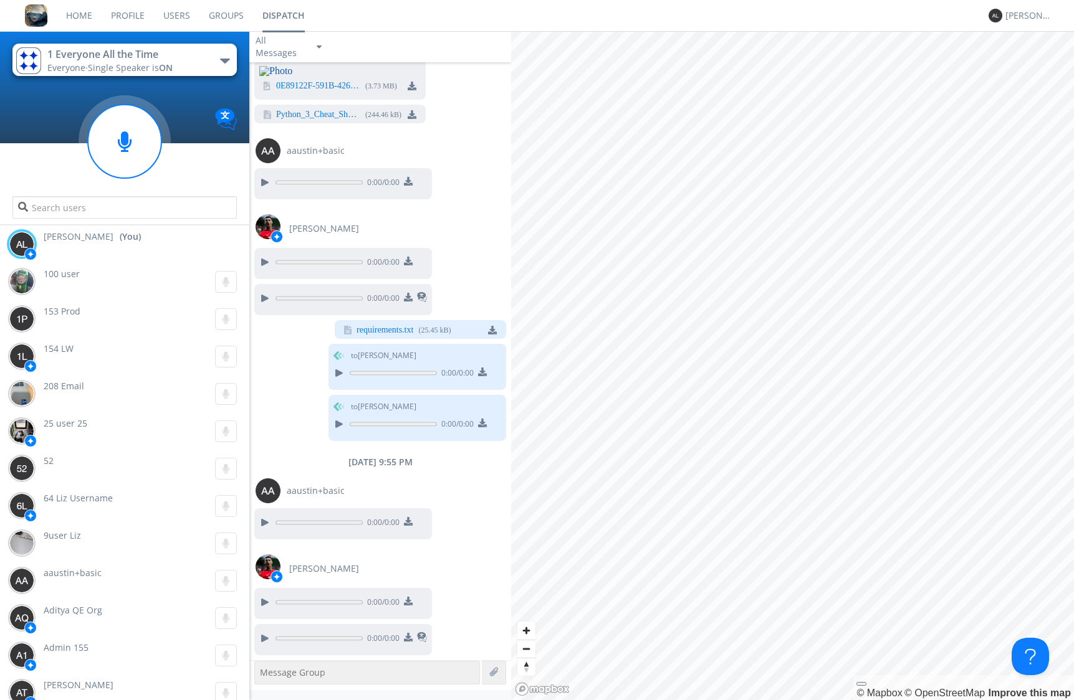
scroll to position [848, 0]
click at [82, 16] on link "Home" at bounding box center [79, 15] width 45 height 31
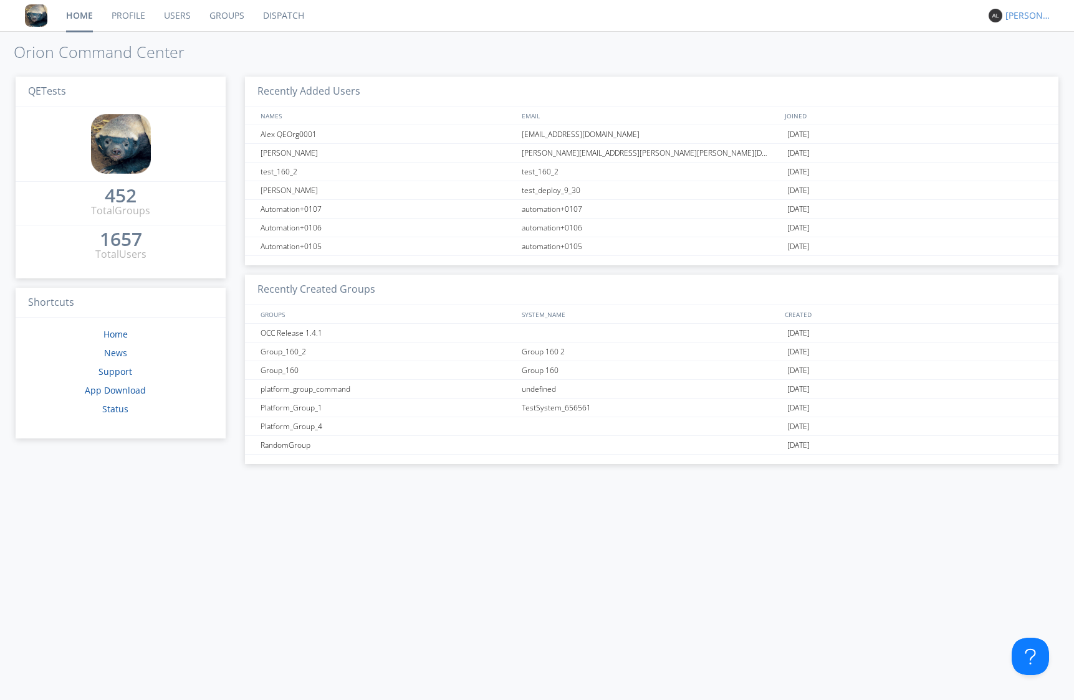
click at [1018, 19] on div "[PERSON_NAME]" at bounding box center [1028, 15] width 47 height 12
click at [1027, 49] on div "Settings" at bounding box center [1035, 43] width 64 height 22
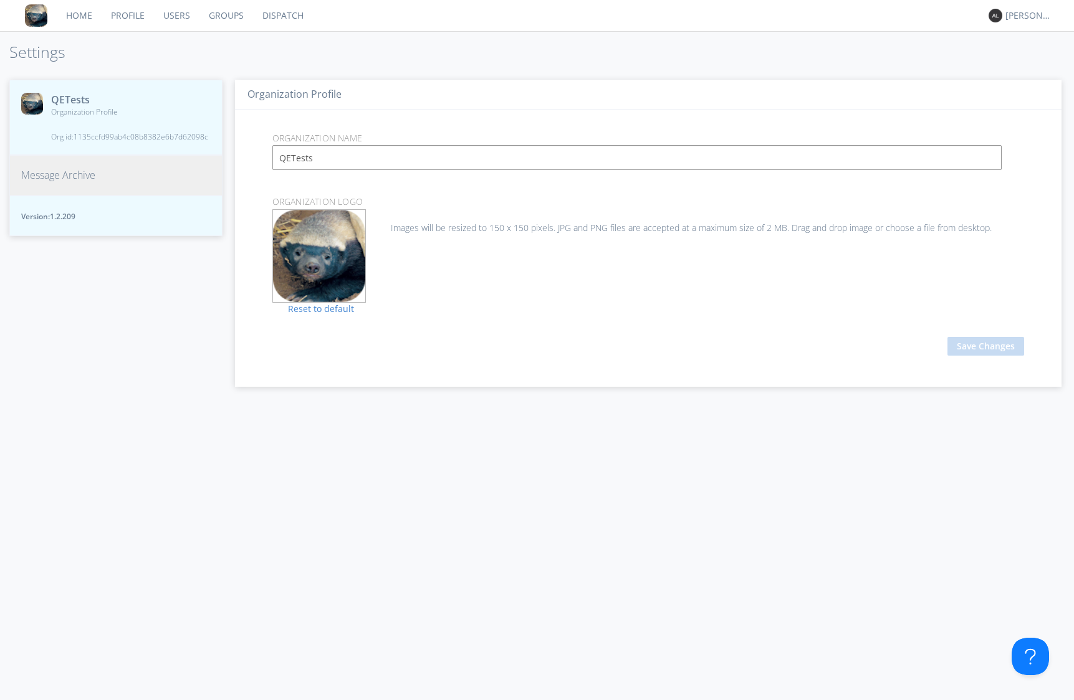
click at [229, 14] on link "Groups" at bounding box center [226, 15] width 54 height 31
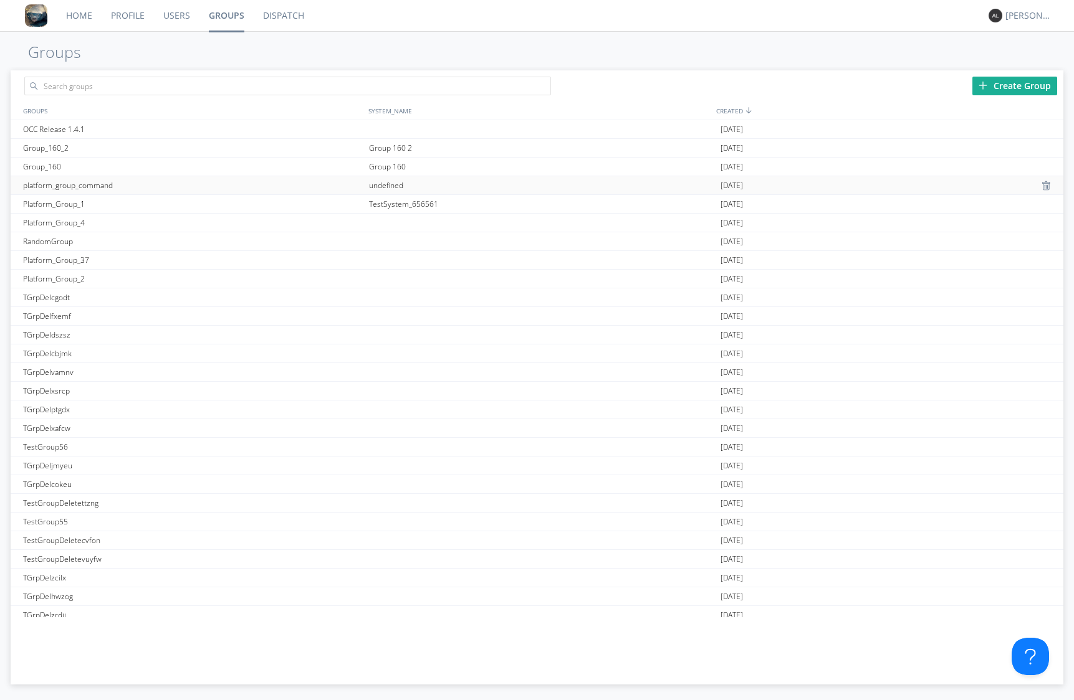
click at [113, 189] on div "platform_group_command" at bounding box center [193, 185] width 346 height 18
